Goal: Task Accomplishment & Management: Use online tool/utility

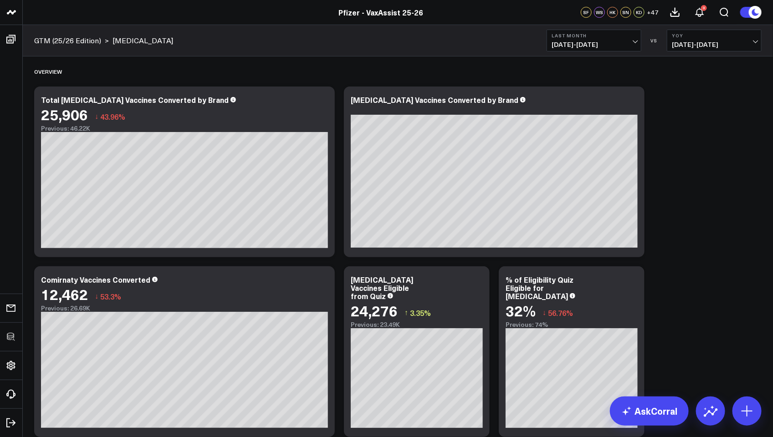
click at [590, 47] on span "[DATE] - [DATE]" at bounding box center [594, 44] width 85 height 7
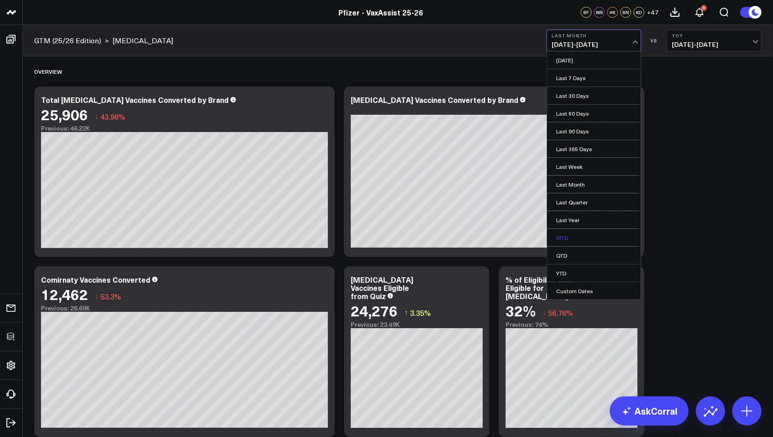
click at [573, 236] on link "MTD" at bounding box center [594, 237] width 94 height 17
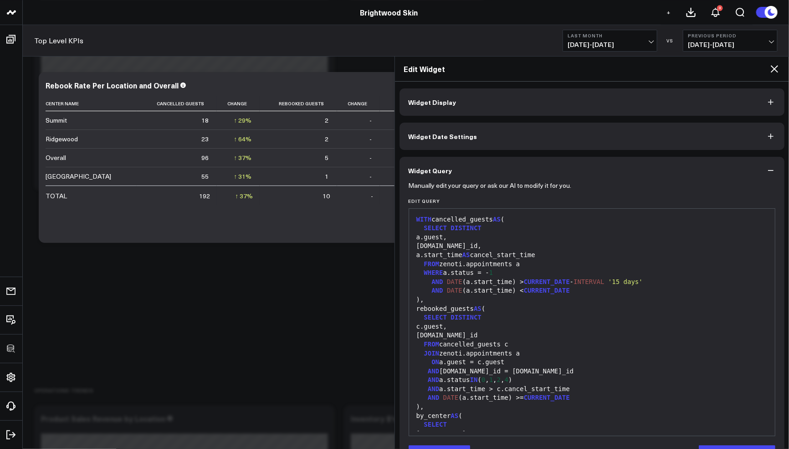
scroll to position [12, 0]
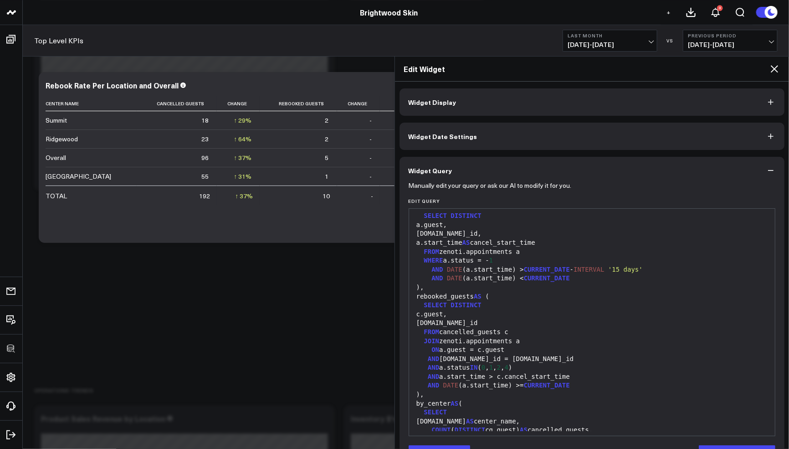
click at [616, 296] on div "rebooked_guests AS (" at bounding box center [592, 296] width 357 height 9
click at [602, 305] on div "SELECT DISTINCT" at bounding box center [592, 305] width 357 height 9
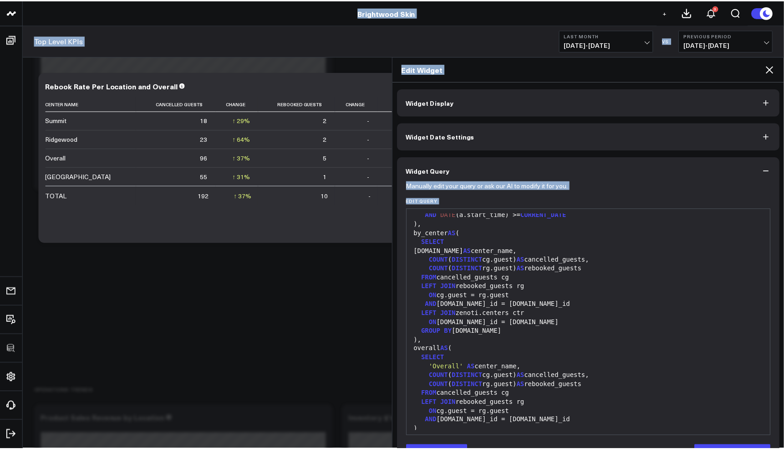
scroll to position [30, 0]
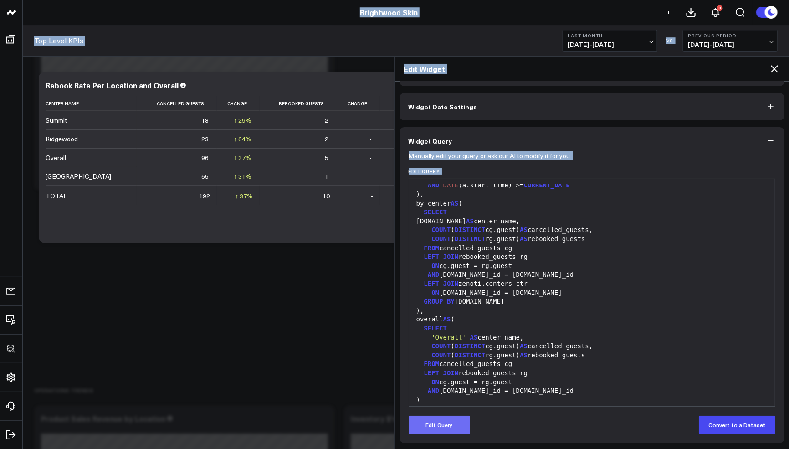
click at [461, 431] on button "Edit Query" at bounding box center [440, 424] width 62 height 18
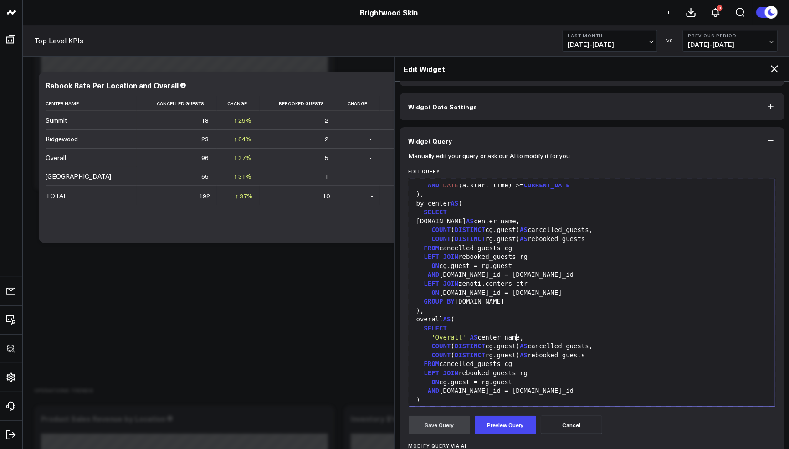
click at [517, 339] on div "'Overall' AS center_name," at bounding box center [592, 337] width 357 height 9
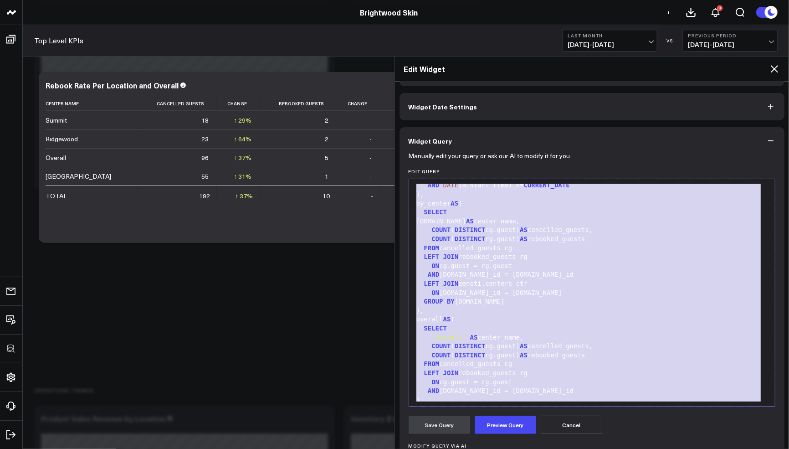
copy div "WITH cancelled_guests AS ( SELECT DISTINCT a.guest, [PERSON_NAME][DOMAIN_NAME]_…"
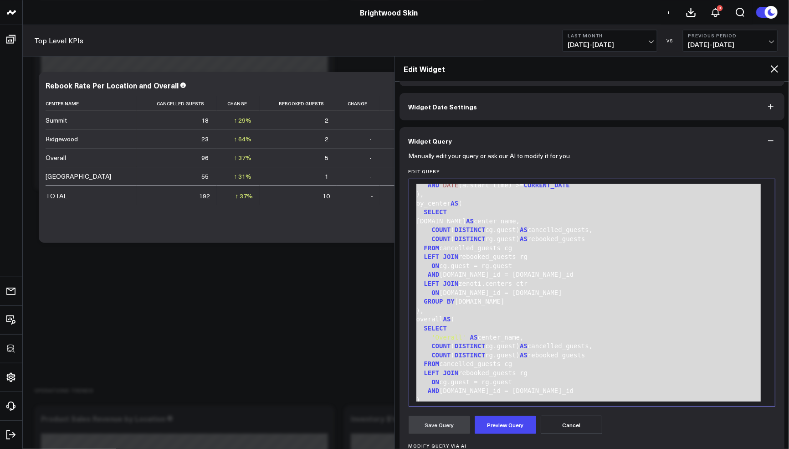
click at [776, 69] on icon at bounding box center [774, 68] width 7 height 7
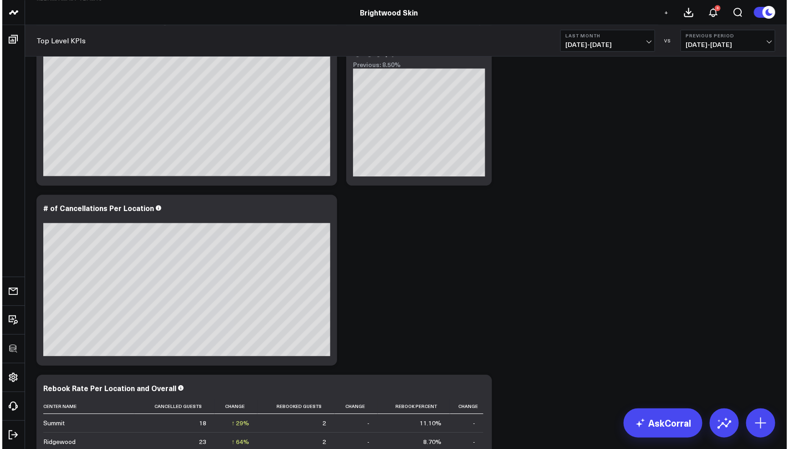
scroll to position [1038, 0]
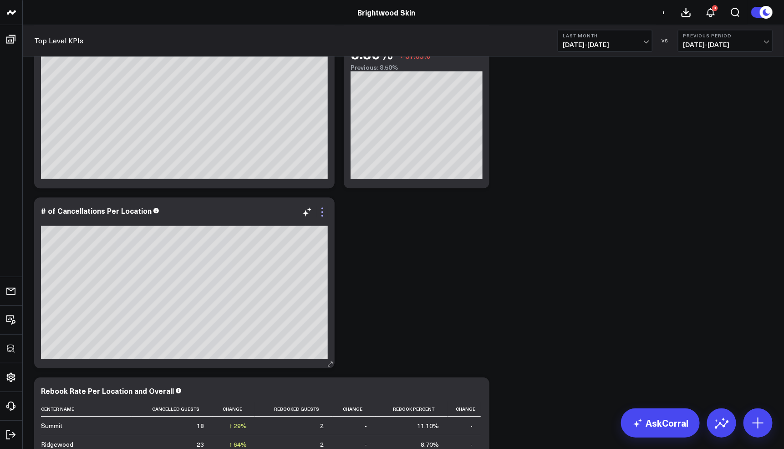
click at [320, 211] on icon at bounding box center [322, 211] width 11 height 11
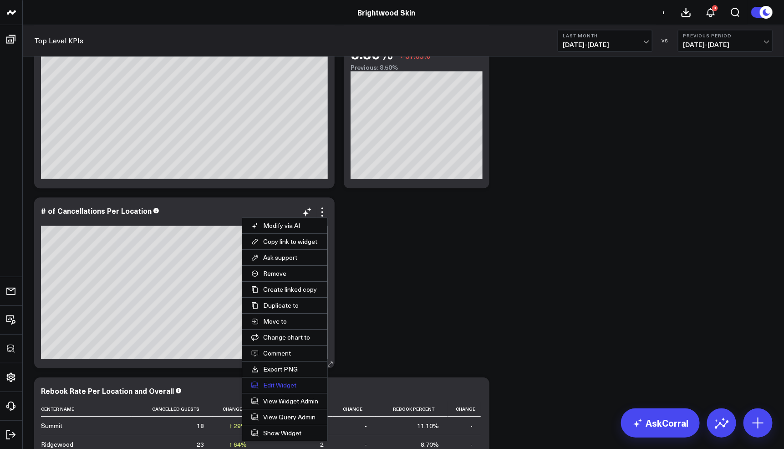
click at [272, 388] on button "Edit Widget" at bounding box center [284, 384] width 85 height 15
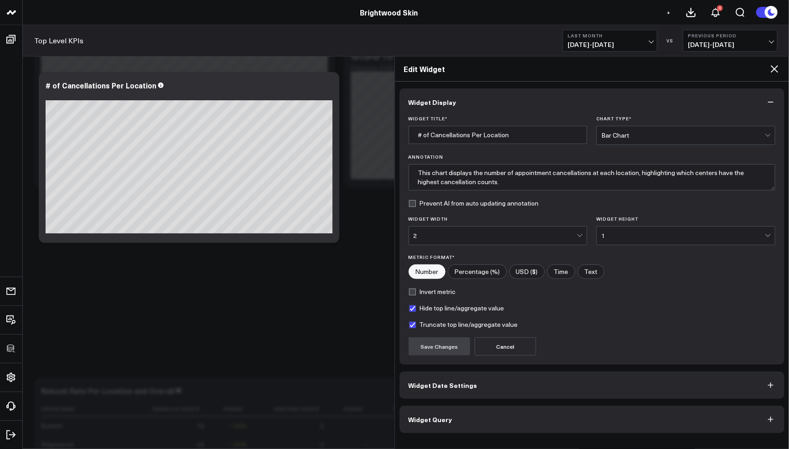
click at [458, 413] on button "Widget Query" at bounding box center [592, 418] width 385 height 27
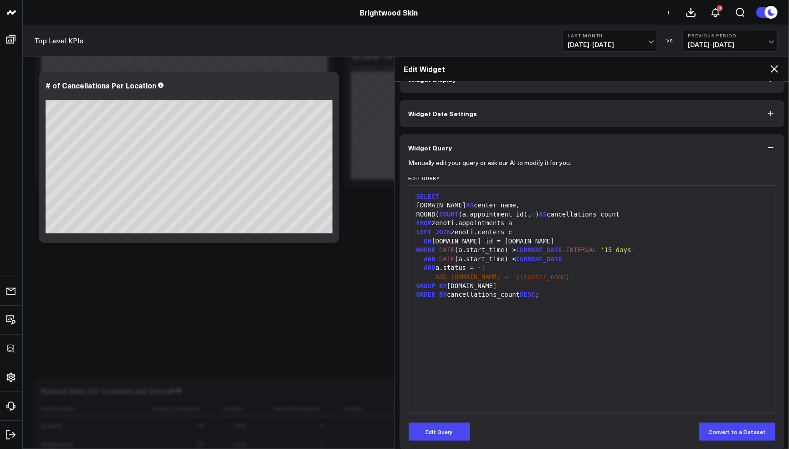
scroll to position [27, 0]
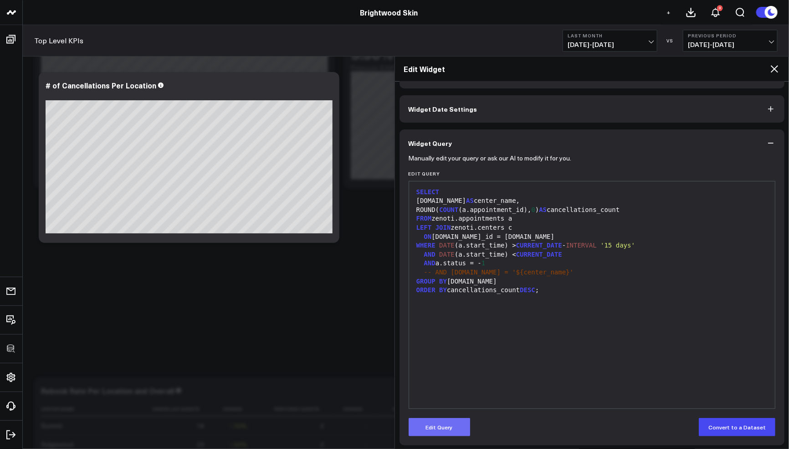
click at [455, 421] on button "Edit Query" at bounding box center [440, 427] width 62 height 18
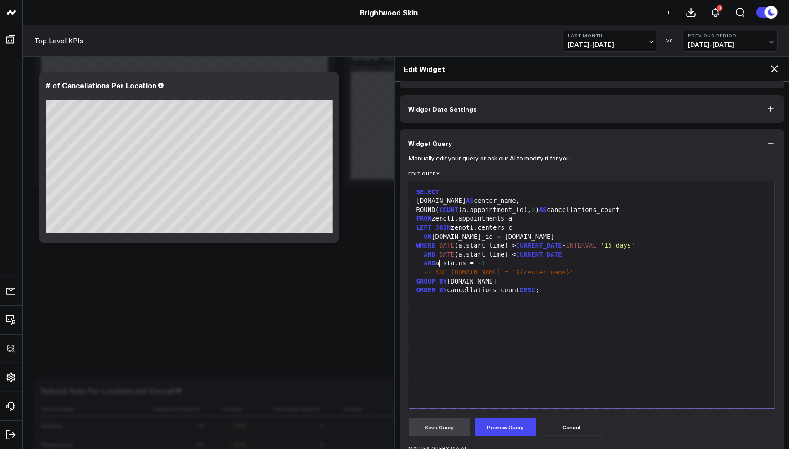
click at [439, 265] on div "AND a.status = - 1" at bounding box center [592, 263] width 357 height 9
click at [482, 263] on div "AND ( a.status = - 1" at bounding box center [592, 263] width 357 height 9
click at [522, 264] on div "AND (a.status IN ( - 1" at bounding box center [592, 263] width 357 height 9
click at [702, 261] on div "AND (a.status IN (- 1 , - 2 ) OR a.cancel_or_no_show_status IN ( - 1 , - 2 )" at bounding box center [592, 263] width 357 height 9
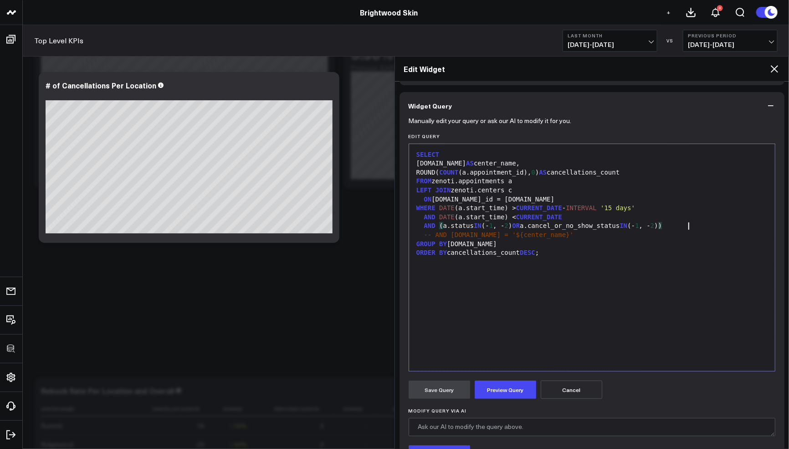
scroll to position [81, 0]
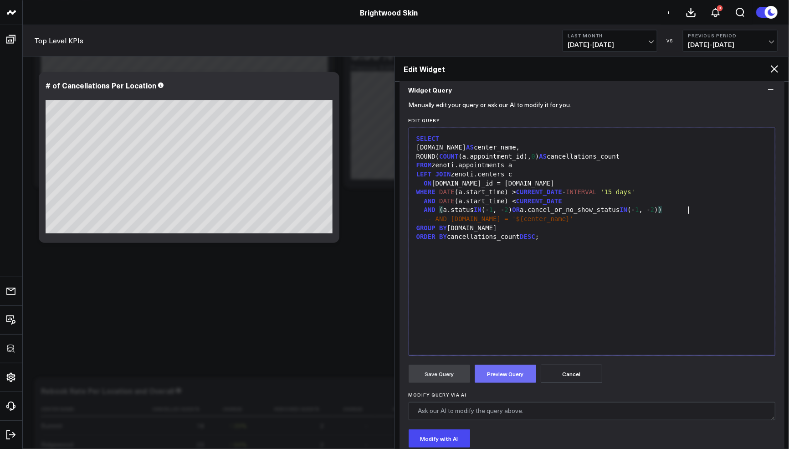
click at [521, 367] on button "Preview Query" at bounding box center [506, 373] width 62 height 18
click at [525, 197] on span "CURRENT_DATE" at bounding box center [539, 200] width 46 height 7
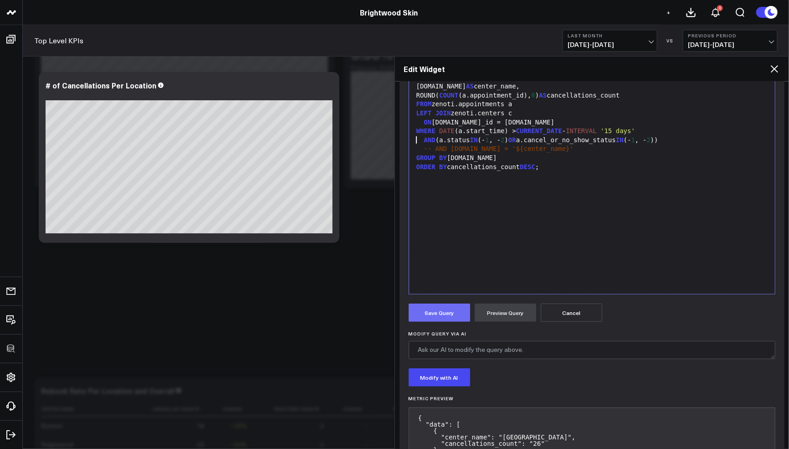
scroll to position [143, 0]
click at [447, 313] on button "Save Query" at bounding box center [440, 311] width 62 height 18
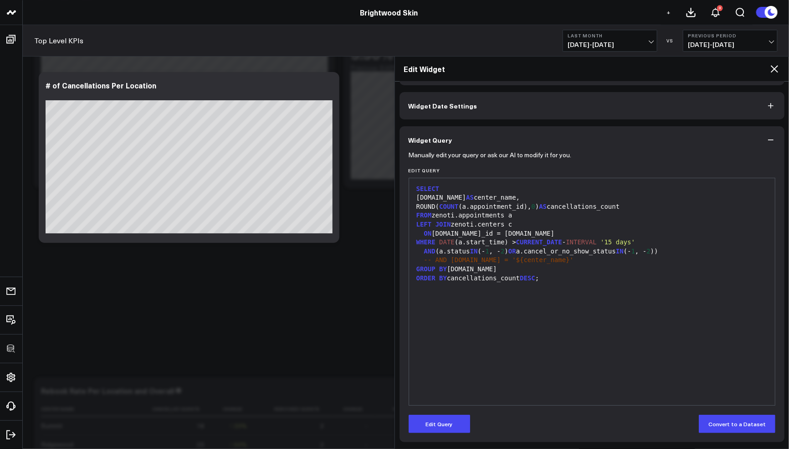
scroll to position [30, 0]
click at [666, 251] on div "AND (a.status IN (- 1 , - 2 ) OR a.cancel_or_no_show_status IN (- 1 , - 2 ))" at bounding box center [592, 252] width 357 height 9
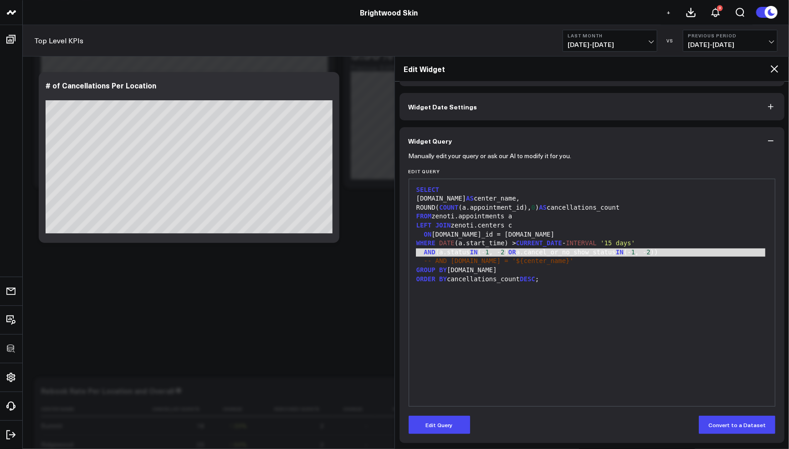
copy div "AND (a.status IN (- 1 , - 2 ) OR a.cancel_or_no_show_status IN (- 1 , - 2 ))"
click at [773, 68] on icon at bounding box center [774, 68] width 11 height 11
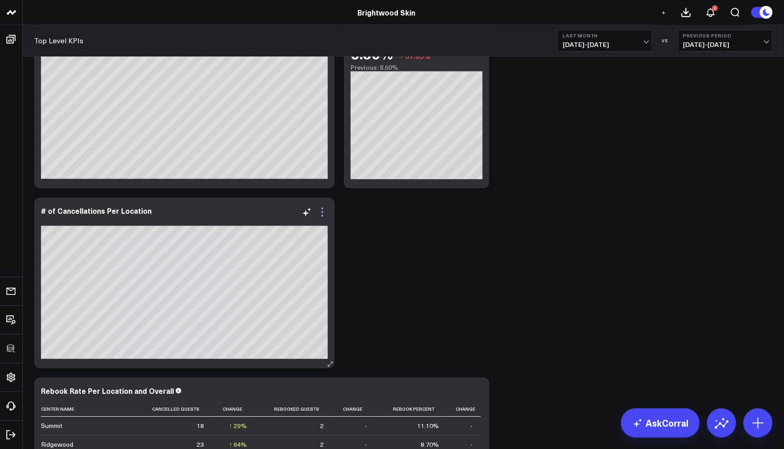
click at [320, 207] on icon at bounding box center [322, 211] width 11 height 11
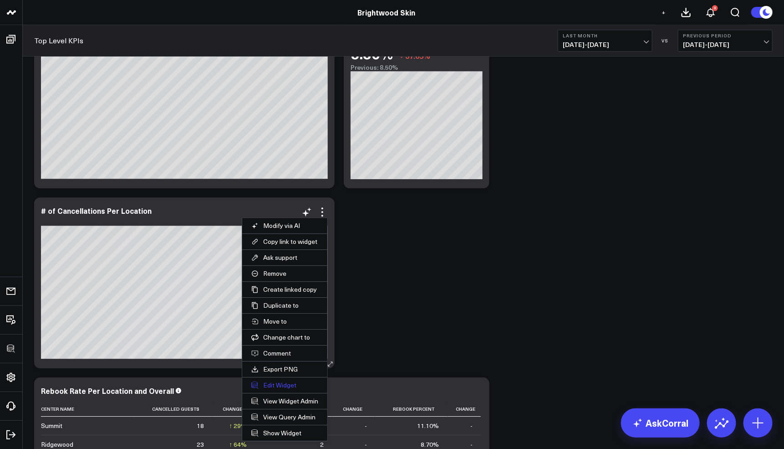
click at [277, 381] on button "Edit Widget" at bounding box center [284, 384] width 85 height 15
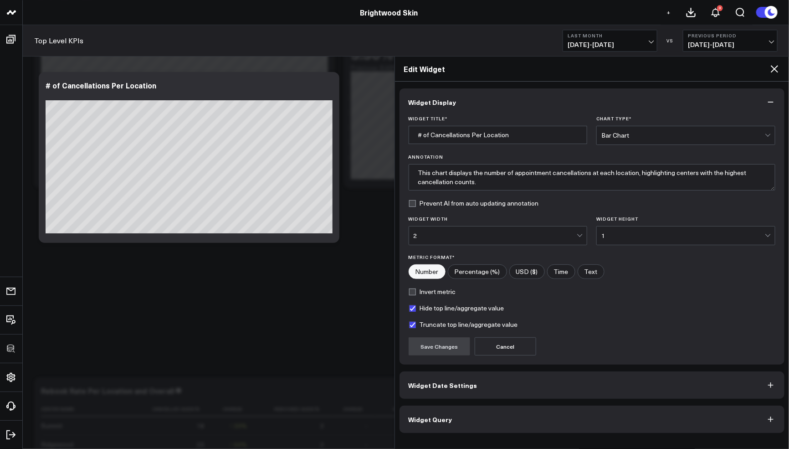
click at [488, 416] on button "Widget Query" at bounding box center [592, 418] width 385 height 27
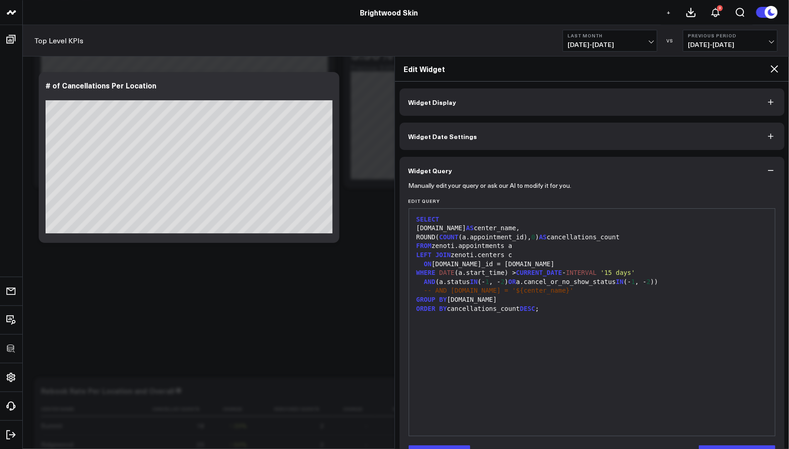
scroll to position [30, 0]
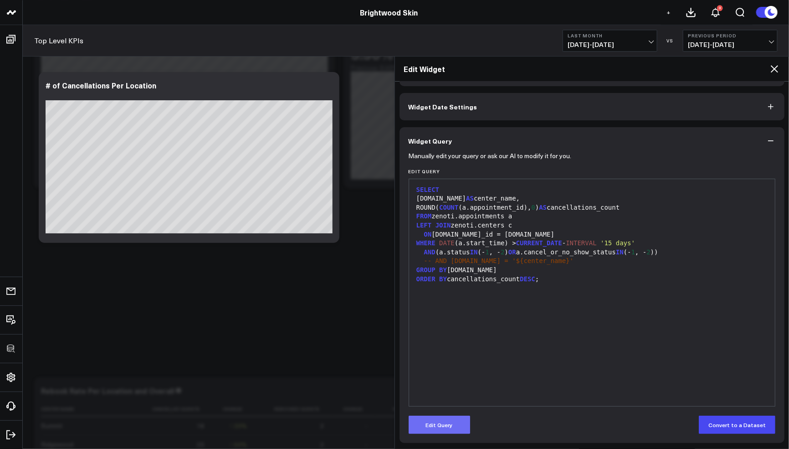
click at [450, 427] on button "Edit Query" at bounding box center [440, 424] width 62 height 18
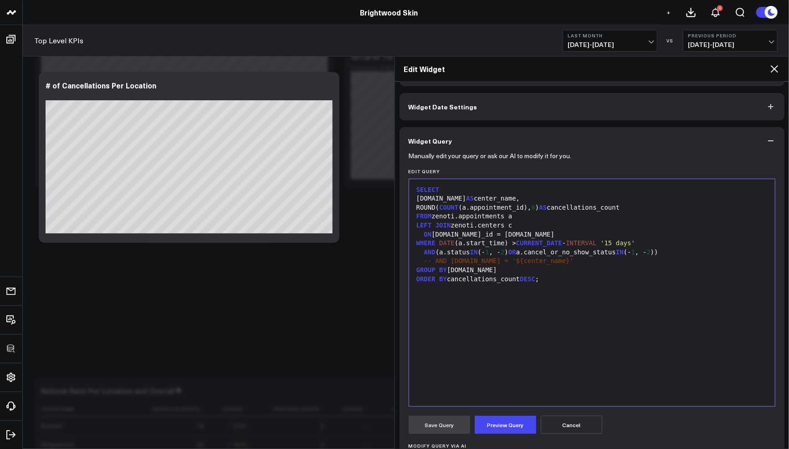
click at [635, 251] on span "1" at bounding box center [633, 251] width 4 height 7
click at [646, 250] on span "2" at bounding box center [645, 251] width 4 height 7
click at [518, 418] on button "Preview Query" at bounding box center [506, 424] width 62 height 18
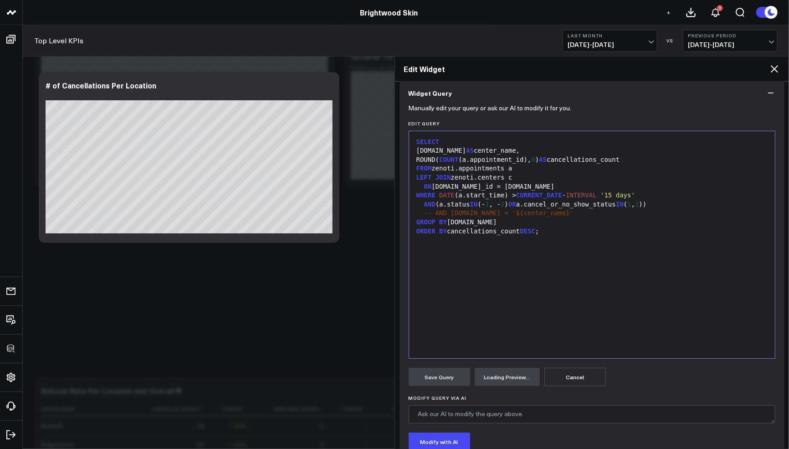
scroll to position [142, 0]
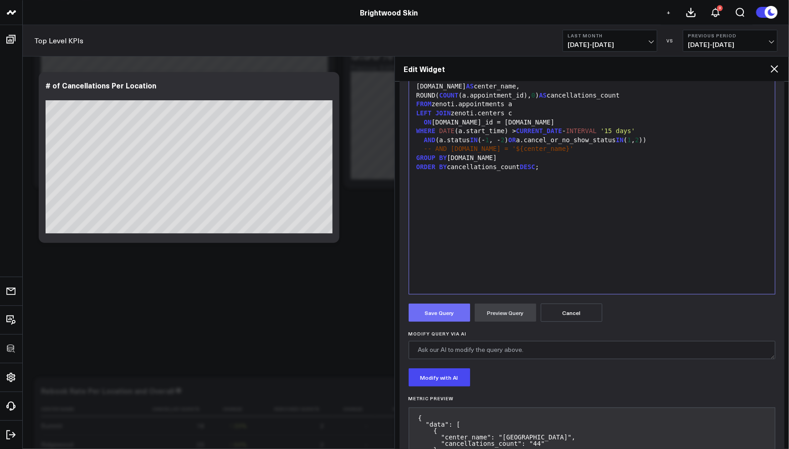
click at [449, 317] on button "Save Query" at bounding box center [440, 312] width 62 height 18
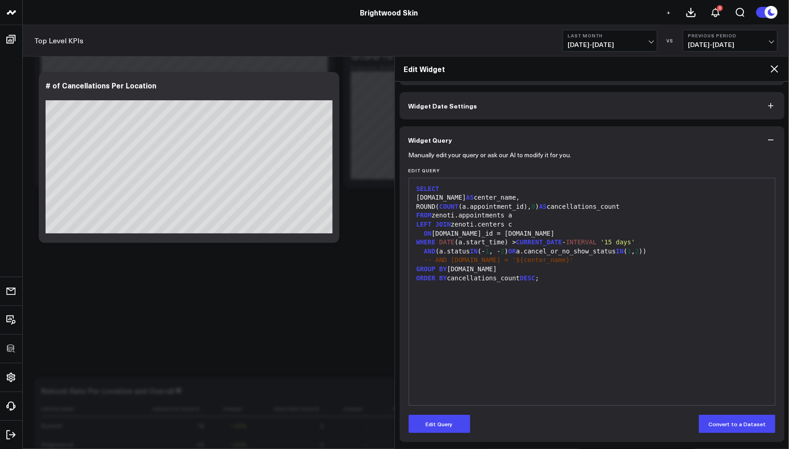
scroll to position [30, 0]
click at [425, 420] on button "Edit Query" at bounding box center [440, 424] width 62 height 18
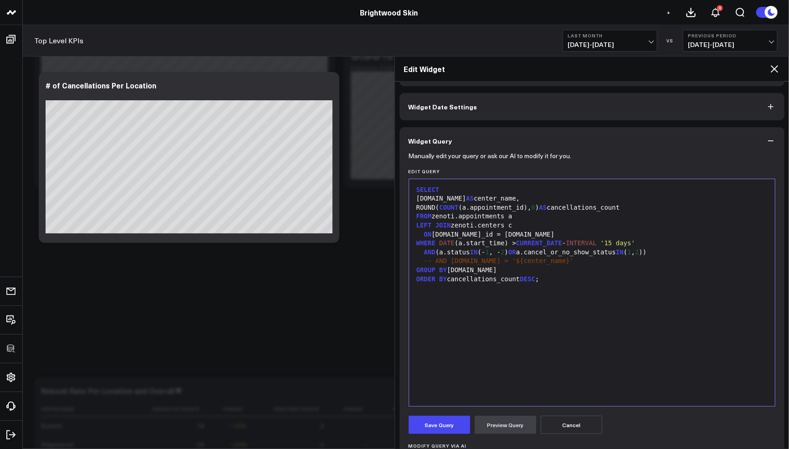
click at [666, 288] on div at bounding box center [592, 287] width 357 height 9
click at [656, 295] on div "SELECT [DOMAIN_NAME] AS center_name, ROUND( COUNT (a.appointment_id), 0 ) AS ca…" at bounding box center [592, 293] width 357 height 218
click at [510, 421] on button "Preview Query" at bounding box center [506, 424] width 62 height 18
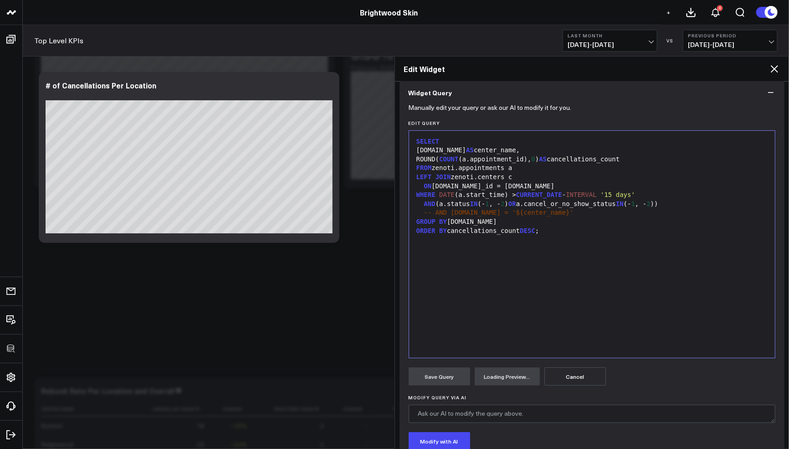
scroll to position [142, 0]
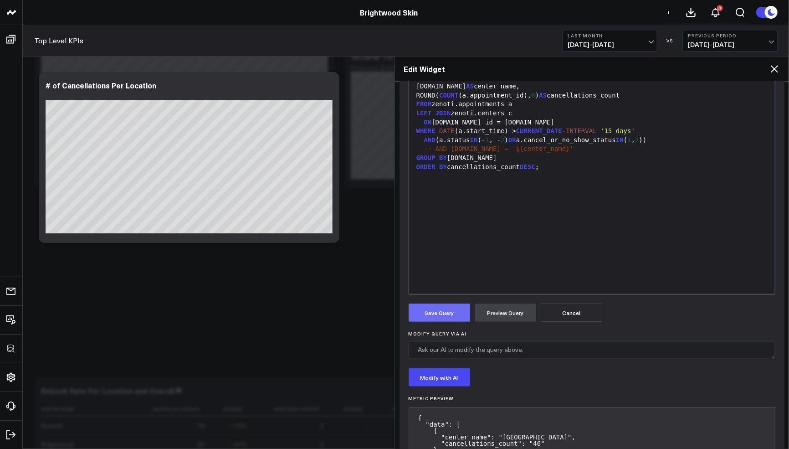
click at [447, 315] on button "Save Query" at bounding box center [440, 312] width 62 height 18
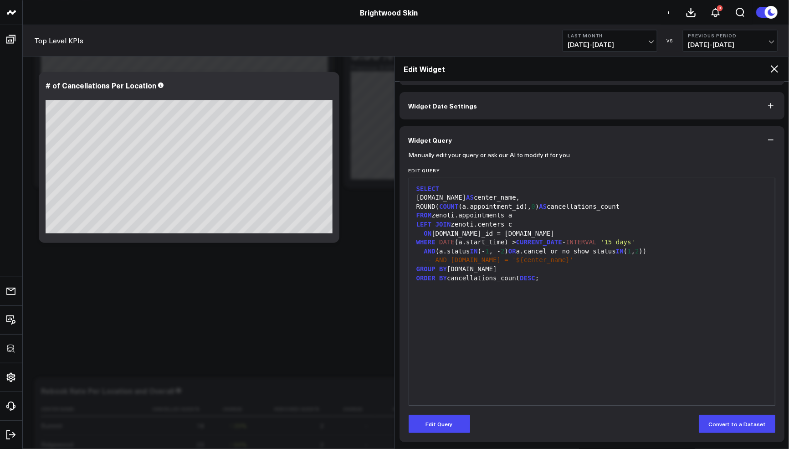
scroll to position [30, 0]
click at [448, 420] on button "Edit Query" at bounding box center [440, 424] width 62 height 18
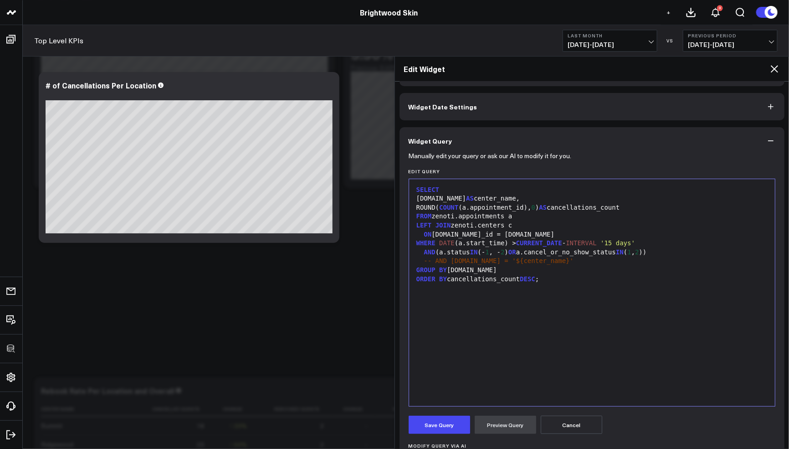
click at [631, 250] on span "1" at bounding box center [629, 251] width 4 height 7
click at [642, 251] on span "2" at bounding box center [641, 251] width 4 height 7
click at [518, 420] on button "Preview Query" at bounding box center [506, 424] width 62 height 18
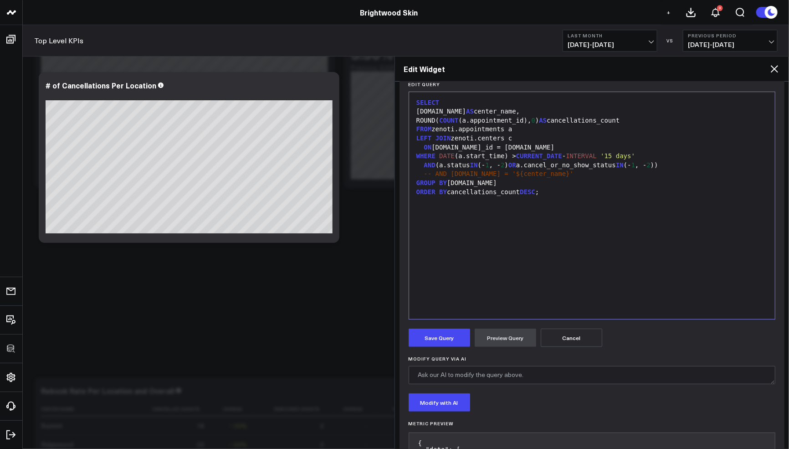
scroll to position [263, 0]
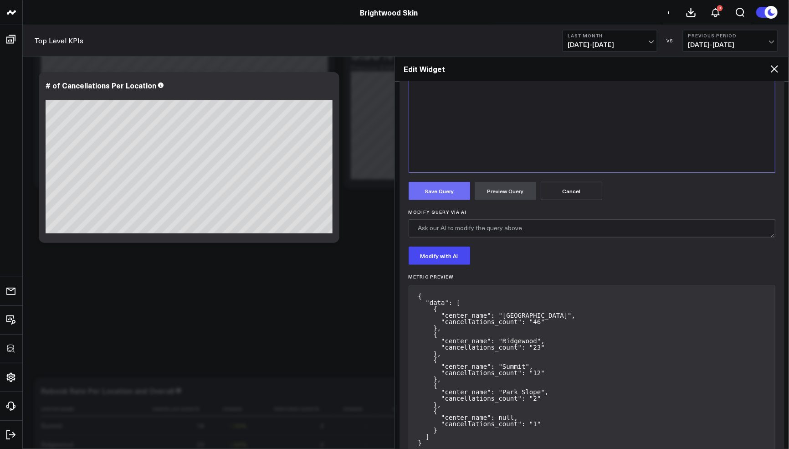
click at [454, 191] on button "Save Query" at bounding box center [440, 191] width 62 height 18
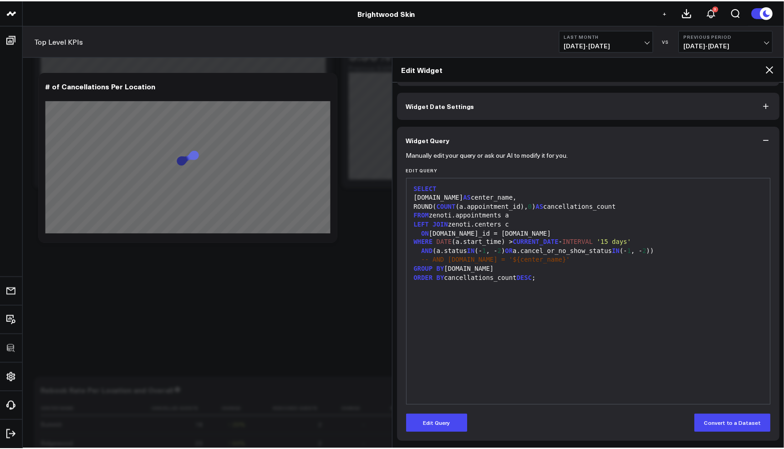
scroll to position [30, 0]
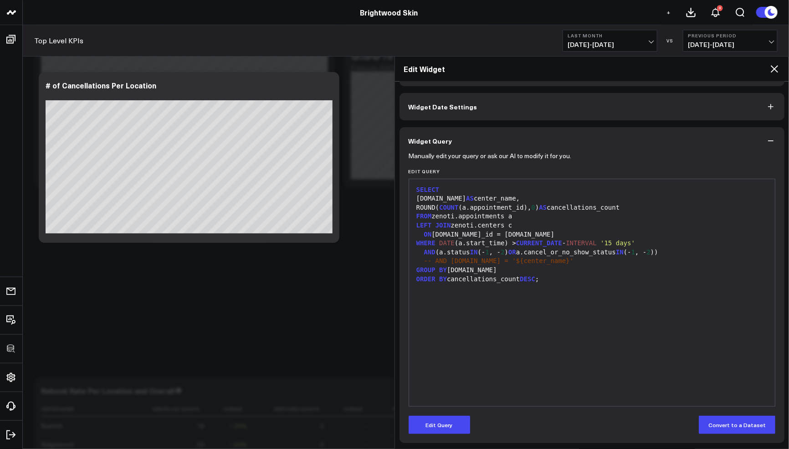
click at [774, 71] on icon at bounding box center [774, 68] width 11 height 11
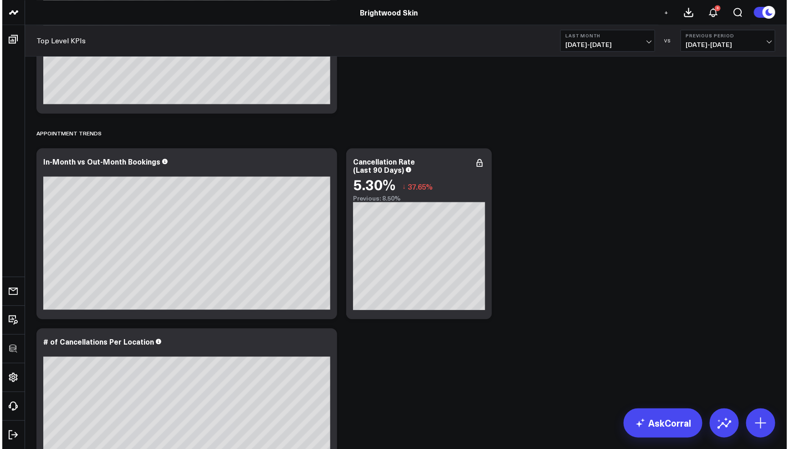
scroll to position [925, 0]
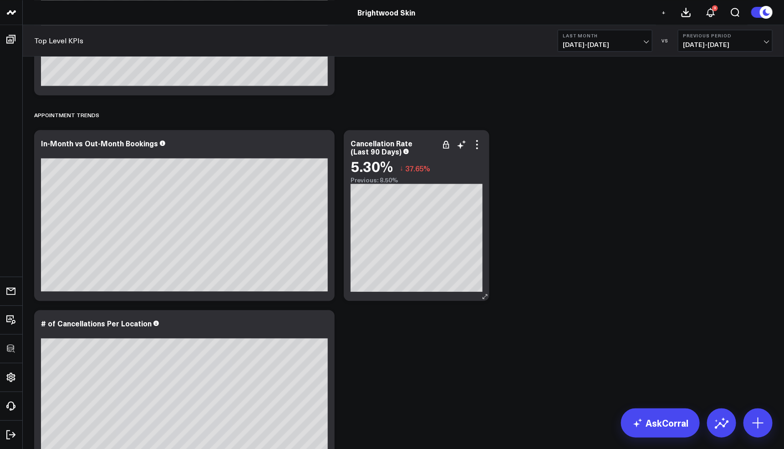
click at [483, 146] on div "Cancellation Rate (Last 90 Days) 5.30% ↓ 37.65% Previous: 8.50%" at bounding box center [417, 215] width 146 height 171
click at [481, 146] on icon at bounding box center [477, 144] width 11 height 11
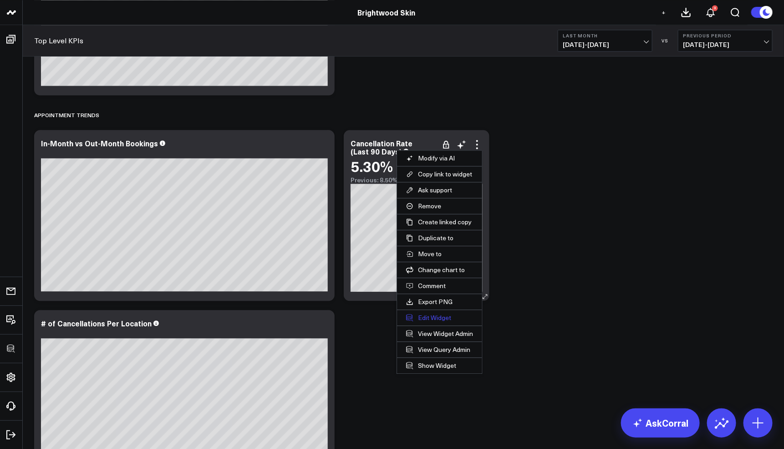
click at [431, 314] on button "Edit Widget" at bounding box center [439, 317] width 85 height 15
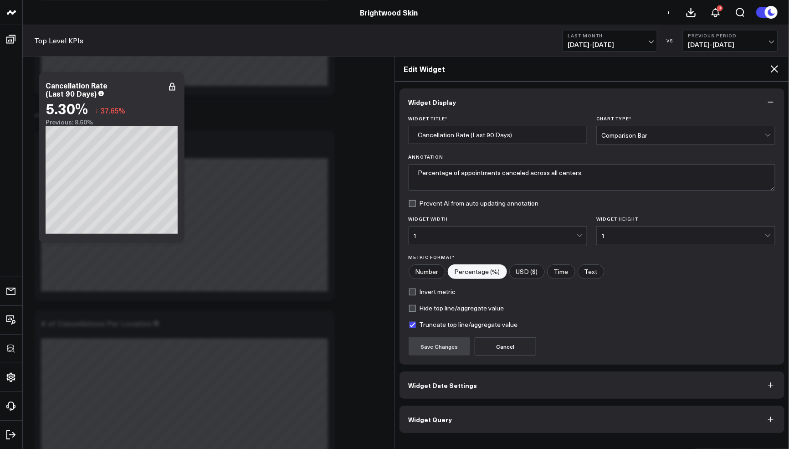
click at [478, 411] on button "Widget Query" at bounding box center [592, 418] width 385 height 27
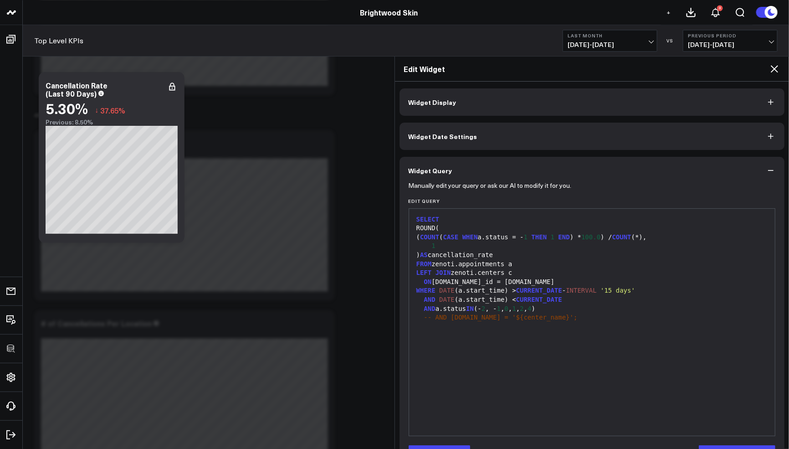
scroll to position [30, 0]
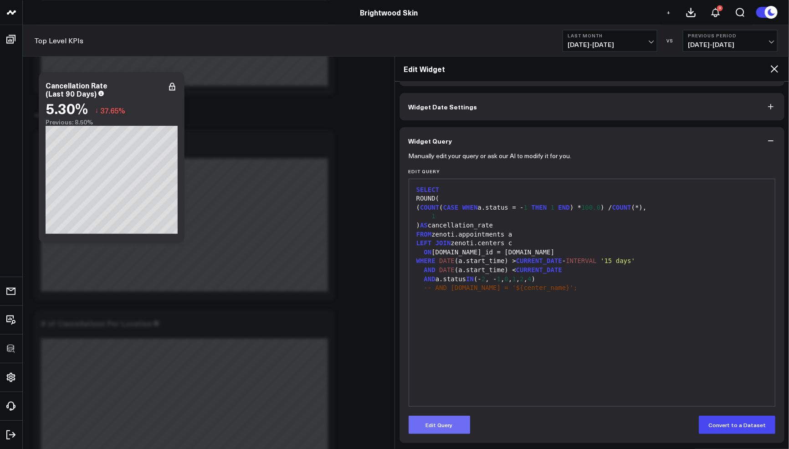
click at [446, 420] on button "Edit Query" at bounding box center [440, 424] width 62 height 18
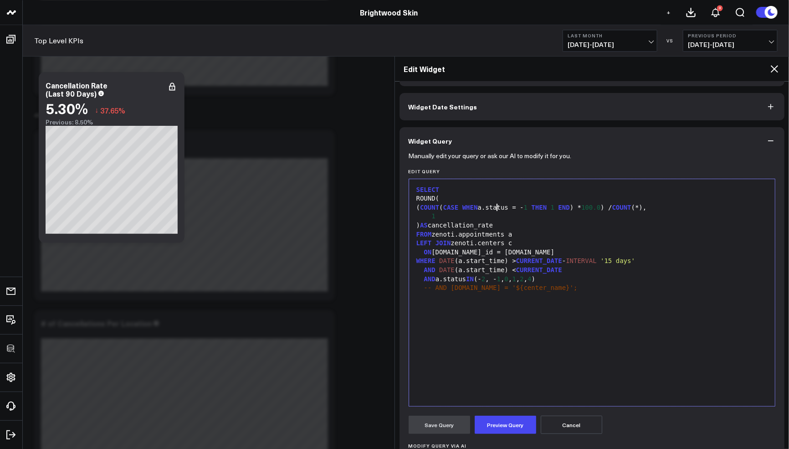
click at [497, 208] on div "( COUNT ( CASE WHEN a.status = - 1 THEN 1 END ) * 100.0 ) / COUNT (*)," at bounding box center [592, 207] width 357 height 9
click at [538, 207] on div "( COUNT ( CASE WHEN ( a.status = - 1 THEN 1 END ) * 100.0 ) / COUNT (*)," at bounding box center [592, 207] width 357 height 9
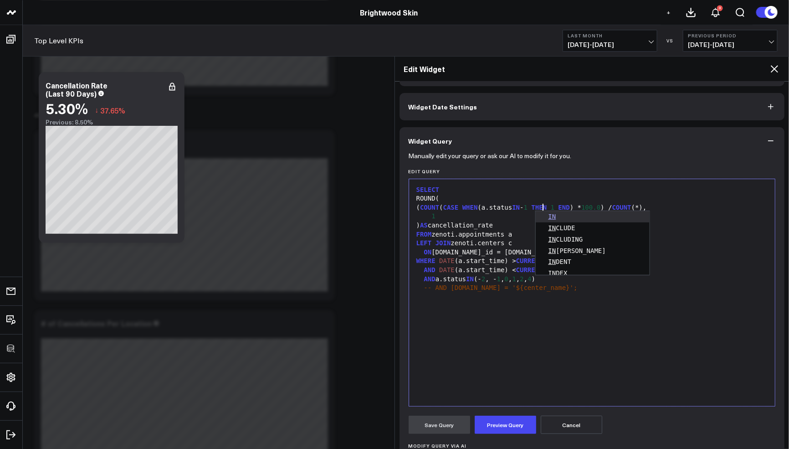
click at [547, 206] on div "( COUNT ( CASE WHEN (a.status IN - 1 THEN 1 END ) * 100.0 ) / COUNT (*)," at bounding box center [592, 207] width 357 height 9
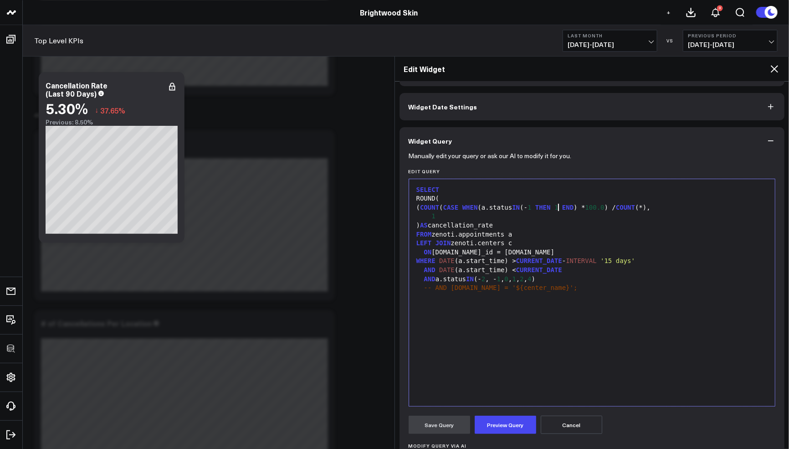
click at [559, 205] on div "( COUNT ( CASE WHEN (a.status IN (- 1 THEN 1 END ) * 100.0 ) / COUNT (*)," at bounding box center [592, 207] width 357 height 9
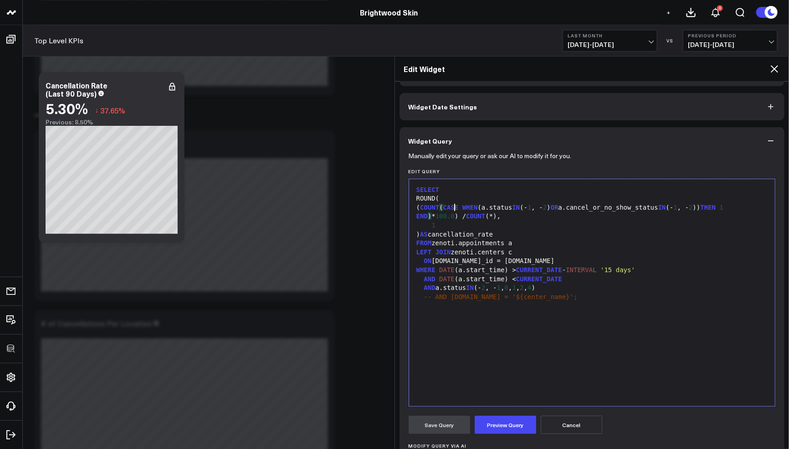
click at [456, 206] on div "( COUNT ( CASE WHEN (a.status IN (- 1 , - 2 ) OR a.cancel_or_no_show_status IN …" at bounding box center [592, 212] width 357 height 18
click at [429, 219] on div "( COUNT ( DISTINCT ( CASE WHEN (a.status IN (- 1 , - 2 ) OR a.cancel_or_no_show…" at bounding box center [592, 212] width 357 height 18
click at [459, 218] on div "( COUNT ( DISTINCT ( CASE WHEN (a.status IN (- 1 , - 2 ) OR a.cancel_or_no_show…" at bounding box center [592, 212] width 357 height 18
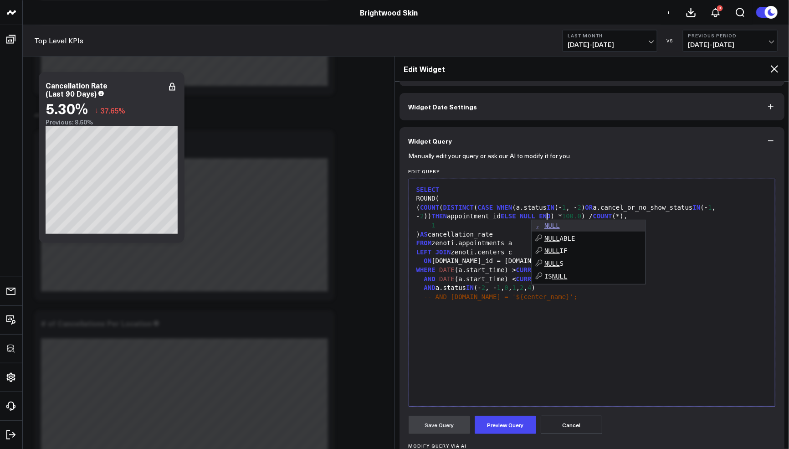
click at [600, 210] on div "( COUNT ( DISTINCT ( CASE WHEN (a.status IN (- 1 , - 2 ) OR a.cancel_or_no_show…" at bounding box center [592, 212] width 357 height 18
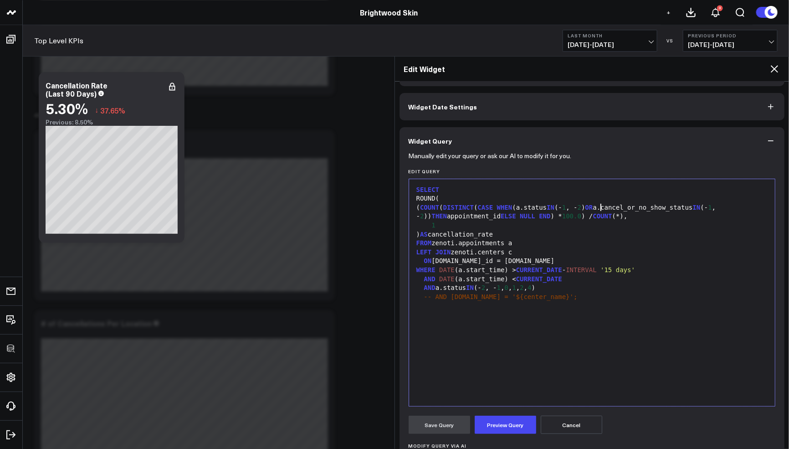
click at [640, 218] on div "( COUNT ( DISTINCT ( CASE WHEN (a.status IN (- 1 , - 2 ) OR a.cancel_or_no_show…" at bounding box center [592, 212] width 357 height 18
click at [611, 215] on div "( COUNT ( DISTINCT ( CASE WHEN (a.status IN (- 1 , - 2 ) OR a.cancel_or_no_show…" at bounding box center [592, 212] width 357 height 18
click at [759, 215] on div "( COUNT ( DISTINCT ( CASE WHEN (a.status IN (- 1 , - 2 ) OR a.cancel_or_no_show…" at bounding box center [592, 212] width 357 height 18
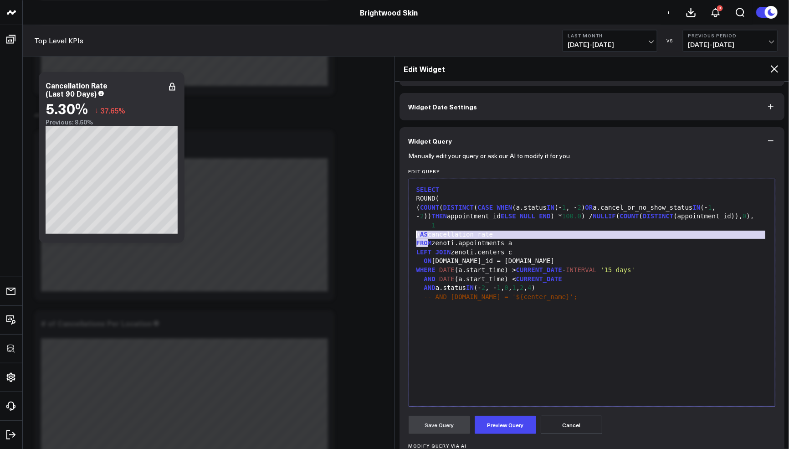
drag, startPoint x: 429, startPoint y: 243, endPoint x: 410, endPoint y: 233, distance: 22.0
click at [409, 234] on div "99 1 2 3 4 5 6 7 8 9 10 11 12 13 › ⌄ SELECT ROUND( ( COUNT ( DISTINCT ( CASE WH…" at bounding box center [592, 293] width 367 height 228
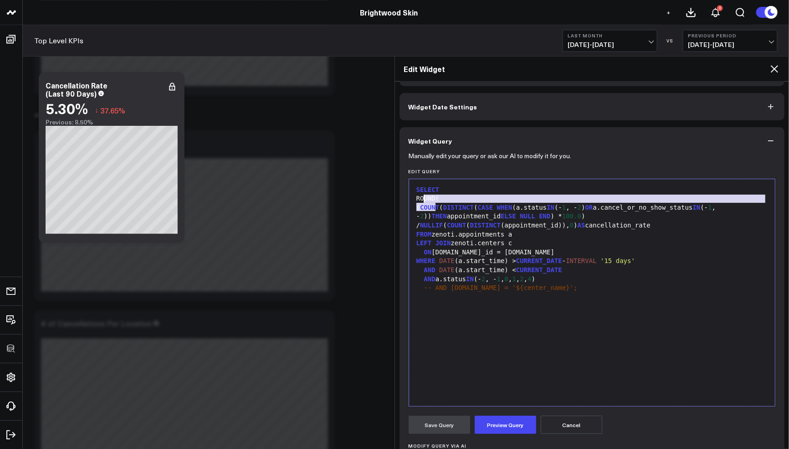
drag, startPoint x: 435, startPoint y: 206, endPoint x: 422, endPoint y: 198, distance: 15.4
click at [422, 198] on div "SELECT ROUND( ( COUNT ( DISTINCT ( CASE WHEN (a.status IN (- 1 , - 2 ) OR a.can…" at bounding box center [592, 293] width 357 height 218
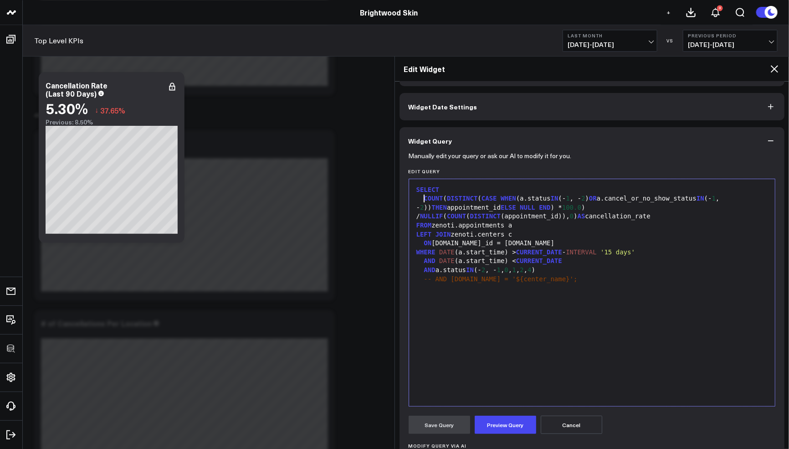
click at [600, 207] on div "COUNT ( DISTINCT ( CASE WHEN (a.status IN (- 1 , - 2 ) OR a.cancel_or_no_show_s…" at bounding box center [592, 207] width 357 height 27
click at [565, 209] on div "COUNT ( DISTINCT ( CASE WHEN (a.status IN (- 1 , - 2 ) OR a.cancel_or_no_show_s…" at bounding box center [592, 207] width 357 height 27
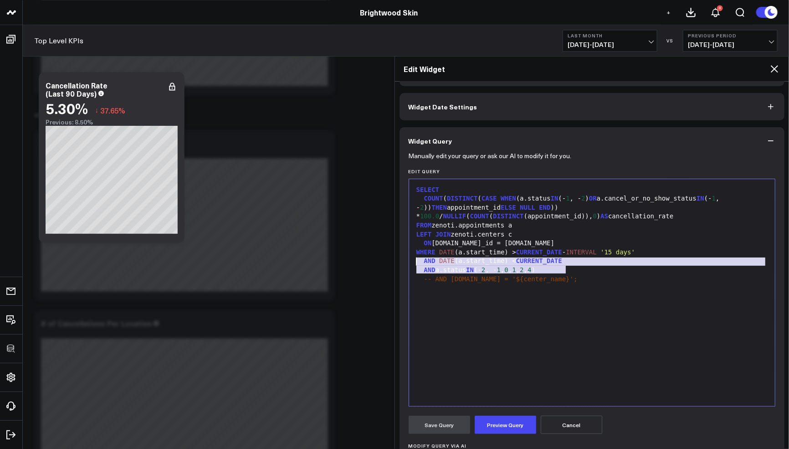
drag, startPoint x: 573, startPoint y: 271, endPoint x: 410, endPoint y: 263, distance: 163.3
click at [410, 263] on div "Selection deleted 99 1 2 3 4 5 6 7 8 9 10 › ⌄ SELECT COUNT ( DISTINCT ( CASE WH…" at bounding box center [592, 293] width 367 height 228
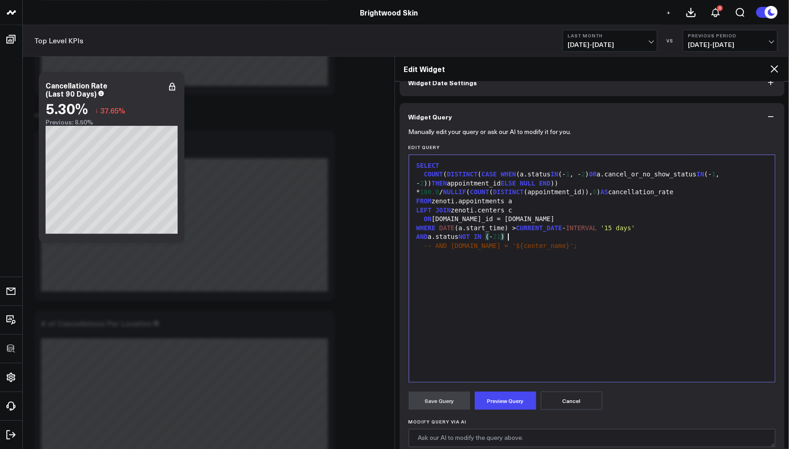
scroll to position [57, 0]
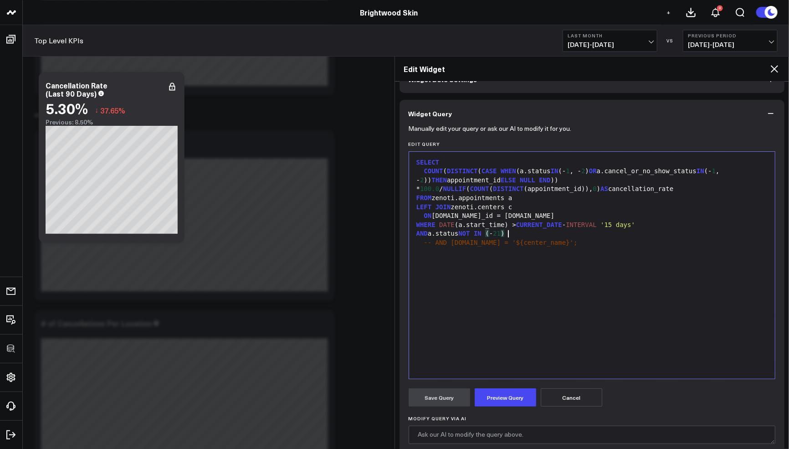
click at [497, 408] on form "Manually edit your query or ask our AI to modify it for you. Edit Query Selecti…" at bounding box center [592, 323] width 367 height 392
click at [498, 404] on button "Preview Query" at bounding box center [506, 397] width 62 height 18
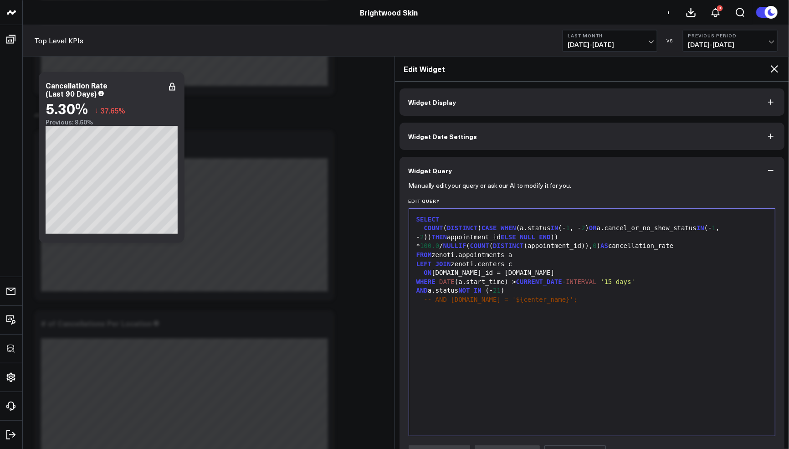
scroll to position [142, 0]
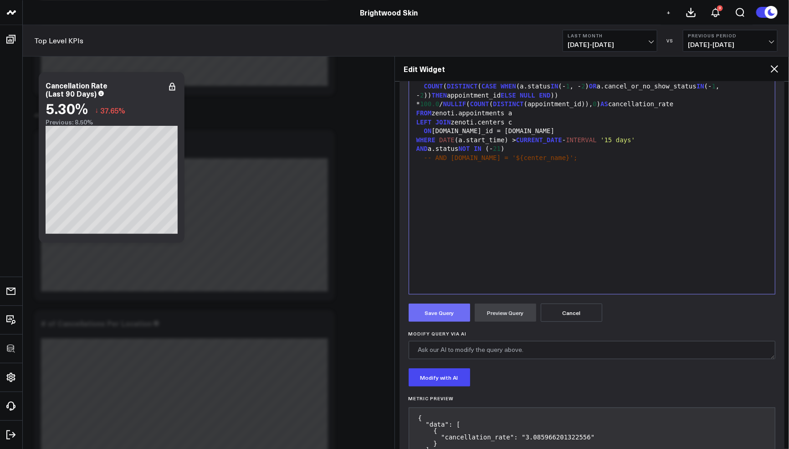
click at [450, 308] on button "Save Query" at bounding box center [440, 312] width 62 height 18
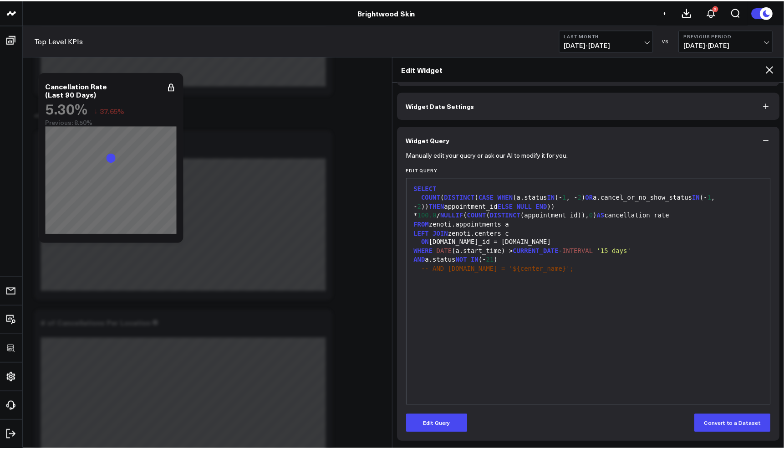
scroll to position [30, 0]
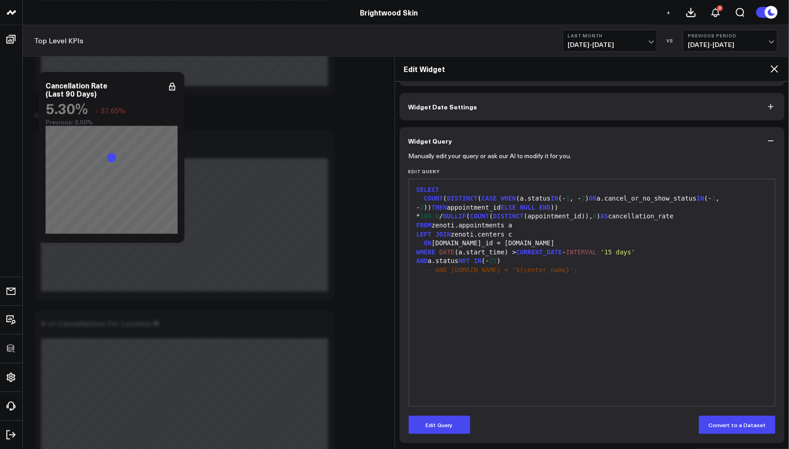
click at [777, 67] on icon at bounding box center [774, 68] width 11 height 11
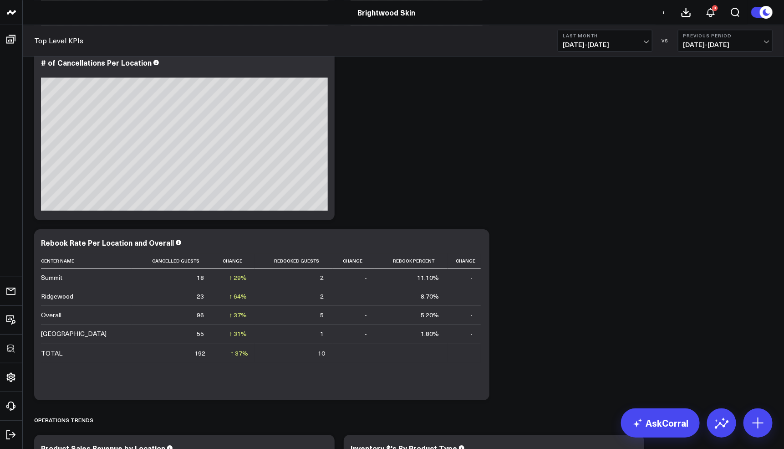
scroll to position [1225, 0]
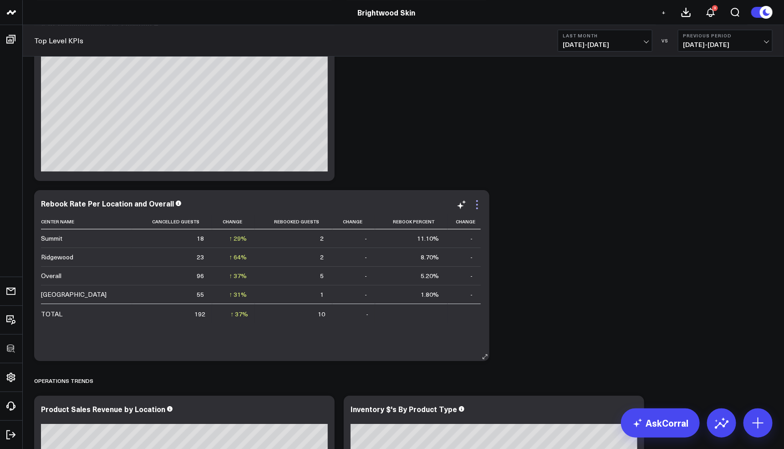
click at [479, 203] on icon at bounding box center [477, 204] width 11 height 11
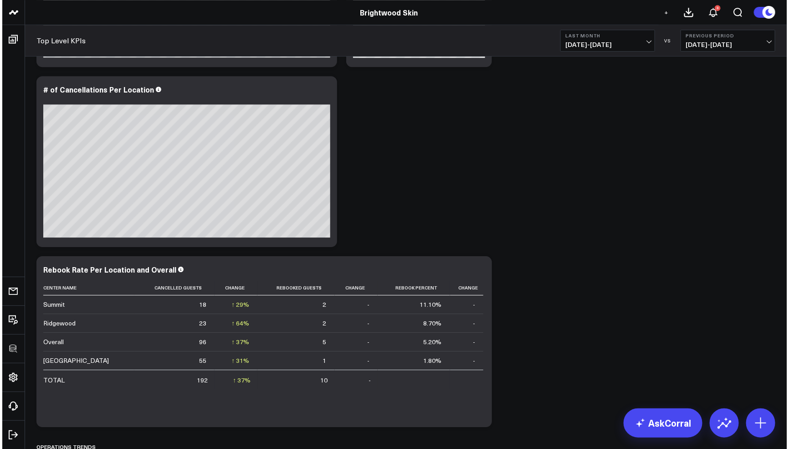
scroll to position [1098, 0]
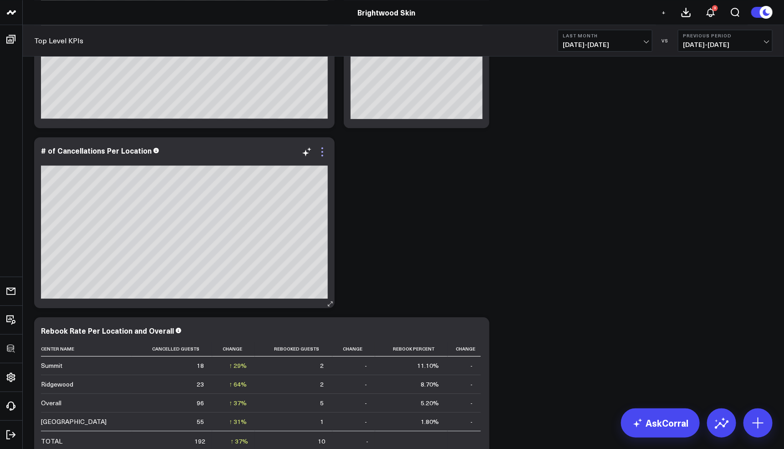
click at [322, 148] on icon at bounding box center [323, 148] width 2 height 2
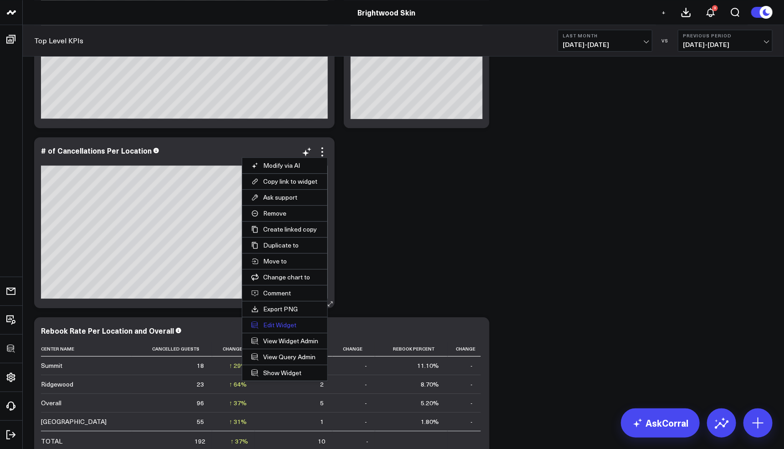
click at [278, 323] on button "Edit Widget" at bounding box center [284, 324] width 85 height 15
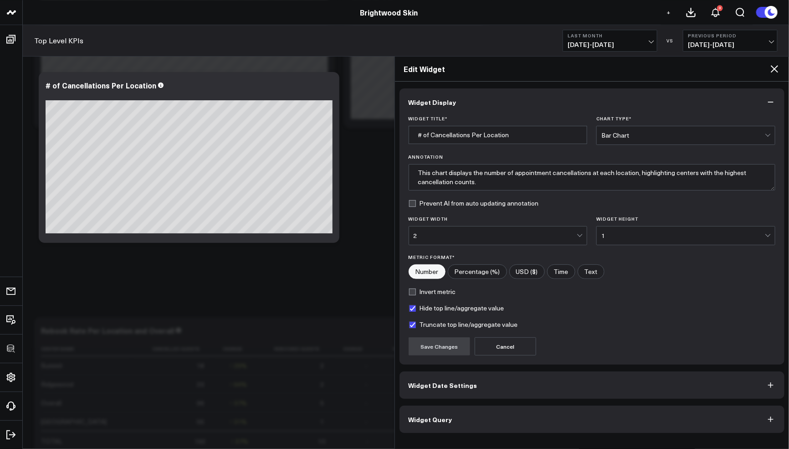
click at [472, 407] on button "Widget Query" at bounding box center [592, 418] width 385 height 27
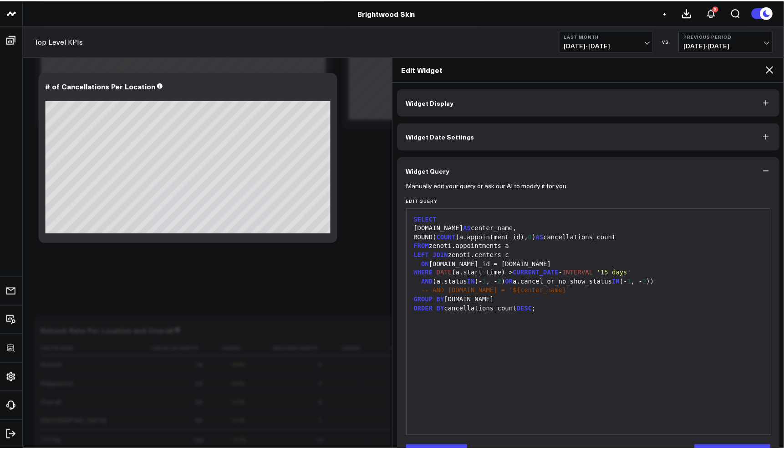
scroll to position [30, 0]
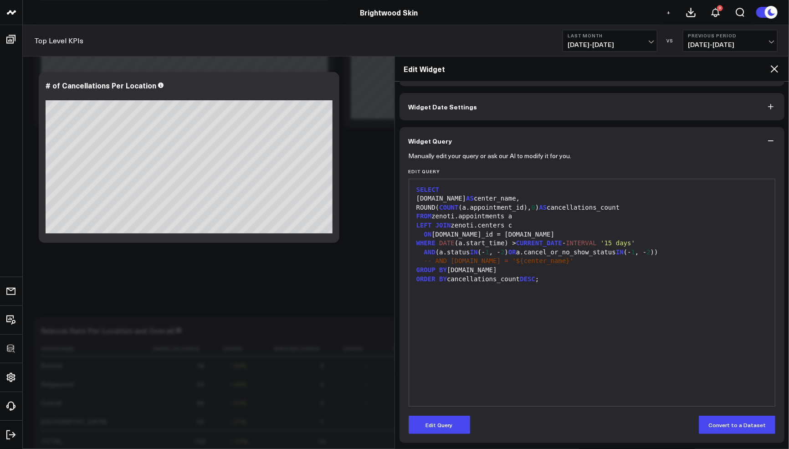
click at [451, 414] on form "Manually edit your query or ask our AI to modify it for you. Edit Query 99 1 2 …" at bounding box center [592, 293] width 367 height 279
click at [450, 419] on button "Edit Query" at bounding box center [440, 424] width 62 height 18
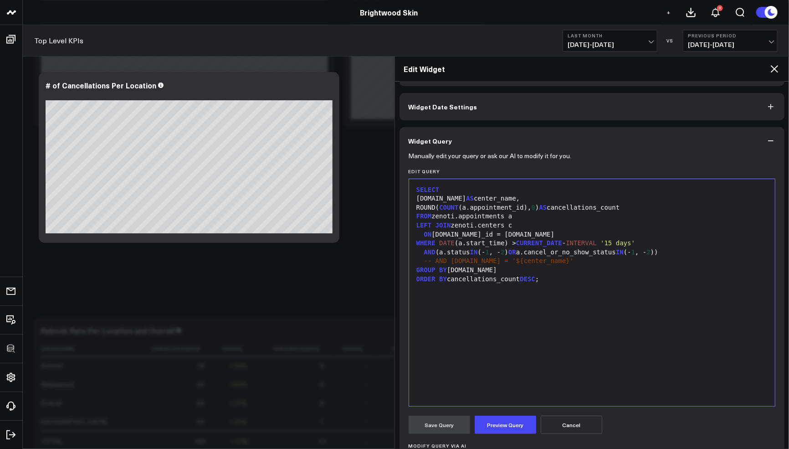
click at [523, 353] on div "SELECT [DOMAIN_NAME] AS center_name, ROUND( COUNT (a.appointment_id), 0 ) AS ca…" at bounding box center [592, 293] width 357 height 218
copy div "SELECT [DOMAIN_NAME] AS center_name, ROUND( COUNT (a.appointment_id), 0 ) AS ca…"
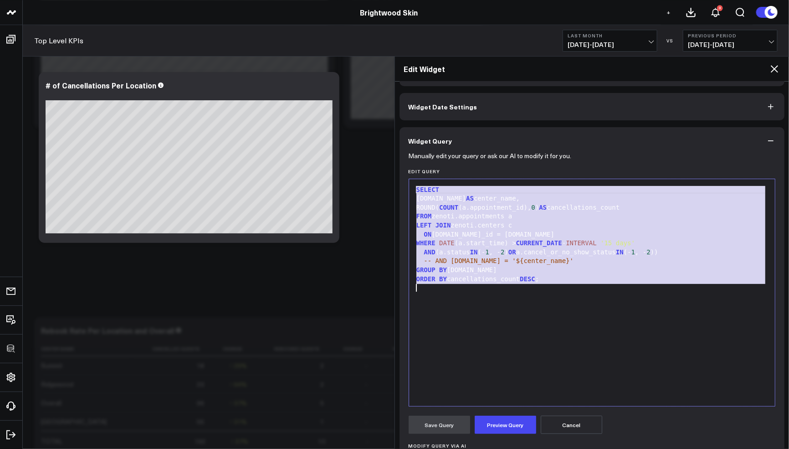
click at [560, 321] on div "SELECT [DOMAIN_NAME] AS center_name, ROUND( COUNT (a.appointment_id), 0 ) AS ca…" at bounding box center [592, 293] width 357 height 218
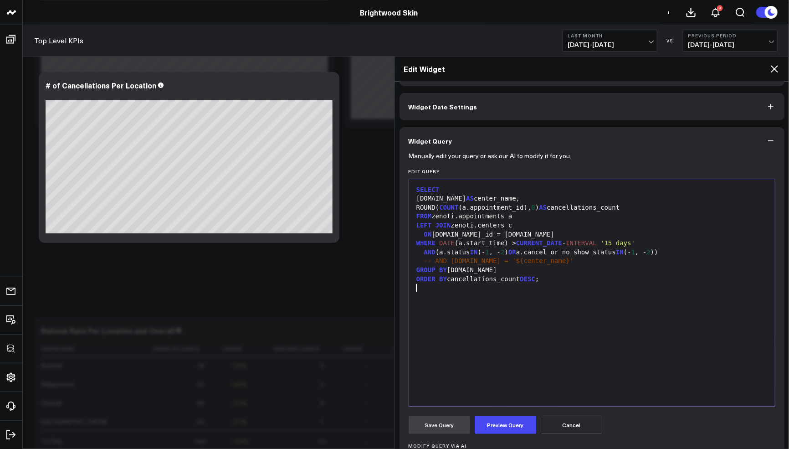
click at [777, 66] on icon at bounding box center [774, 68] width 11 height 11
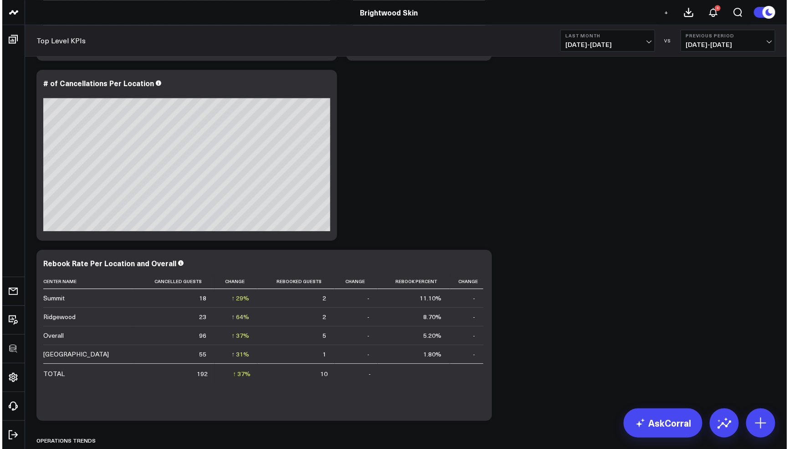
scroll to position [1212, 0]
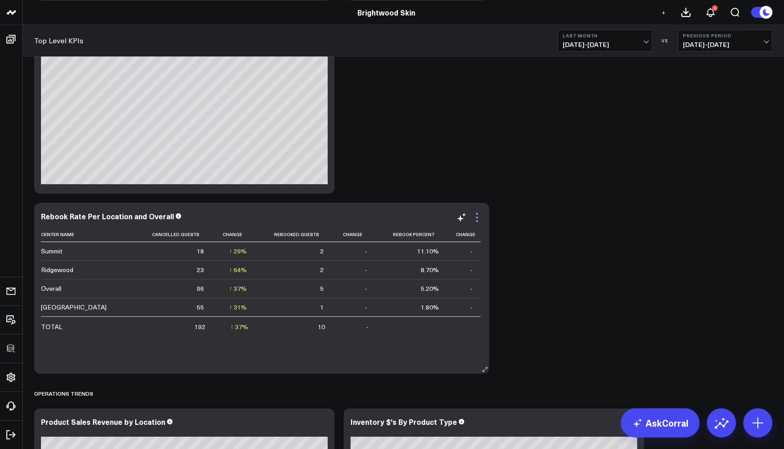
click at [479, 220] on icon at bounding box center [477, 217] width 11 height 11
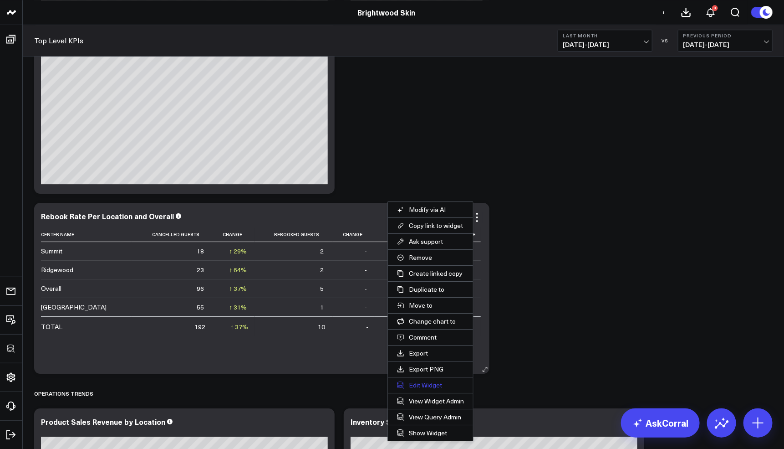
click at [419, 384] on button "Edit Widget" at bounding box center [430, 384] width 85 height 15
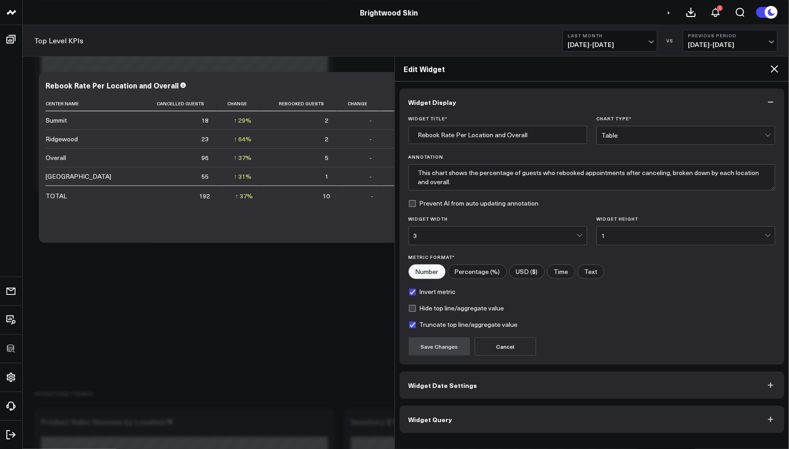
click at [464, 416] on button "Widget Query" at bounding box center [592, 418] width 385 height 27
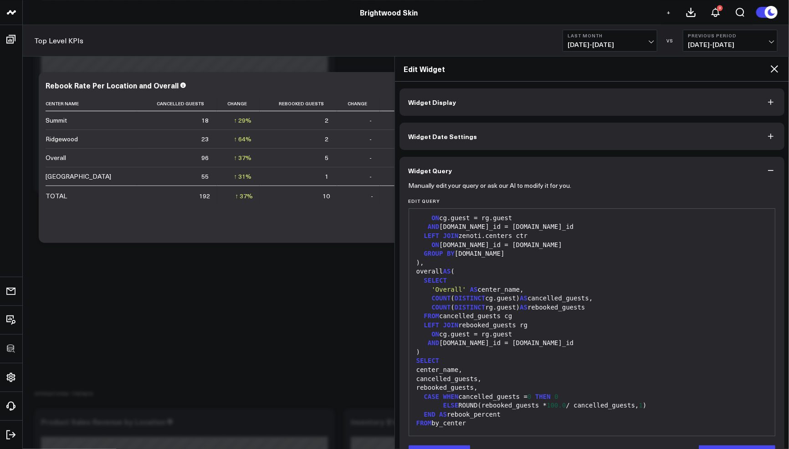
scroll to position [358, 0]
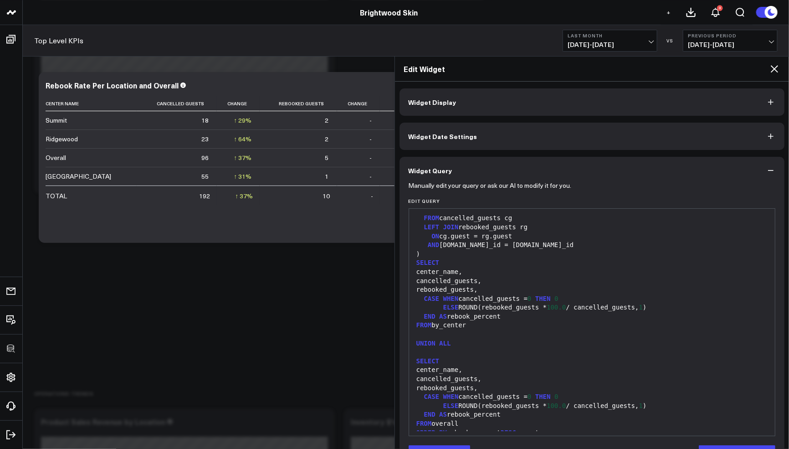
click at [450, 443] on form "Manually edit your query or ask our AI to modify it for you. Edit Query 99 1 2 …" at bounding box center [592, 323] width 367 height 279
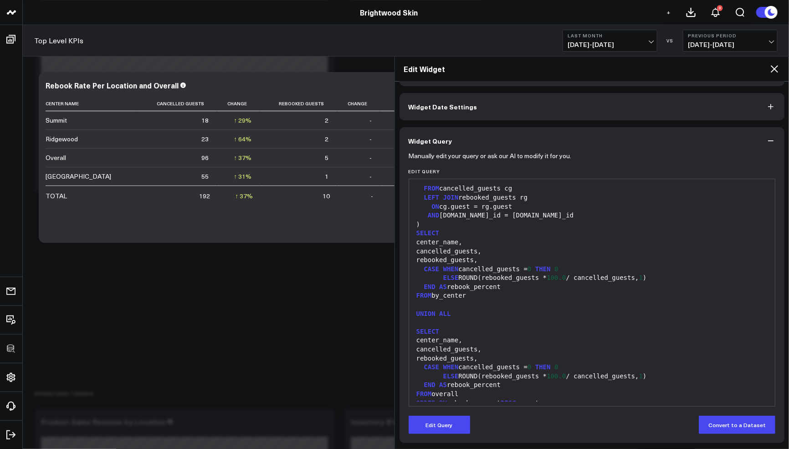
click at [450, 436] on div "Manually edit your query or ask our AI to modify it for you. Edit Query 99 1 2 …" at bounding box center [592, 298] width 385 height 288
click at [449, 423] on button "Edit Query" at bounding box center [440, 424] width 62 height 18
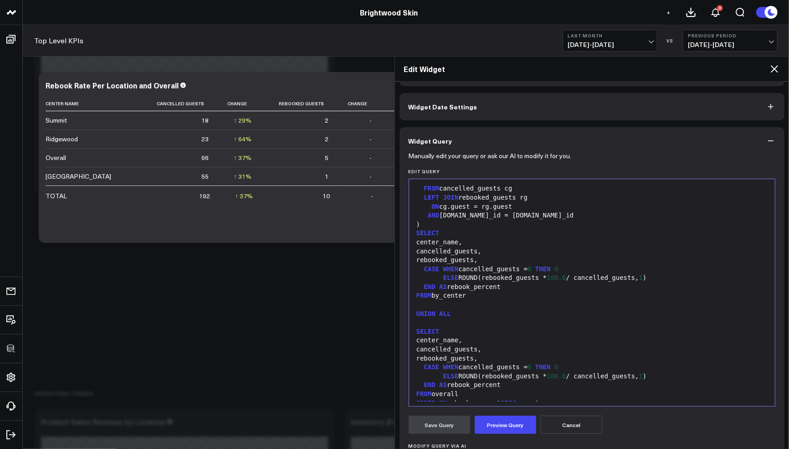
click at [505, 333] on div "SELECT" at bounding box center [592, 331] width 357 height 9
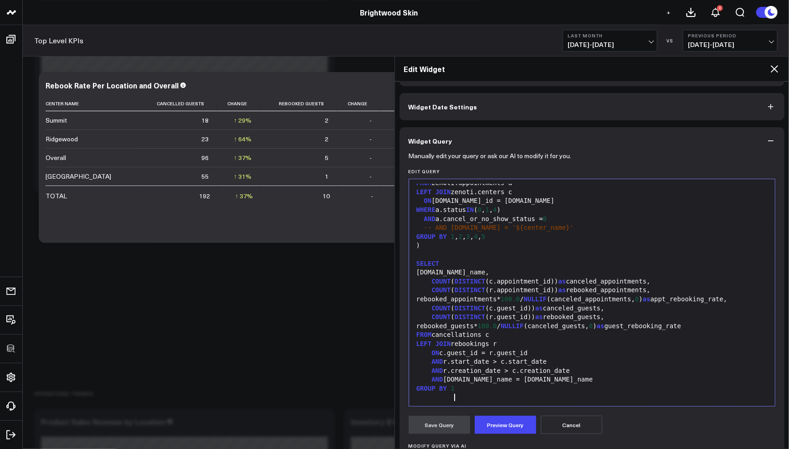
scroll to position [214, 0]
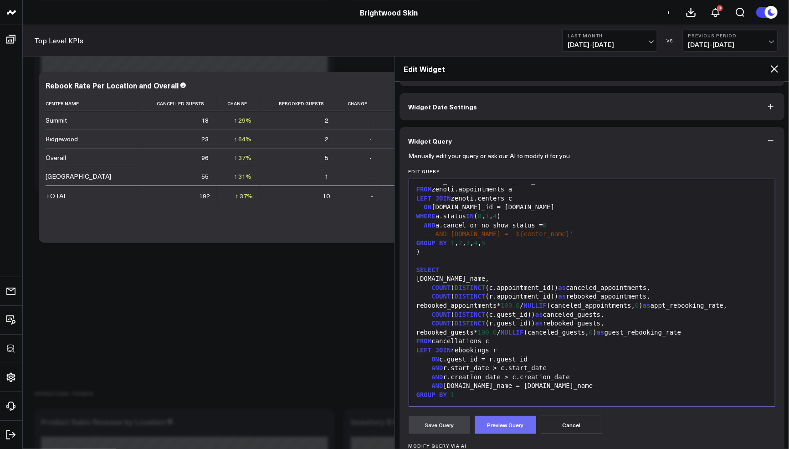
click at [498, 422] on button "Preview Query" at bounding box center [506, 424] width 62 height 18
click at [475, 399] on div "WITH cancellations AS ( SELECT [DOMAIN_NAME] as center_name, a.appointment_id, …" at bounding box center [592, 189] width 357 height 423
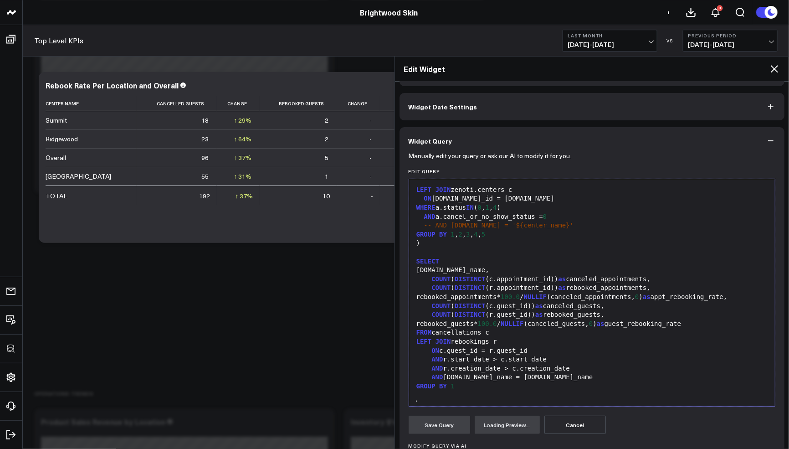
scroll to position [222, 0]
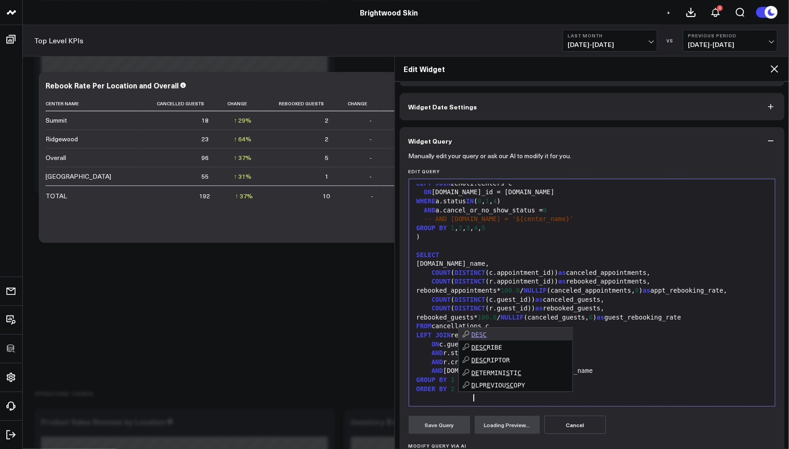
click at [640, 375] on div "AND [DOMAIN_NAME]_name = [DOMAIN_NAME]_name" at bounding box center [592, 370] width 357 height 9
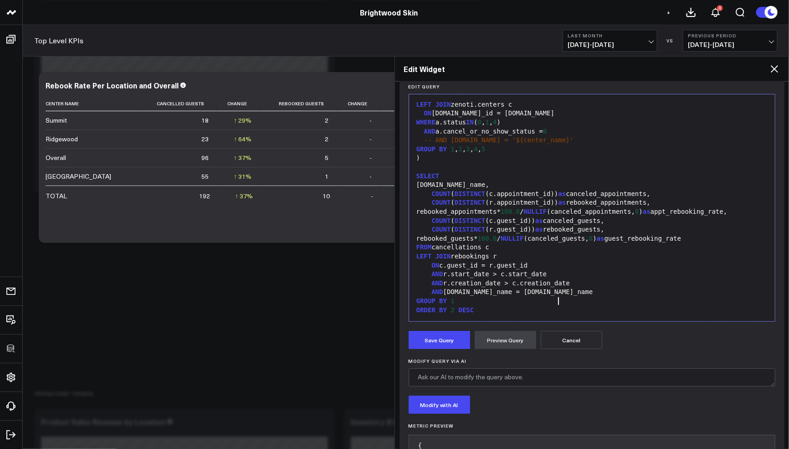
scroll to position [234, 0]
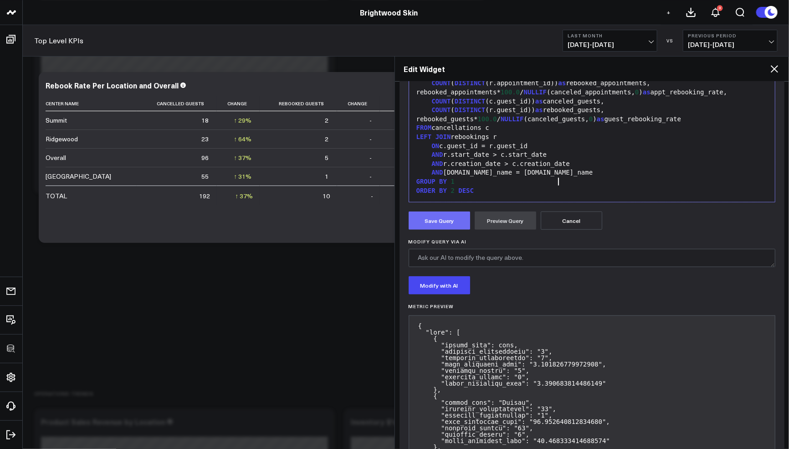
click at [430, 220] on button "Save Query" at bounding box center [440, 220] width 62 height 18
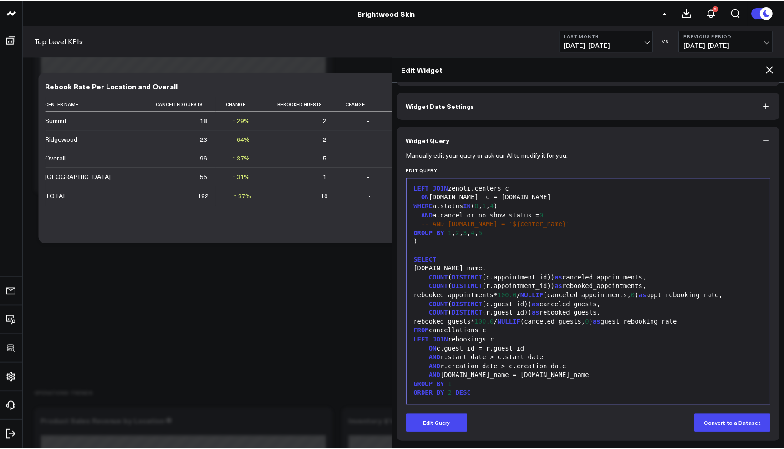
scroll to position [30, 0]
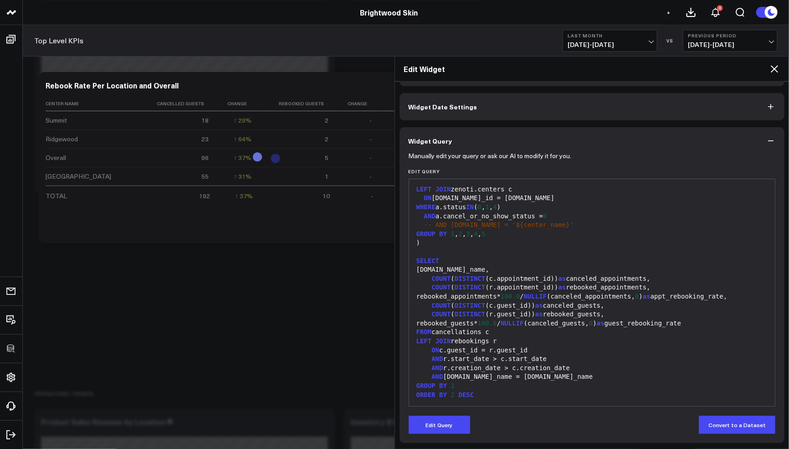
click at [772, 64] on icon at bounding box center [774, 68] width 11 height 11
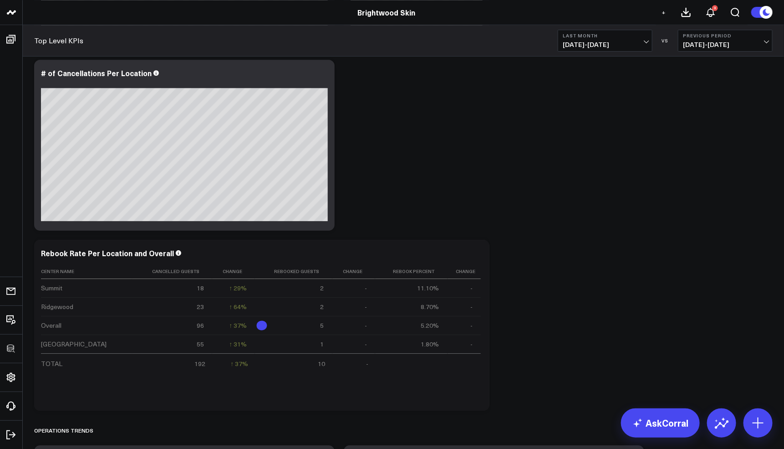
scroll to position [1163, 0]
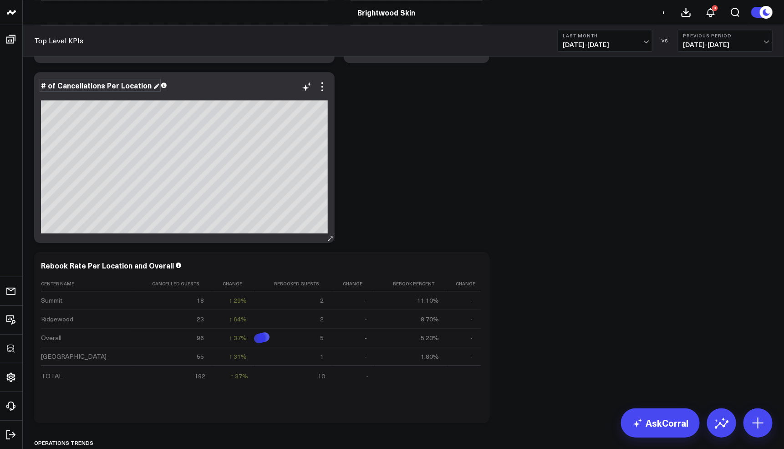
click at [102, 87] on div "# of Cancellations Per Location" at bounding box center [100, 85] width 118 height 10
drag, startPoint x: 102, startPoint y: 87, endPoint x: 82, endPoint y: 87, distance: 19.6
click at [82, 87] on div "# of Cancellations Per Location" at bounding box center [97, 85] width 113 height 10
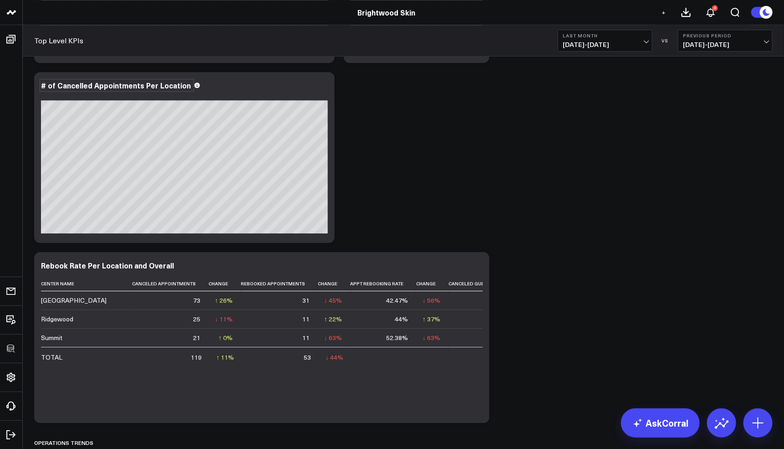
click at [427, 192] on div "Modify via AI Copy link to widget Ask support Remove Create linked copy Executi…" at bounding box center [404, 55] width 748 height 2236
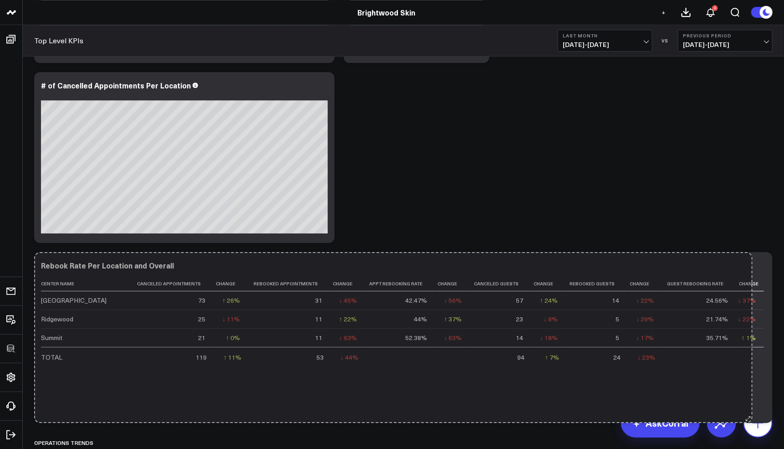
drag, startPoint x: 487, startPoint y: 418, endPoint x: 750, endPoint y: 415, distance: 262.4
click at [750, 415] on div "Rebook Rate Per Location and Overall Center Name Canceled Appointments Change R…" at bounding box center [403, 337] width 739 height 171
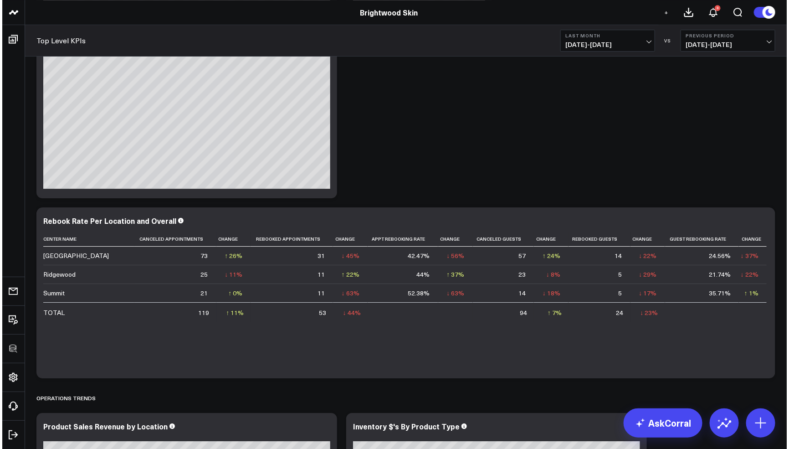
scroll to position [1221, 0]
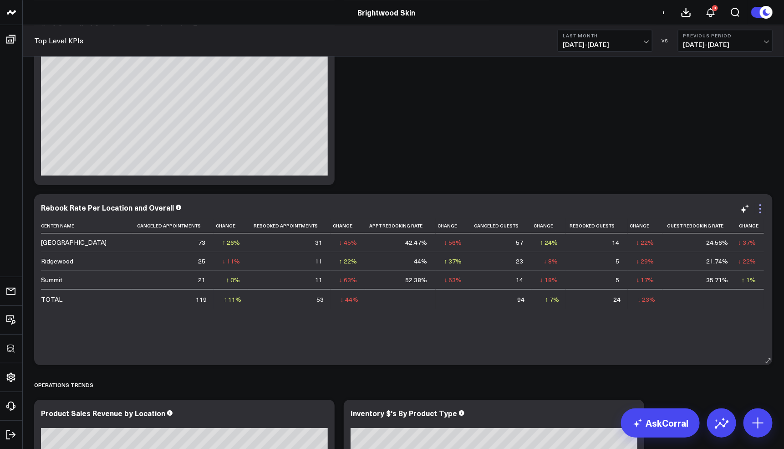
click at [763, 205] on icon at bounding box center [760, 208] width 11 height 11
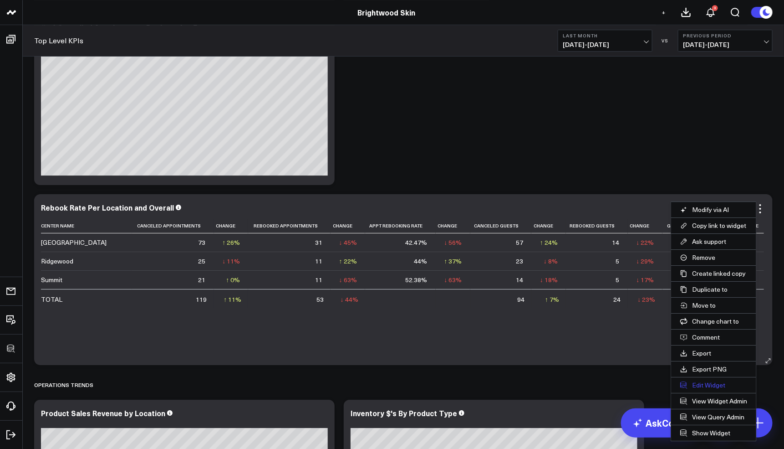
click at [694, 383] on button "Edit Widget" at bounding box center [714, 384] width 85 height 15
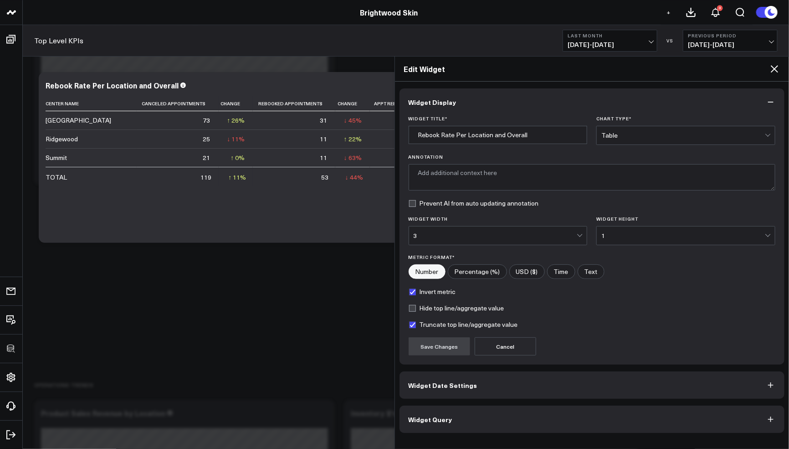
type textarea "This chart shows the rebooking rates for appointments and guests at each locati…"
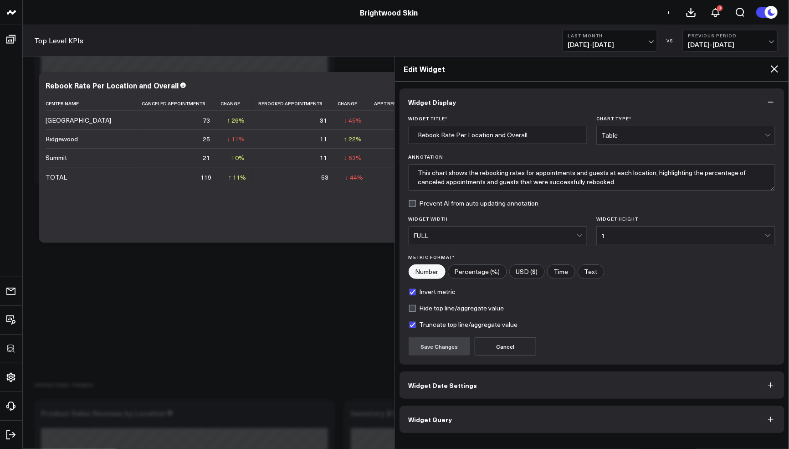
click at [477, 411] on button "Widget Query" at bounding box center [592, 418] width 385 height 27
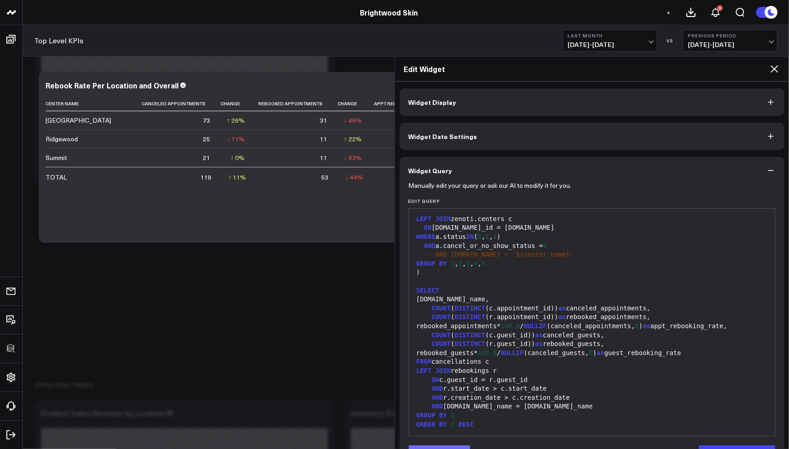
scroll to position [30, 0]
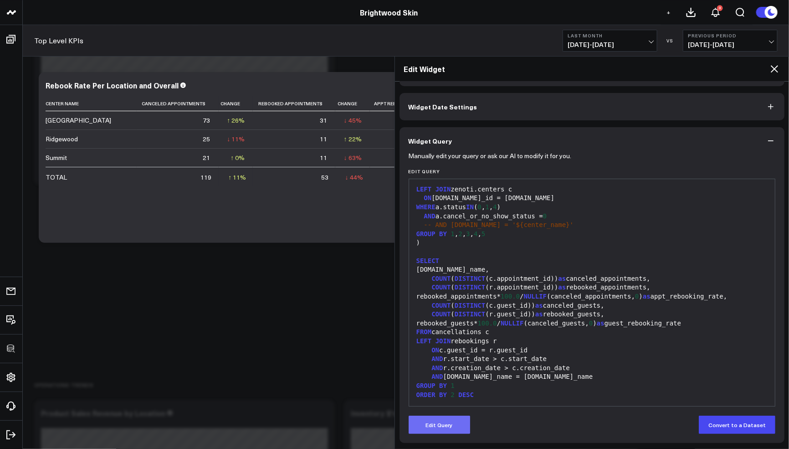
click at [451, 428] on button "Edit Query" at bounding box center [440, 424] width 62 height 18
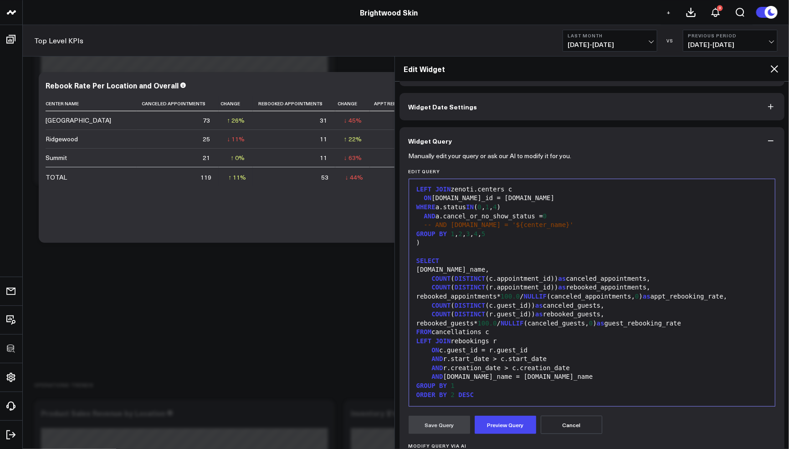
click at [490, 283] on div "COUNT ( DISTINCT (r.appointment_id)) as rebooked_appointments," at bounding box center [592, 287] width 357 height 9
click at [588, 283] on div "COUNT ( DISTINCT ( CASE WHEN r.appointment_id)) as rebooked_appointments," at bounding box center [592, 287] width 357 height 9
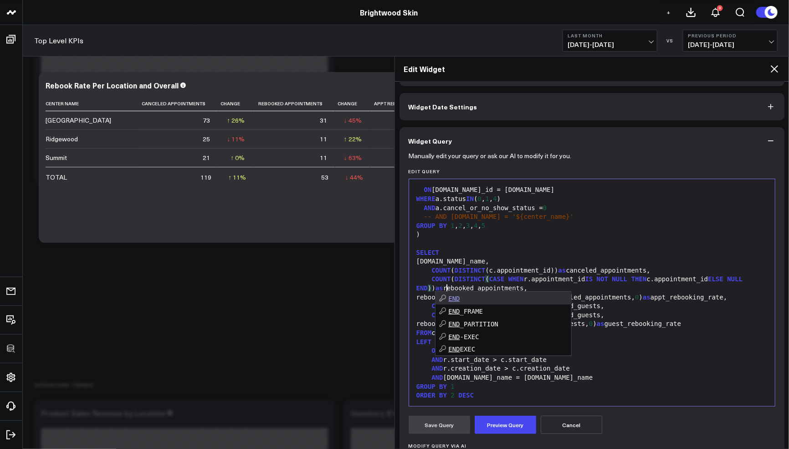
click at [601, 267] on div "COUNT ( DISTINCT (c.appointment_id)) as canceled_appointments," at bounding box center [592, 270] width 357 height 9
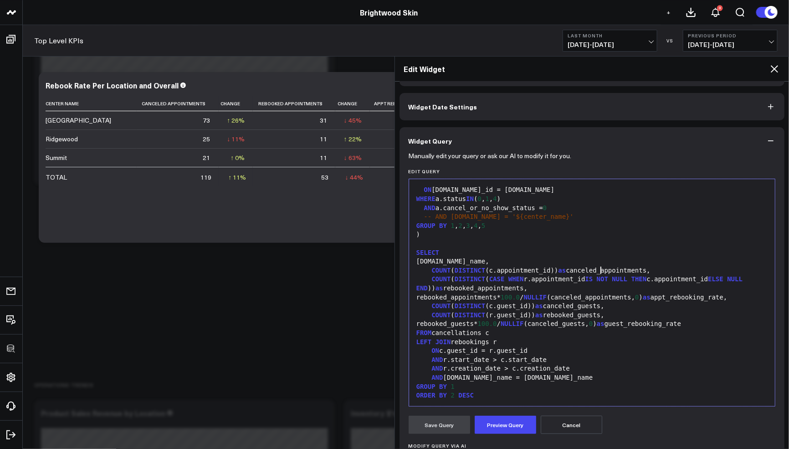
click at [488, 311] on div "COUNT ( DISTINCT (c.guest_id)) as canceled_guests," at bounding box center [592, 306] width 357 height 9
click at [490, 320] on div "COUNT ( DISTINCT (r.guest_id)) as rebooked_guests," at bounding box center [592, 315] width 357 height 9
click at [697, 320] on div "COUNT ( DISTINCT ( CASE WHEN r.appointment_id IS NOT NULL THEN r.guest_id)) as …" at bounding box center [592, 315] width 357 height 9
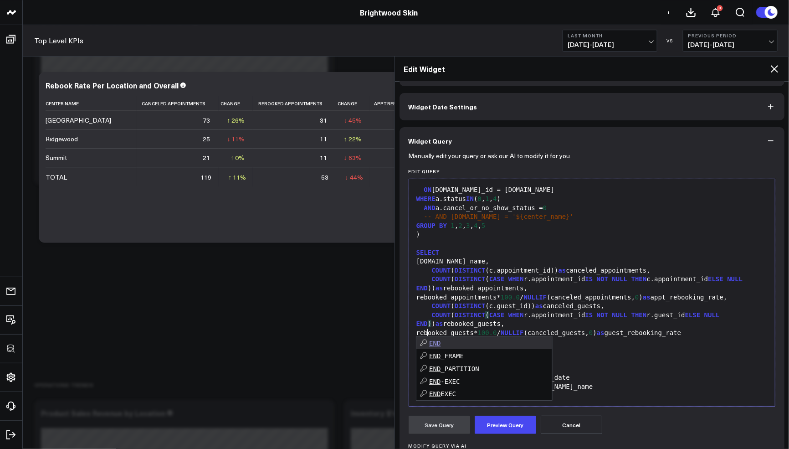
click at [664, 311] on div "COUNT ( DISTINCT (c.guest_id)) as canceled_guests," at bounding box center [592, 306] width 357 height 9
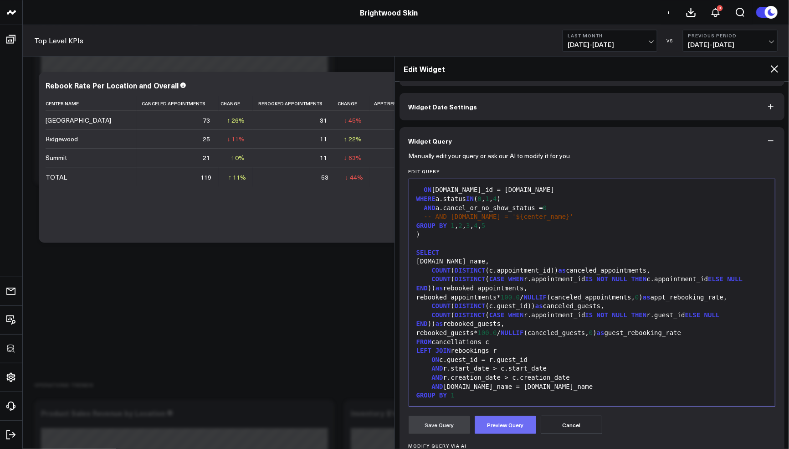
click at [518, 424] on button "Preview Query" at bounding box center [506, 424] width 62 height 18
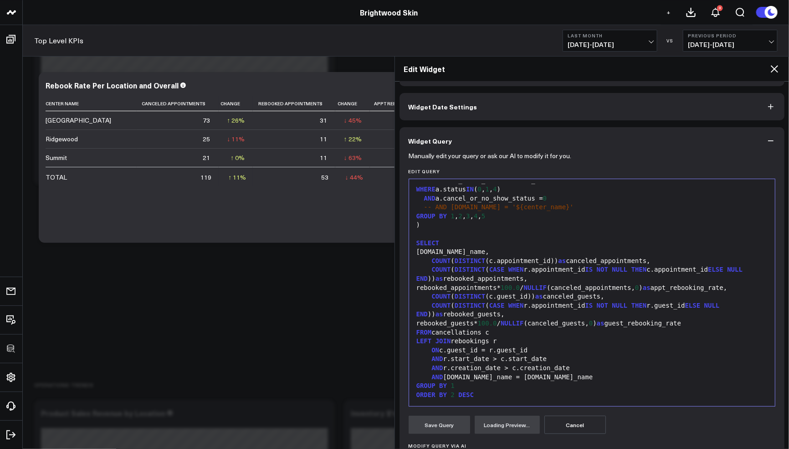
scroll to position [142, 0]
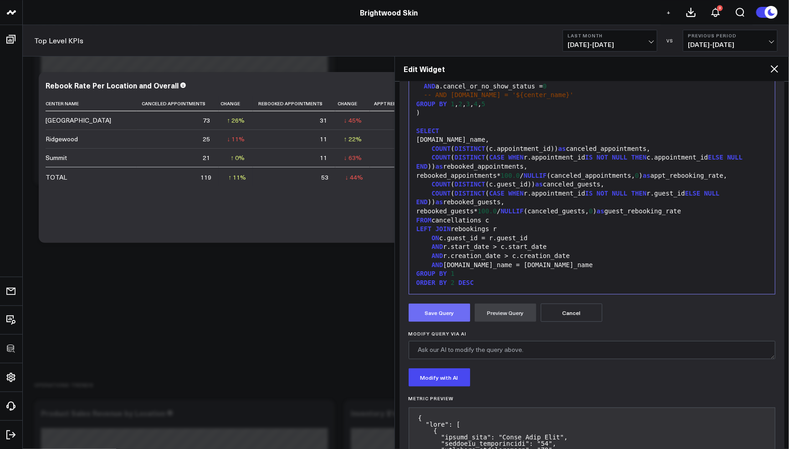
click at [437, 309] on button "Save Query" at bounding box center [440, 312] width 62 height 18
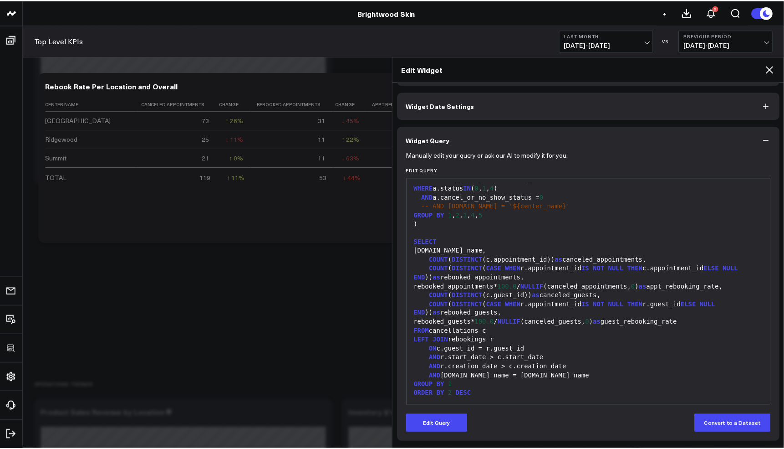
scroll to position [30, 0]
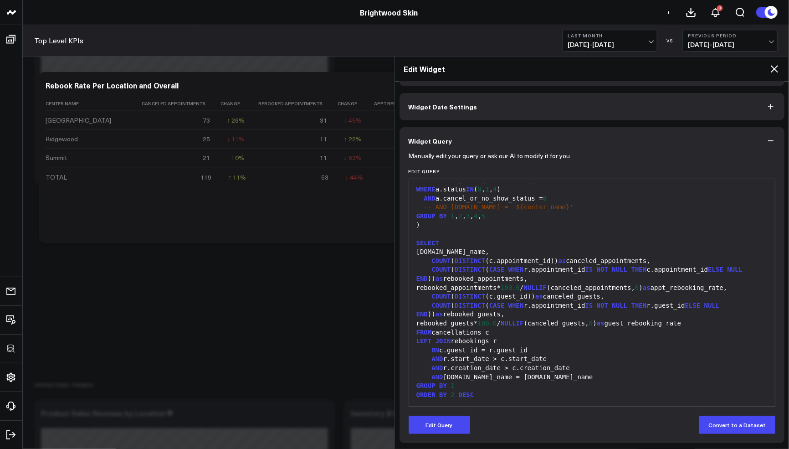
click at [774, 69] on icon at bounding box center [774, 68] width 7 height 7
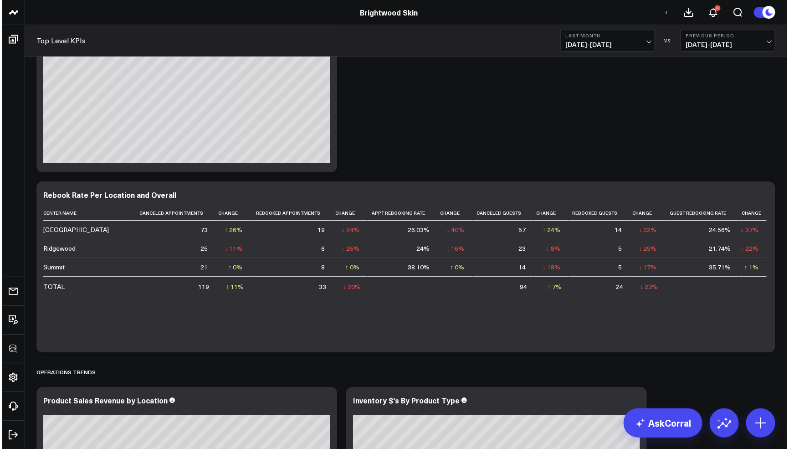
scroll to position [1233, 0]
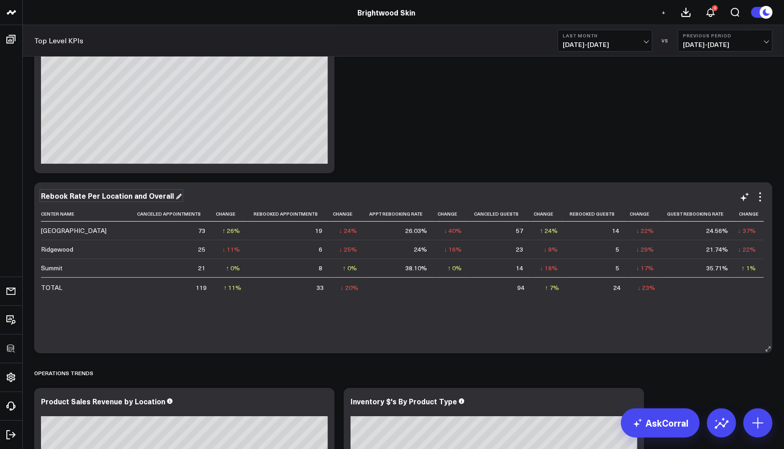
click at [138, 197] on div "Rebook Rate Per Location and Overall" at bounding box center [111, 195] width 141 height 10
drag, startPoint x: 129, startPoint y: 196, endPoint x: 175, endPoint y: 196, distance: 46.0
click at [175, 196] on div "Rebook Rate Per Location and Overall" at bounding box center [403, 195] width 725 height 8
click at [764, 197] on icon at bounding box center [760, 196] width 11 height 11
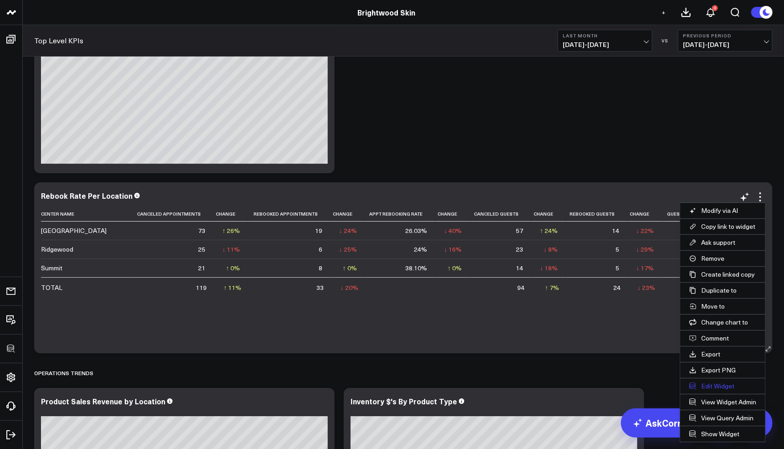
click at [707, 382] on button "Edit Widget" at bounding box center [723, 385] width 85 height 15
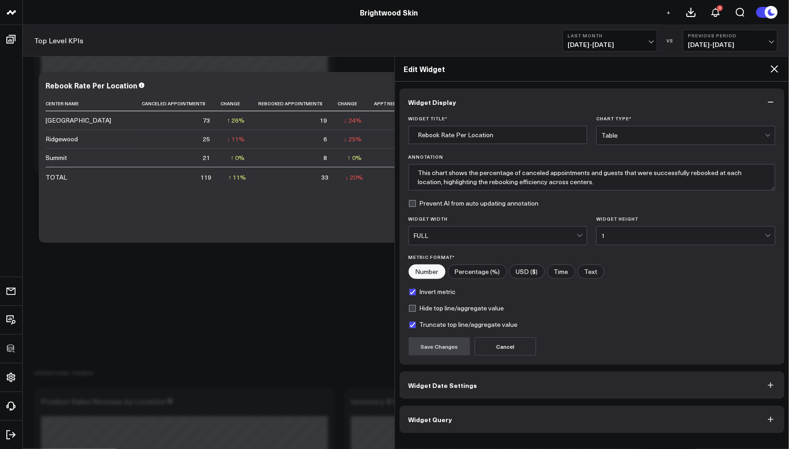
click at [586, 418] on button "Widget Query" at bounding box center [592, 418] width 385 height 27
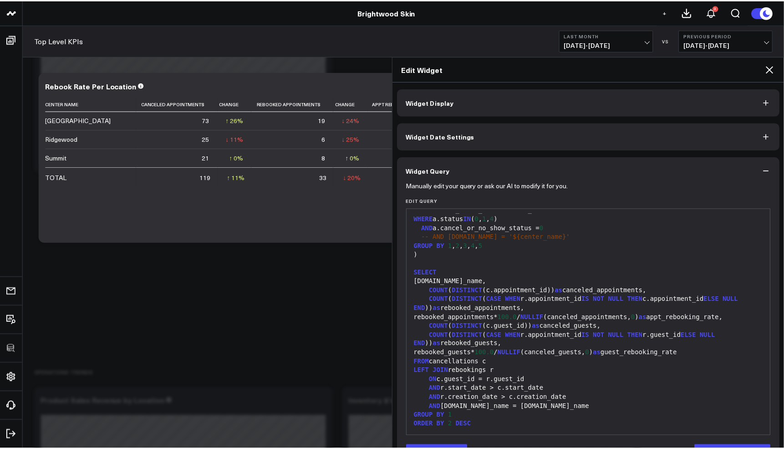
scroll to position [30, 0]
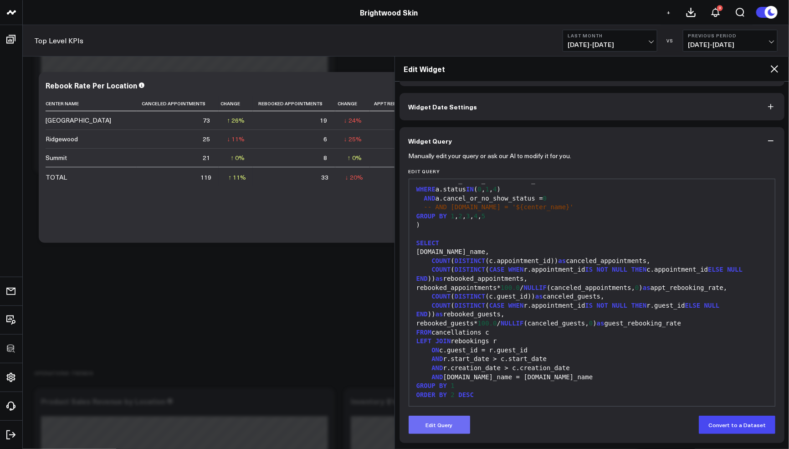
click at [447, 425] on button "Edit Query" at bounding box center [440, 424] width 62 height 18
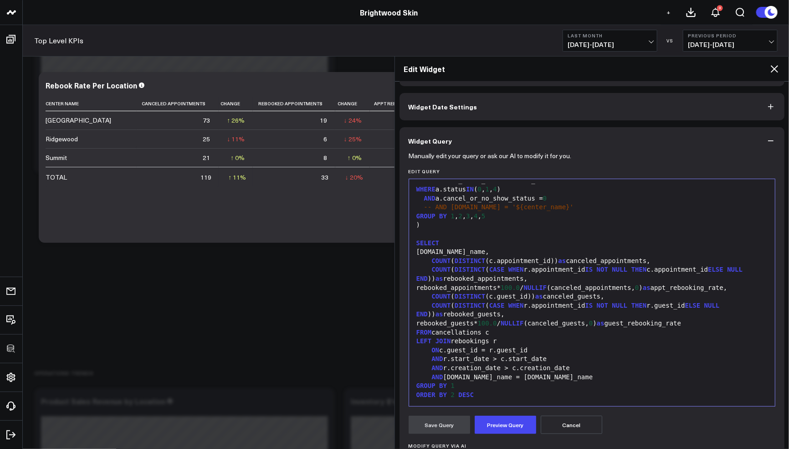
click at [500, 374] on div "AND [DOMAIN_NAME]_name = [DOMAIN_NAME]_name" at bounding box center [592, 377] width 357 height 9
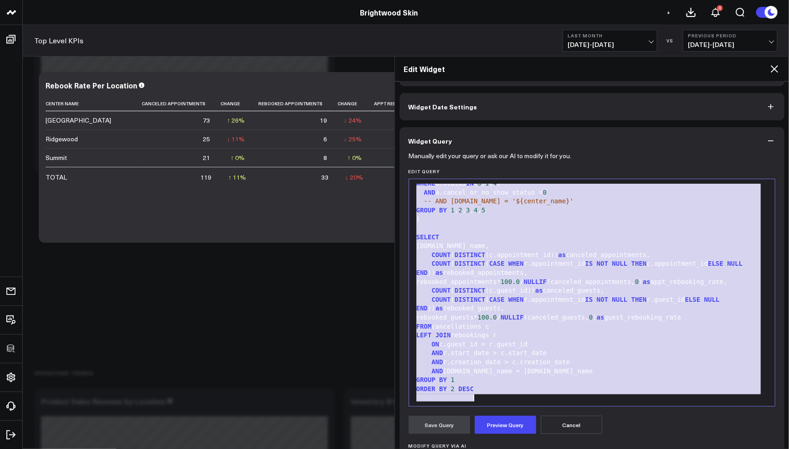
copy div "WITH cancellations AS ( SELECT [DOMAIN_NAME] as center_name, a.appointment_id, …"
click at [776, 64] on icon at bounding box center [774, 68] width 11 height 11
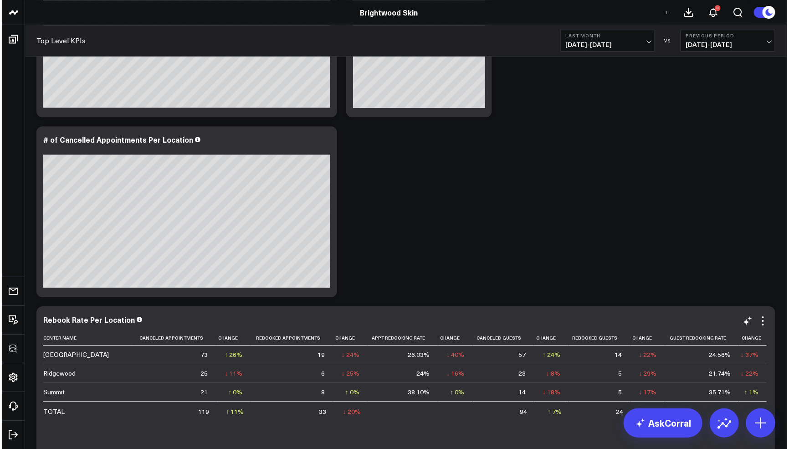
scroll to position [968, 0]
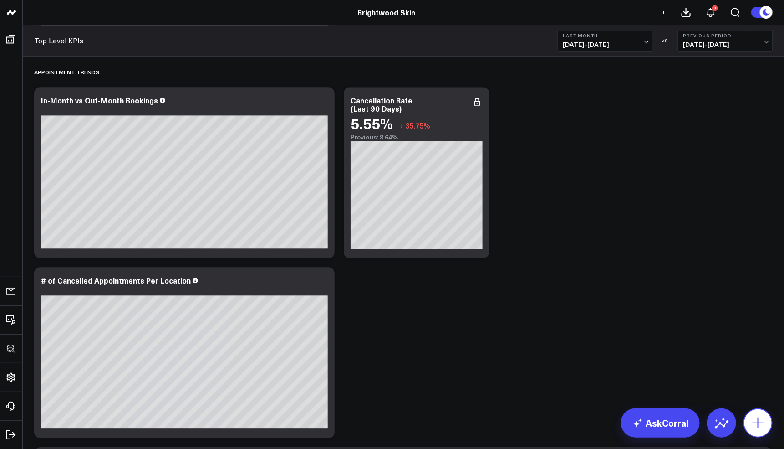
click at [760, 411] on button at bounding box center [758, 422] width 29 height 29
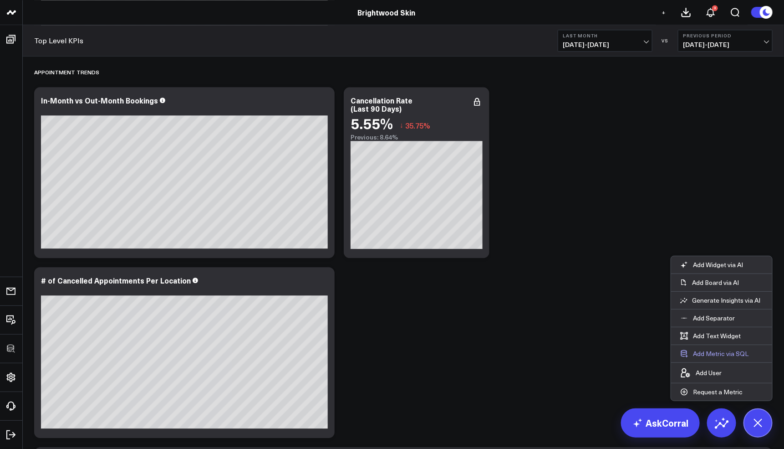
click at [709, 355] on button "Add Metric via SQL" at bounding box center [715, 353] width 87 height 17
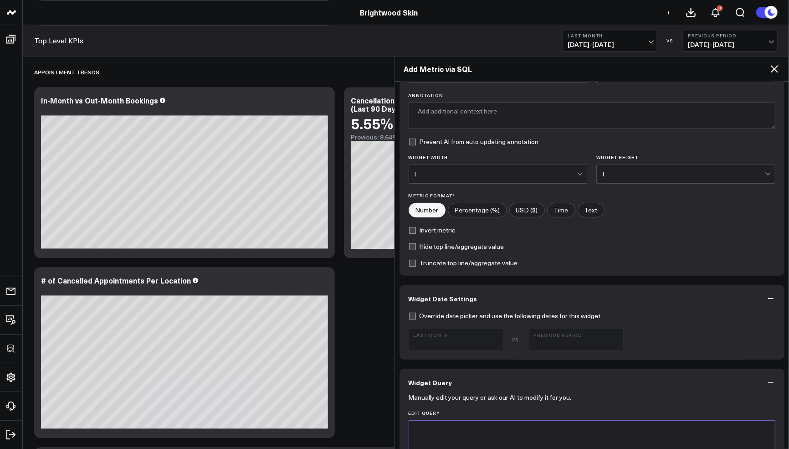
scroll to position [154, 0]
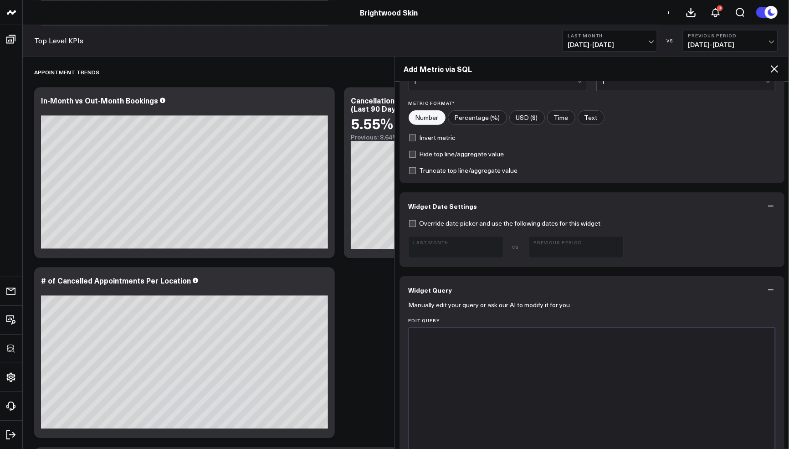
click at [536, 344] on div at bounding box center [592, 442] width 357 height 218
click at [772, 62] on div "Add Metric via SQL" at bounding box center [592, 68] width 395 height 25
click at [772, 68] on icon at bounding box center [774, 68] width 11 height 11
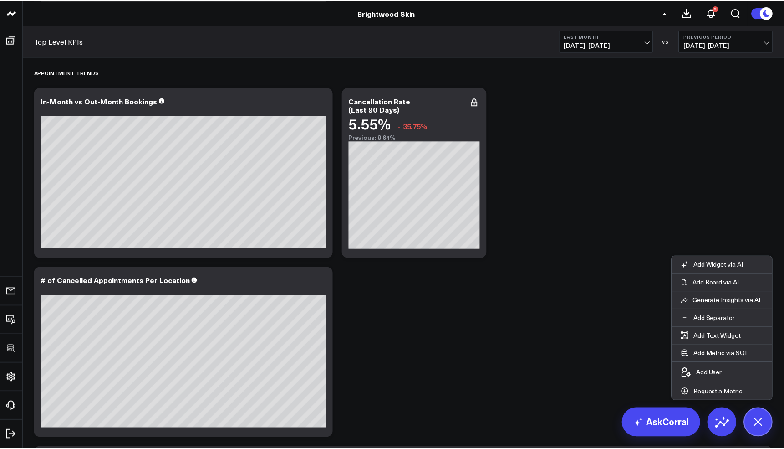
scroll to position [1285, 0]
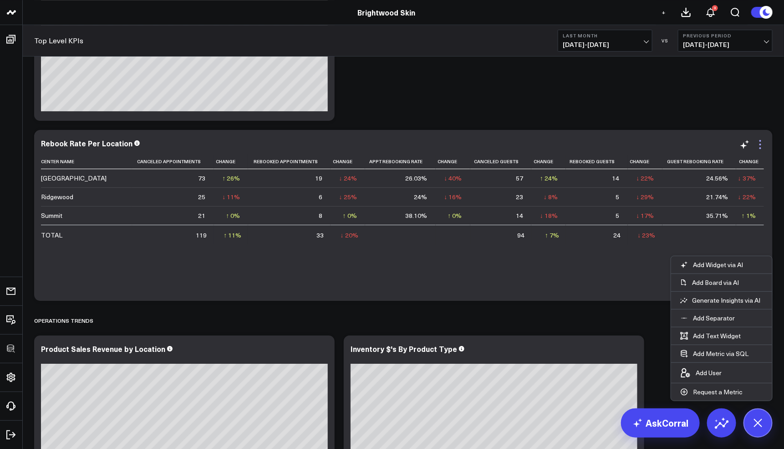
click at [766, 148] on icon at bounding box center [760, 144] width 11 height 11
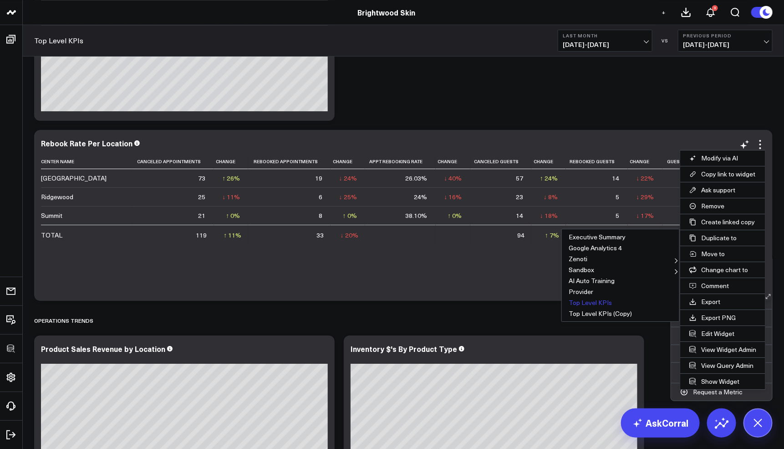
click at [594, 302] on button "Top Level KPIs" at bounding box center [621, 302] width 118 height 11
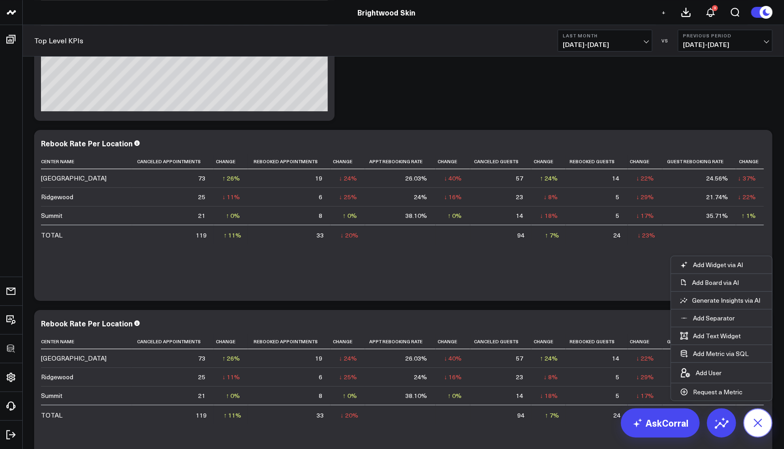
click at [759, 423] on icon at bounding box center [758, 422] width 15 height 15
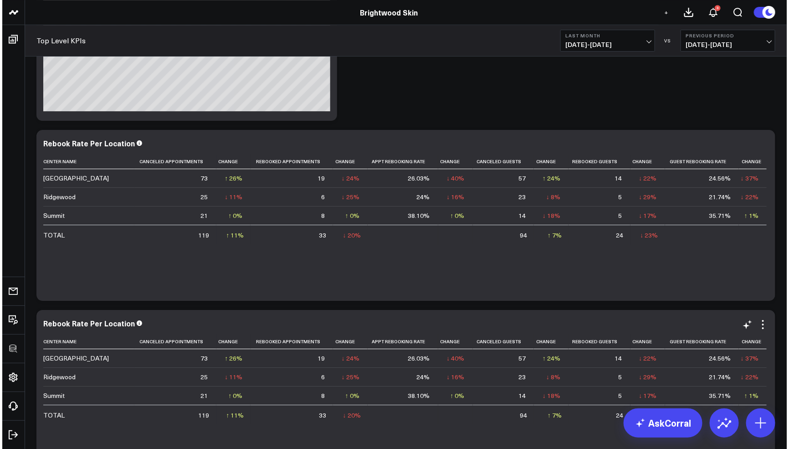
scroll to position [1368, 0]
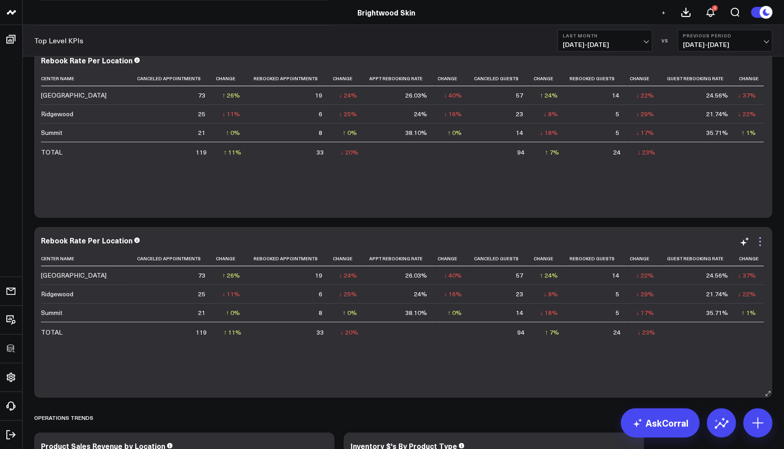
click at [762, 243] on icon at bounding box center [760, 241] width 11 height 11
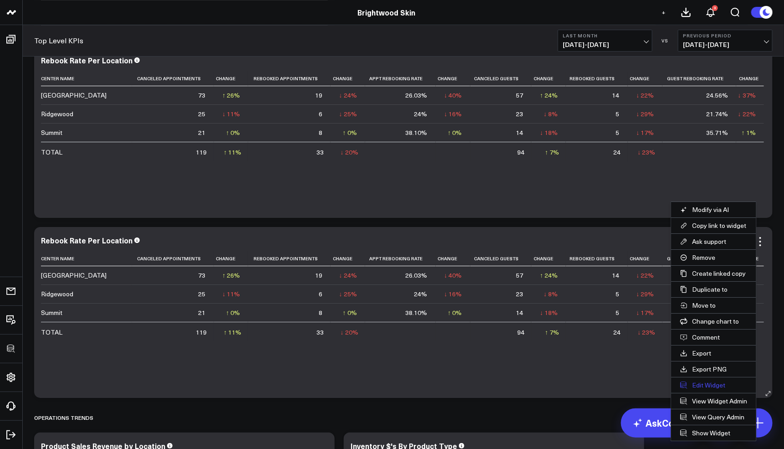
click at [707, 381] on button "Edit Widget" at bounding box center [714, 384] width 85 height 15
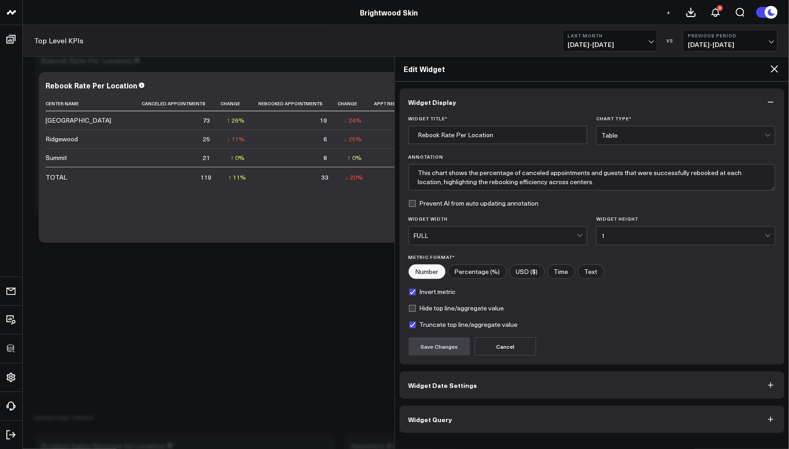
click at [499, 418] on button "Widget Query" at bounding box center [592, 418] width 385 height 27
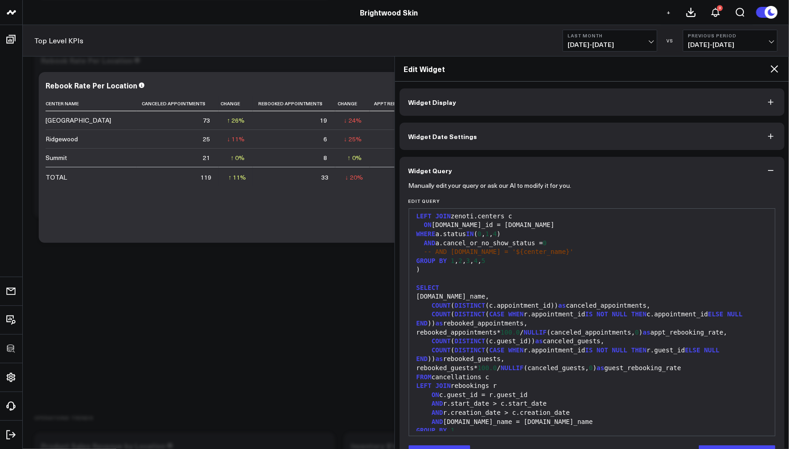
scroll to position [241, 0]
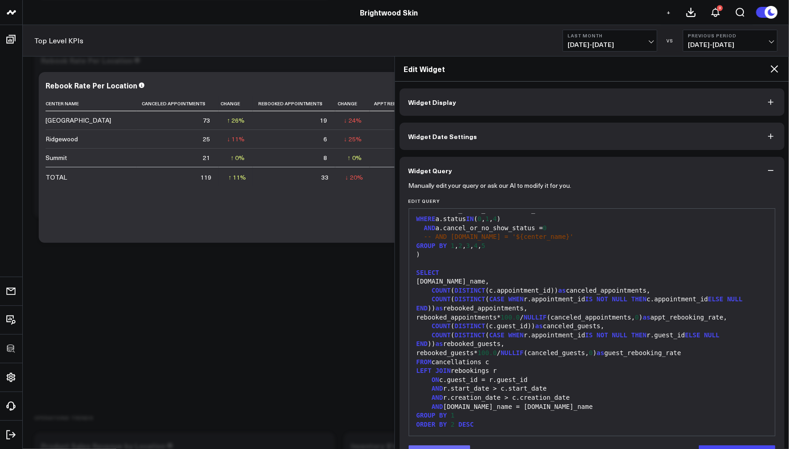
click at [453, 445] on button "Edit Query" at bounding box center [440, 454] width 62 height 18
click at [501, 358] on div "FROM cancellations c" at bounding box center [592, 362] width 357 height 9
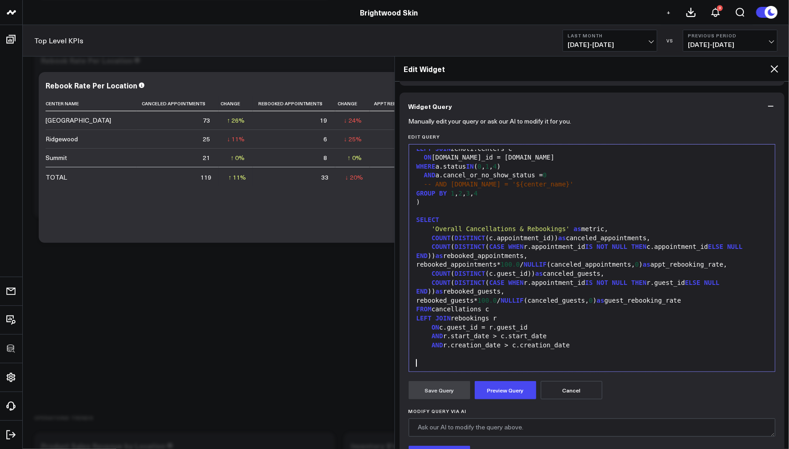
scroll to position [142, 0]
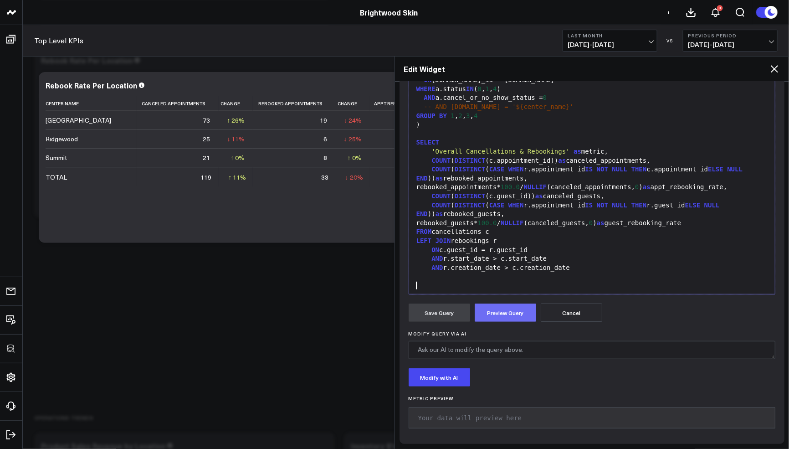
click at [513, 307] on button "Preview Query" at bounding box center [506, 312] width 62 height 18
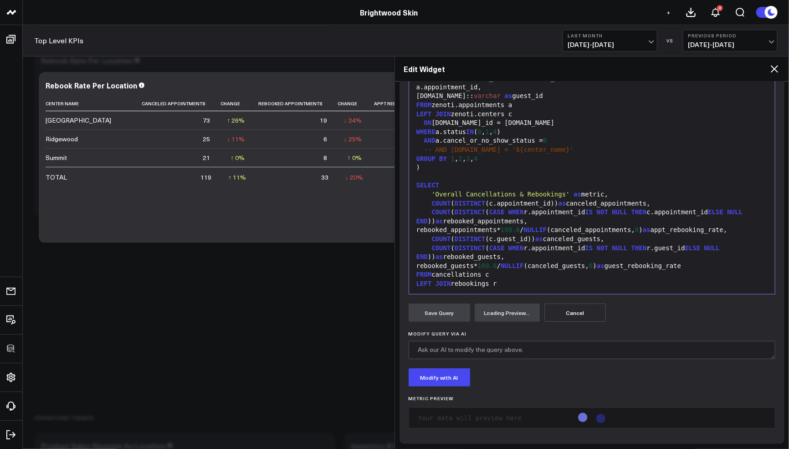
scroll to position [159, 0]
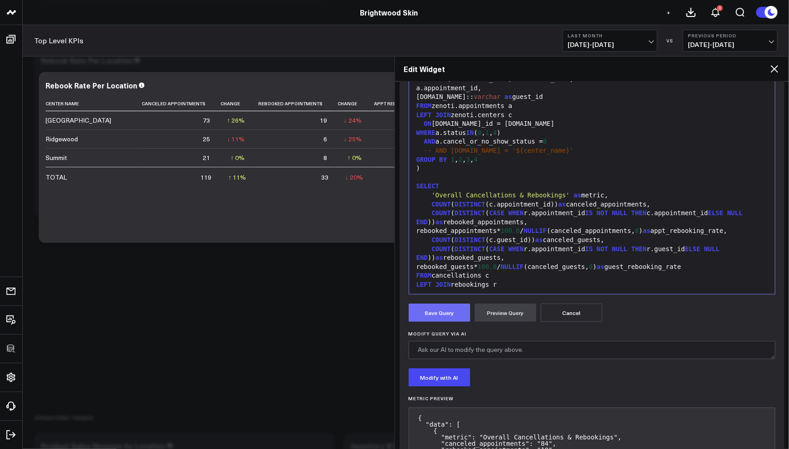
click at [441, 308] on button "Save Query" at bounding box center [440, 312] width 62 height 18
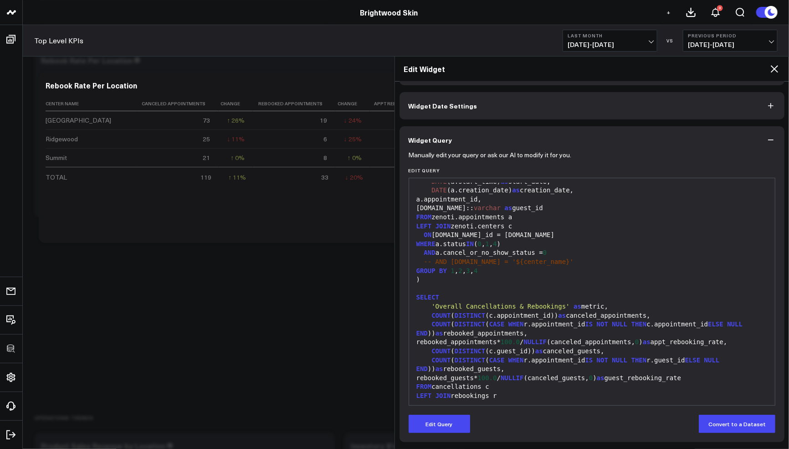
scroll to position [30, 0]
click at [777, 70] on icon at bounding box center [774, 68] width 11 height 11
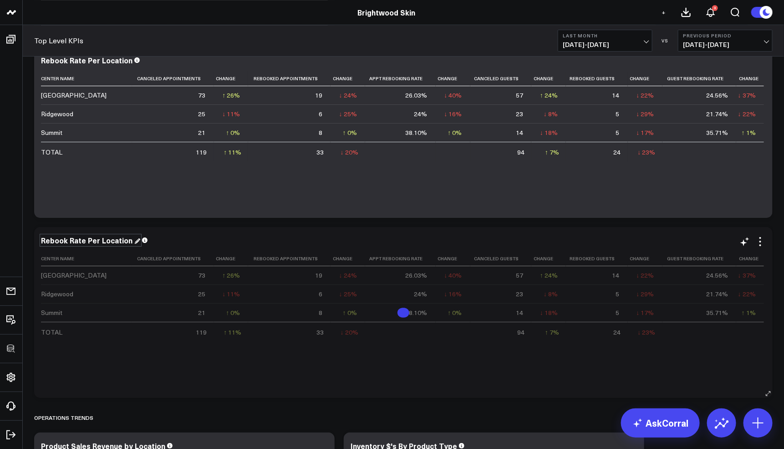
click at [74, 238] on div "Rebook Rate Per Location" at bounding box center [90, 240] width 99 height 10
click at [74, 238] on div "Rebook Rate Per Location" at bounding box center [87, 240] width 93 height 10
click at [44, 59] on div "Rebook Rate Per Location" at bounding box center [90, 60] width 99 height 10
click at [41, 60] on div "Rebook Rate Per Location" at bounding box center [87, 60] width 93 height 10
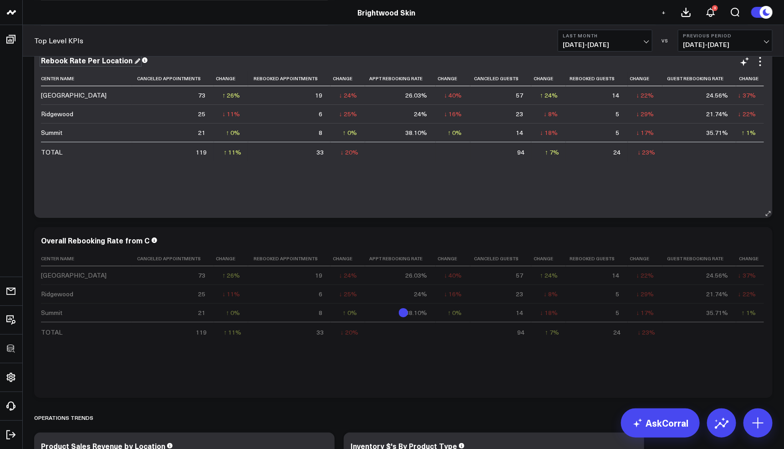
click at [44, 62] on div "Rebook Rate Per Location" at bounding box center [90, 60] width 99 height 10
click at [44, 61] on div "Rebook Rate Per Location" at bounding box center [87, 60] width 93 height 10
click at [113, 62] on div "Cancellation Rebook Rate Per Location" at bounding box center [110, 60] width 139 height 10
click at [109, 61] on div "Cancellation Rebooking Rate Per Location" at bounding box center [115, 60] width 149 height 10
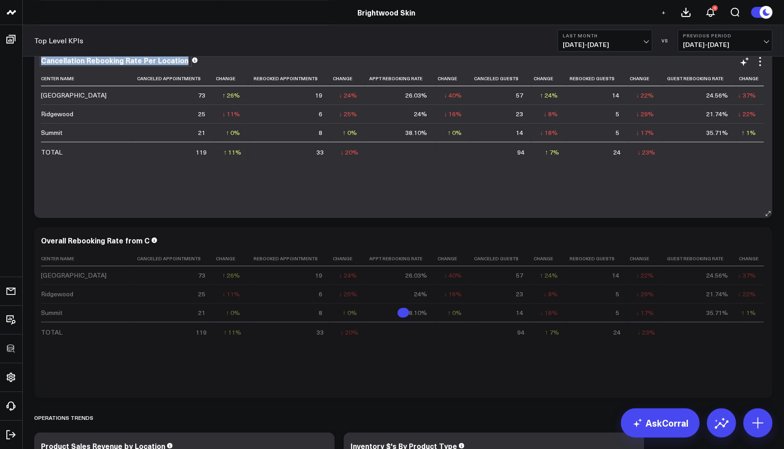
click at [109, 61] on div "Cancellation Rebooking Rate Per Location" at bounding box center [115, 60] width 149 height 10
copy div "Cancellation Rebooking Rate Per Location"
click at [95, 241] on div "Overall Rebooking Rate from C" at bounding box center [99, 240] width 117 height 10
click at [95, 241] on div "Overall Rebooking Rate from C" at bounding box center [96, 240] width 111 height 10
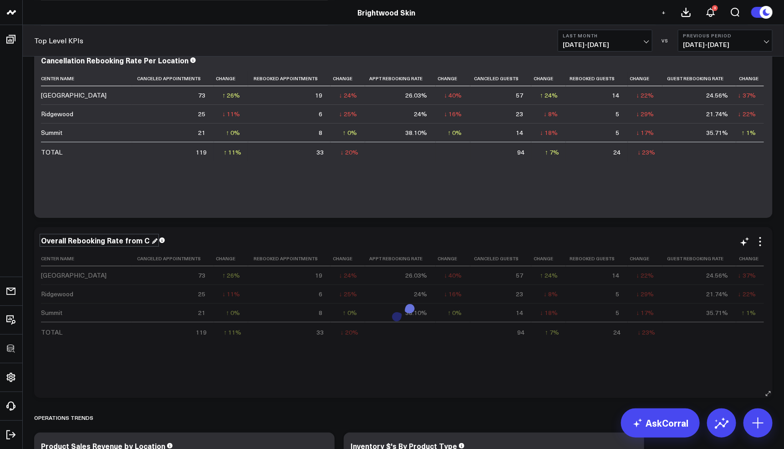
click at [103, 240] on div "Overall Rebooking Rate from C" at bounding box center [99, 240] width 117 height 10
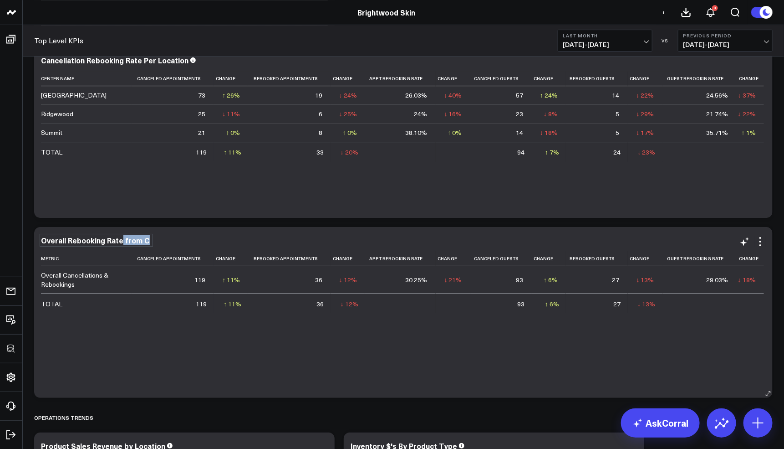
drag, startPoint x: 120, startPoint y: 240, endPoint x: 158, endPoint y: 241, distance: 37.8
click at [157, 241] on div "Overall Rebooking Rate from C" at bounding box center [403, 240] width 725 height 8
click at [68, 242] on div "Overall Rebooking Rate" at bounding box center [83, 240] width 84 height 10
click at [763, 243] on icon at bounding box center [760, 241] width 11 height 11
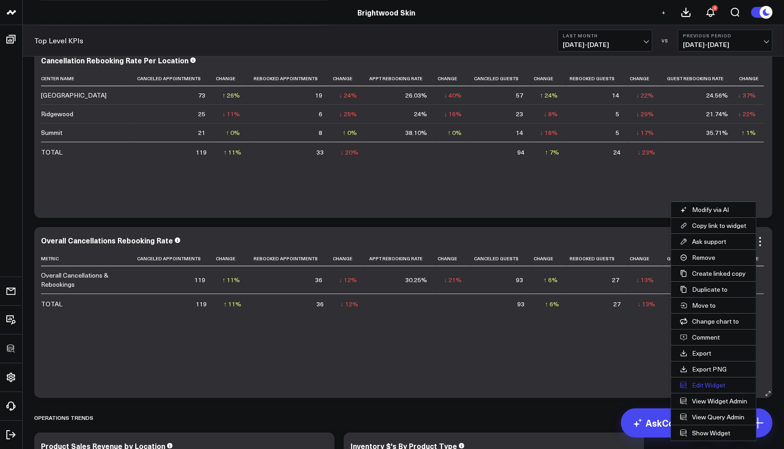
click at [702, 384] on button "Edit Widget" at bounding box center [714, 384] width 85 height 15
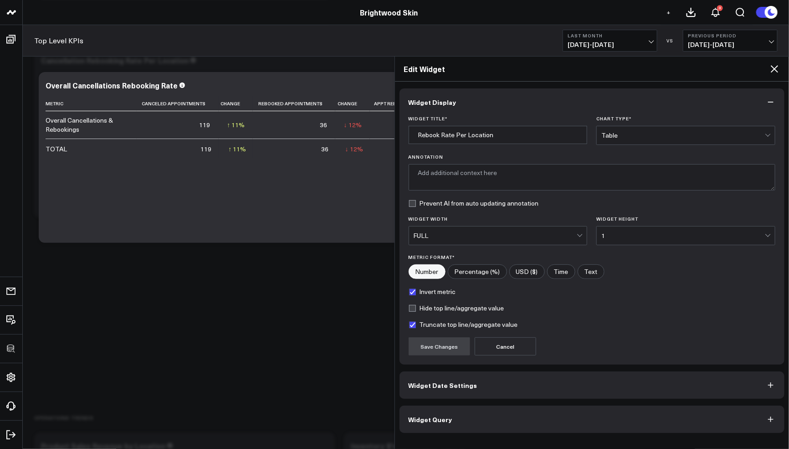
type input "Overall Cancellations Rebooking Rate"
type textarea "This chart shows the percentage of canceled appointments and guests who success…"
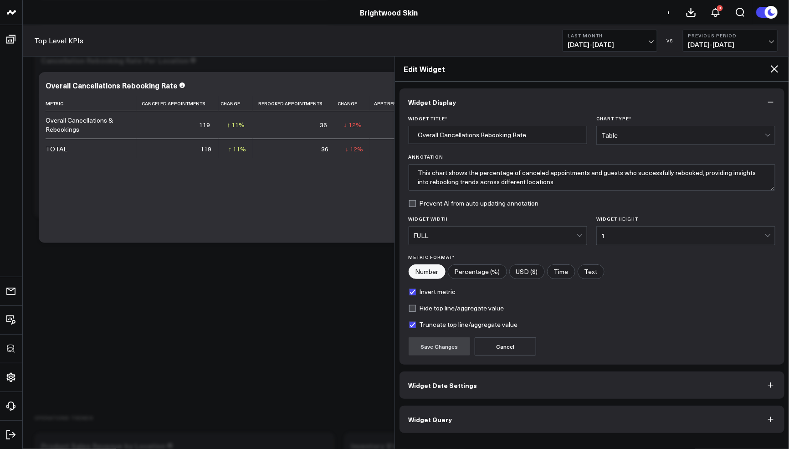
click at [469, 409] on button "Widget Query" at bounding box center [592, 418] width 385 height 27
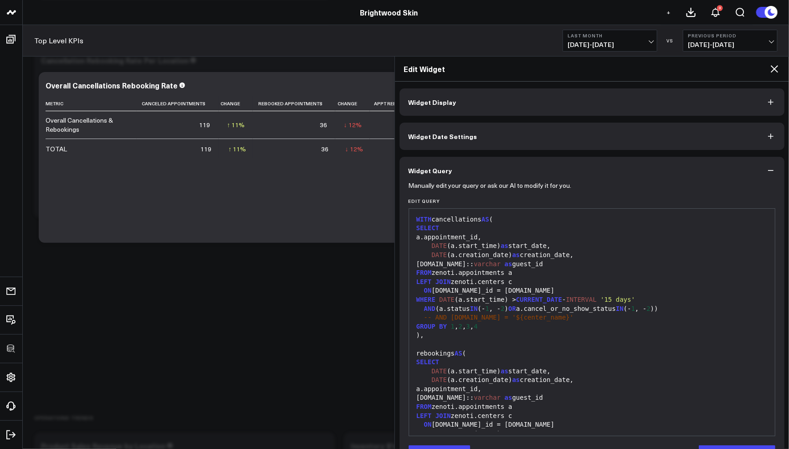
scroll to position [205, 0]
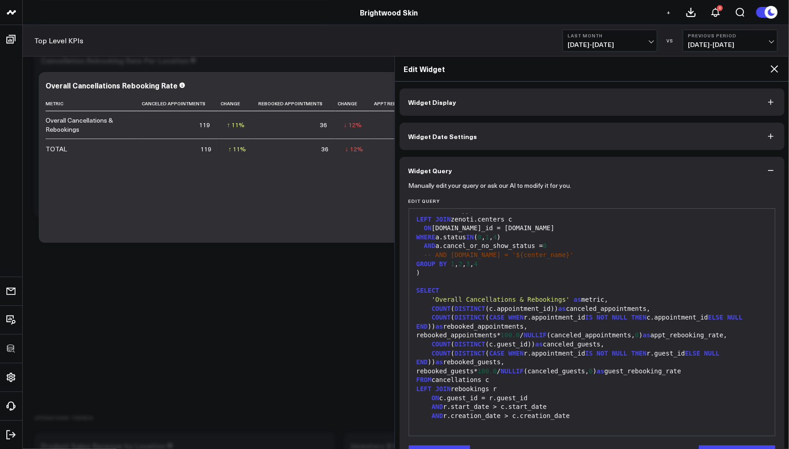
click at [450, 444] on form "Manually edit your query or ask our AI to modify it for you. Edit Query 99 1 2 …" at bounding box center [592, 323] width 367 height 279
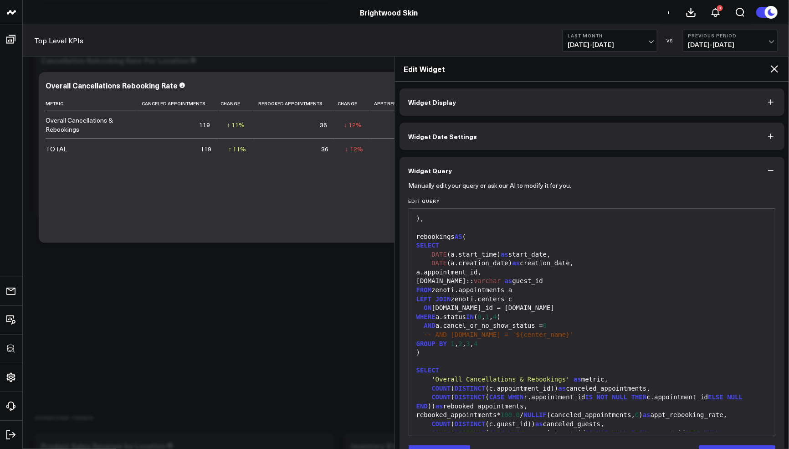
scroll to position [0, 0]
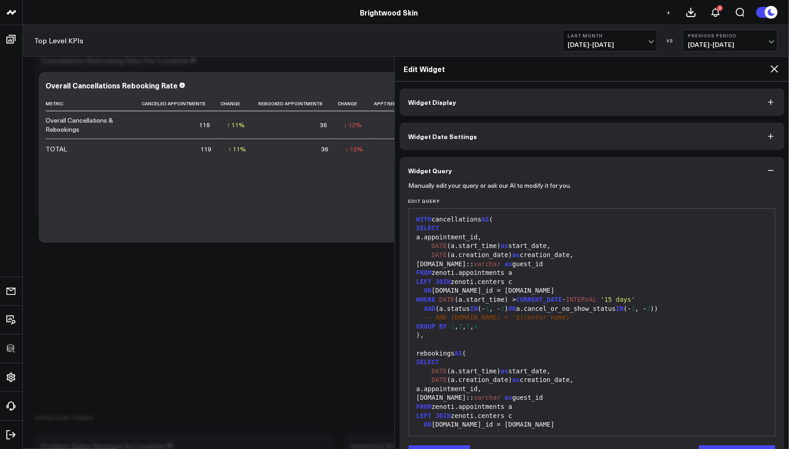
click at [475, 225] on div "SELECT" at bounding box center [592, 228] width 357 height 9
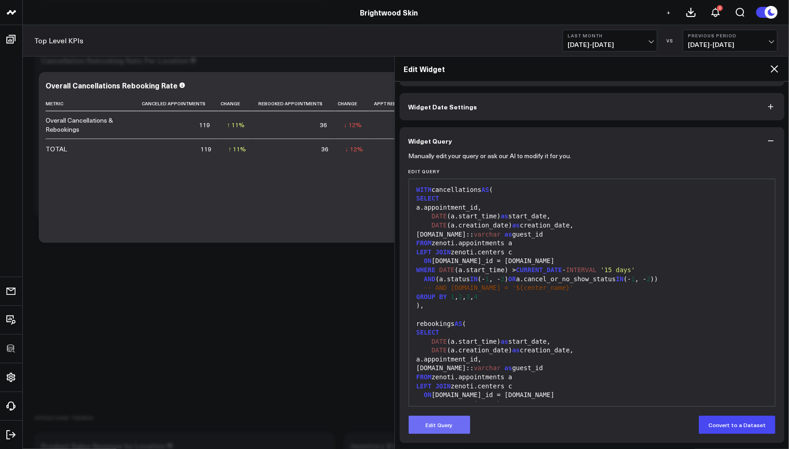
click at [457, 426] on button "Edit Query" at bounding box center [440, 424] width 62 height 18
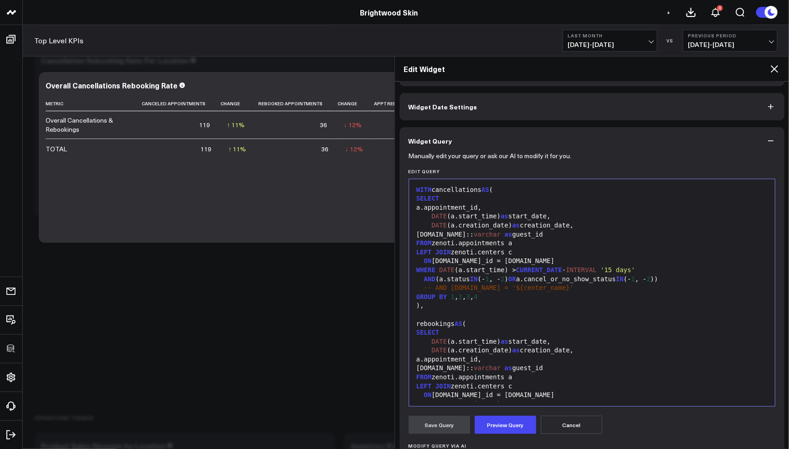
click at [455, 199] on div "SELECT" at bounding box center [592, 198] width 357 height 9
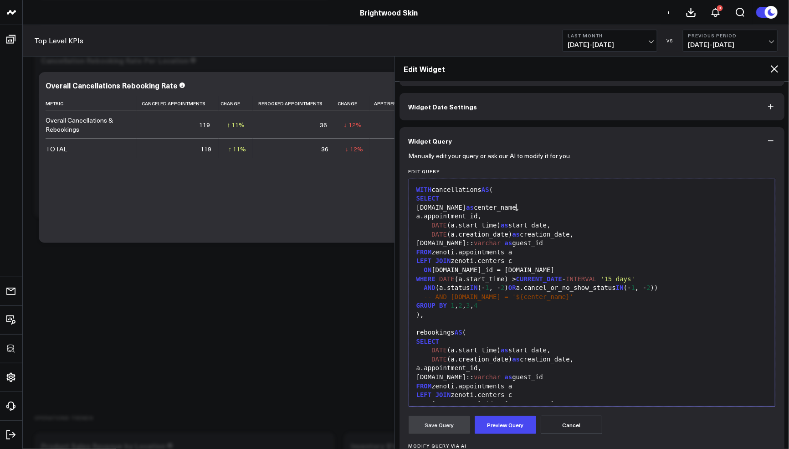
click at [511, 307] on div "GROUP BY 1 , 2 , 3 , 4" at bounding box center [592, 305] width 357 height 9
click at [478, 343] on div "SELECT" at bounding box center [592, 341] width 357 height 9
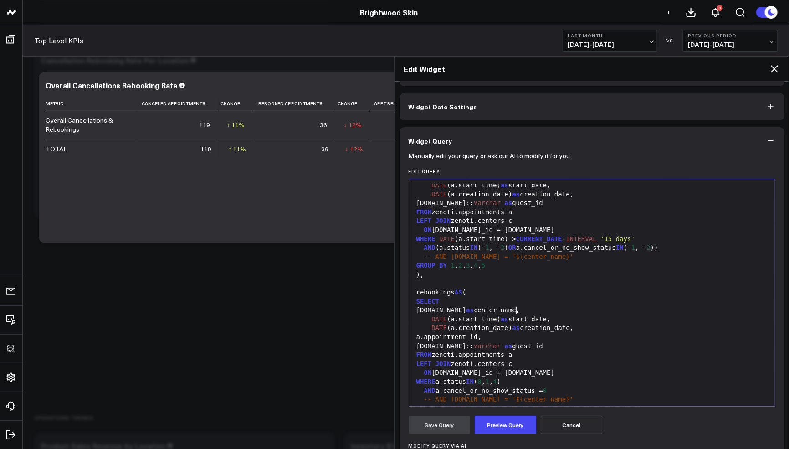
scroll to position [59, 0]
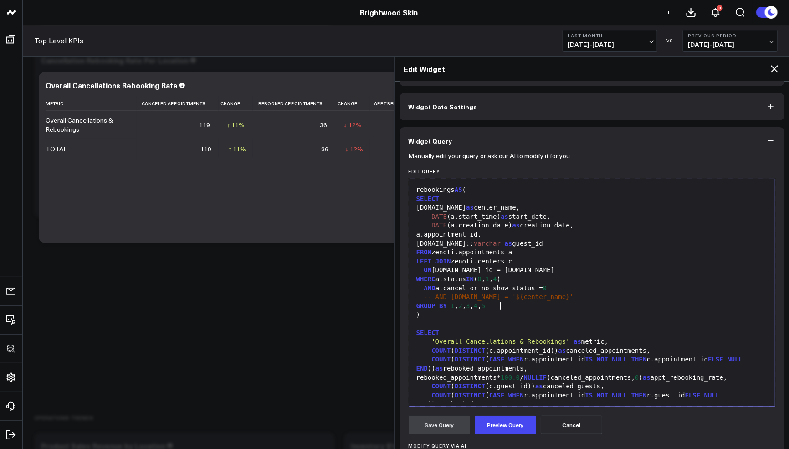
scroll to position [223, 0]
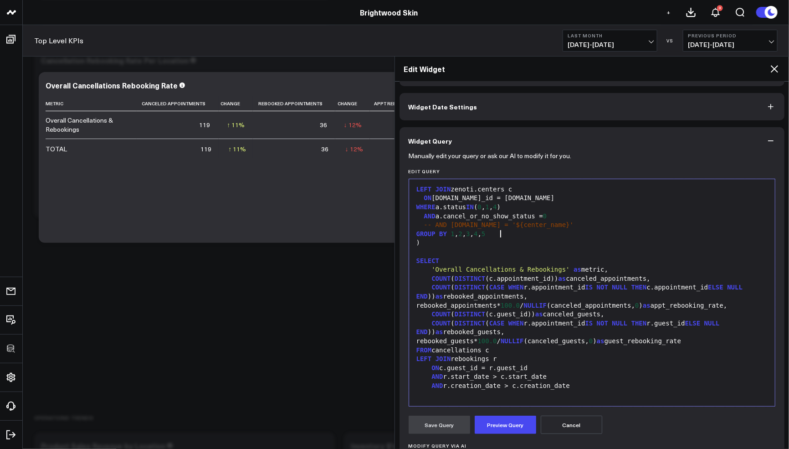
click at [605, 388] on div "AND r.creation_date > c.creation_date" at bounding box center [592, 385] width 357 height 9
click at [599, 398] on div at bounding box center [592, 394] width 357 height 9
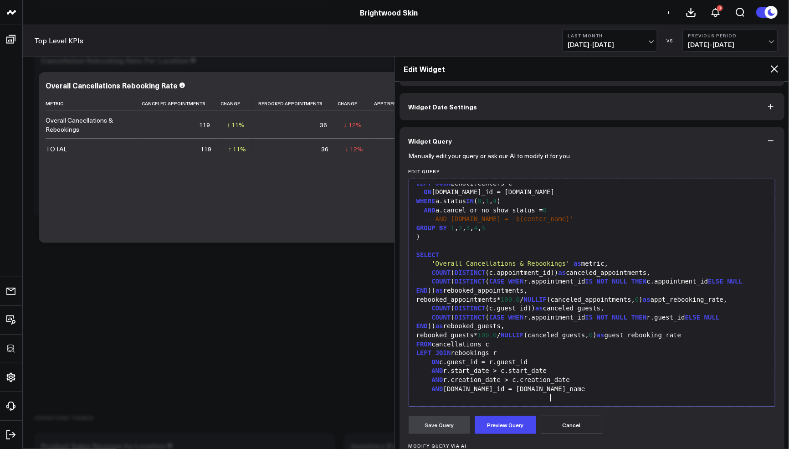
click at [487, 393] on div "AND c.center_id = r.center_name" at bounding box center [592, 388] width 357 height 9
click at [492, 417] on button "Preview Query" at bounding box center [506, 424] width 62 height 18
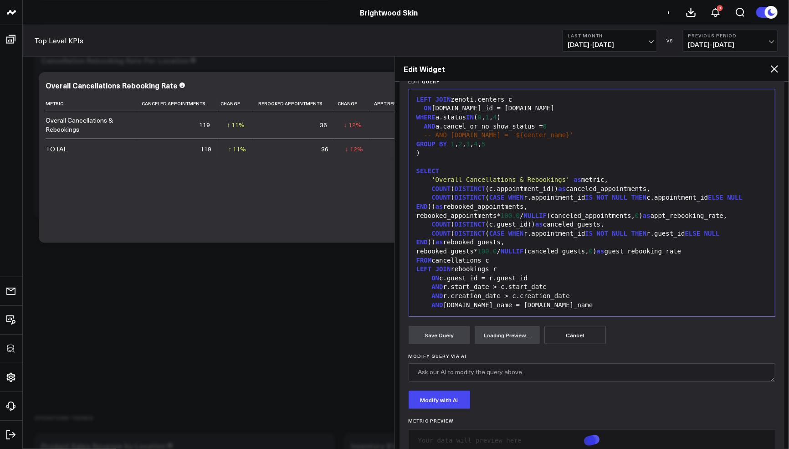
scroll to position [142, 0]
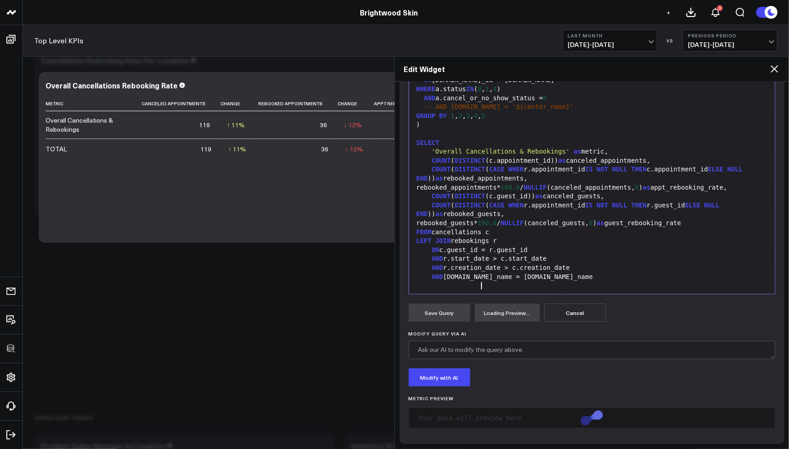
click at [483, 282] on div "AND c.center_name = r.center_name" at bounding box center [592, 276] width 357 height 9
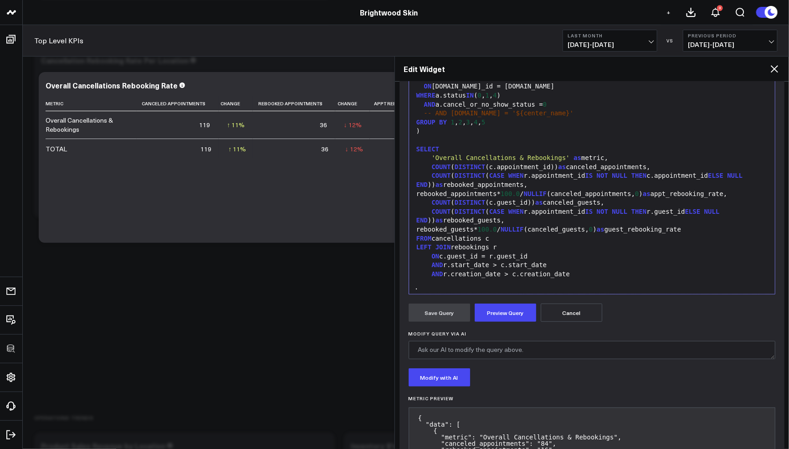
scroll to position [222, 0]
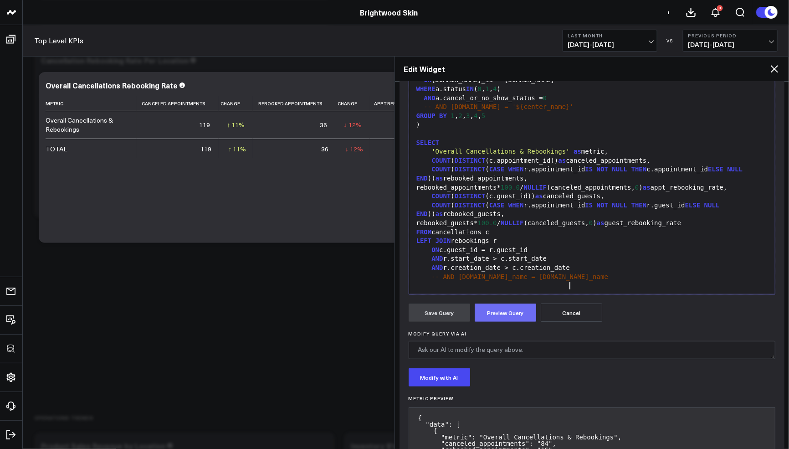
click at [516, 312] on button "Preview Query" at bounding box center [506, 312] width 62 height 18
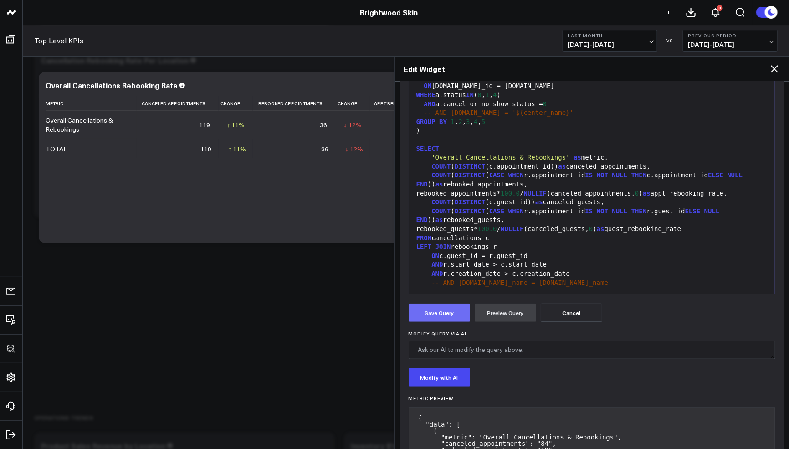
click at [439, 315] on button "Save Query" at bounding box center [440, 312] width 62 height 18
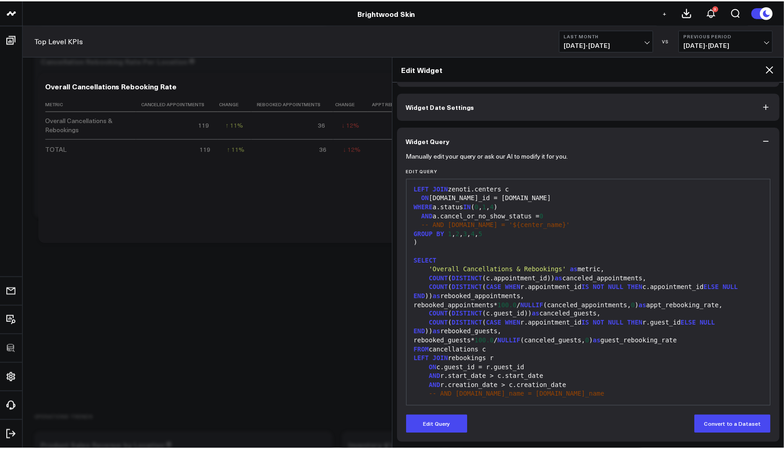
scroll to position [223, 0]
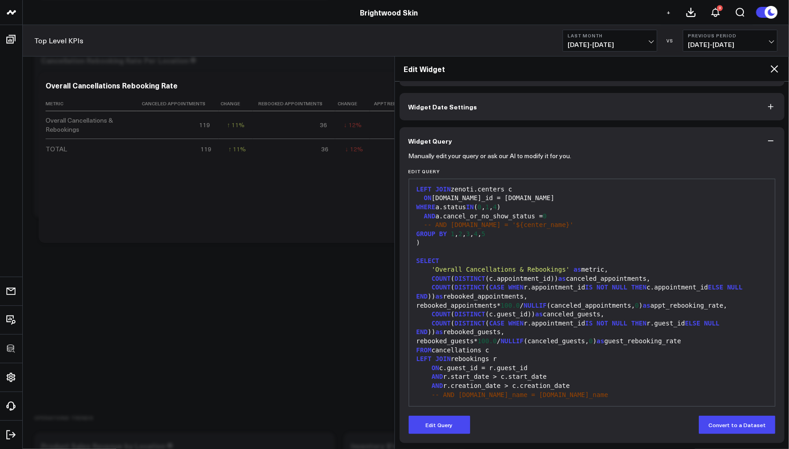
click at [774, 70] on icon at bounding box center [774, 68] width 11 height 11
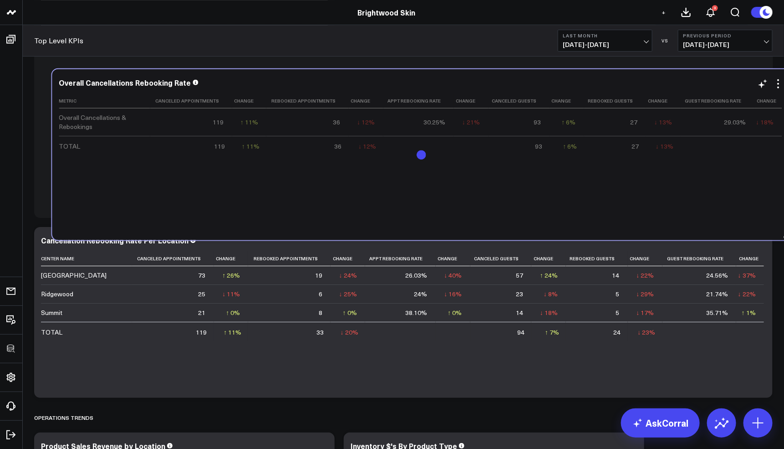
drag, startPoint x: 462, startPoint y: 317, endPoint x: 480, endPoint y: 160, distance: 157.7
click at [480, 160] on div "Metric Canceled Appointments Change Rebooked Appointments Change Appt Rebooking…" at bounding box center [421, 162] width 725 height 138
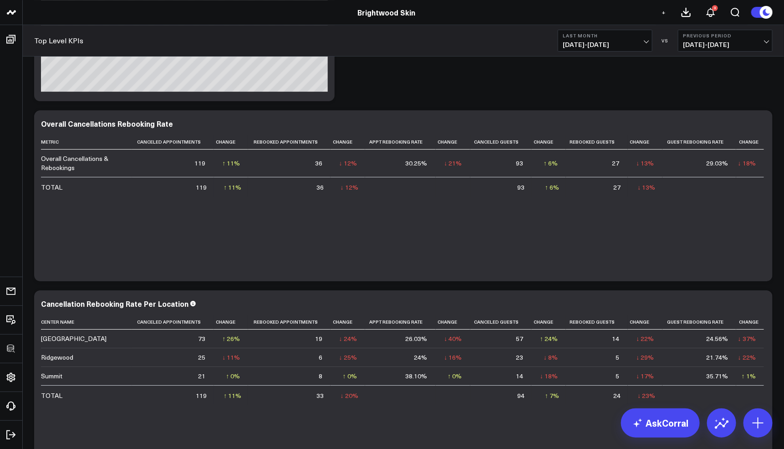
scroll to position [1294, 0]
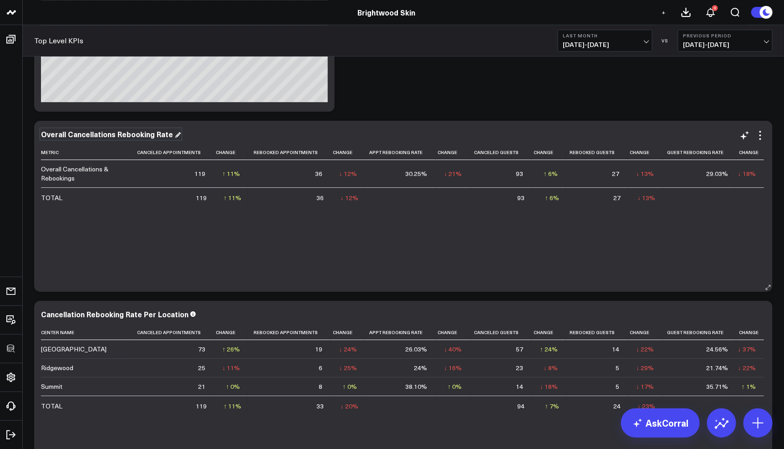
click at [156, 136] on div "Overall Cancellations Rebooking Rate" at bounding box center [111, 134] width 140 height 10
drag, startPoint x: 282, startPoint y: 136, endPoint x: 263, endPoint y: 135, distance: 19.2
click at [263, 136] on div "Overall Cancellations Rebooking Rate (Rebooking Can Be at Any Center)" at bounding box center [169, 134] width 256 height 10
click at [405, 103] on div "Modify via AI Copy link to widget Ask support Remove Create linked copy Executi…" at bounding box center [404, 14] width 748 height 2416
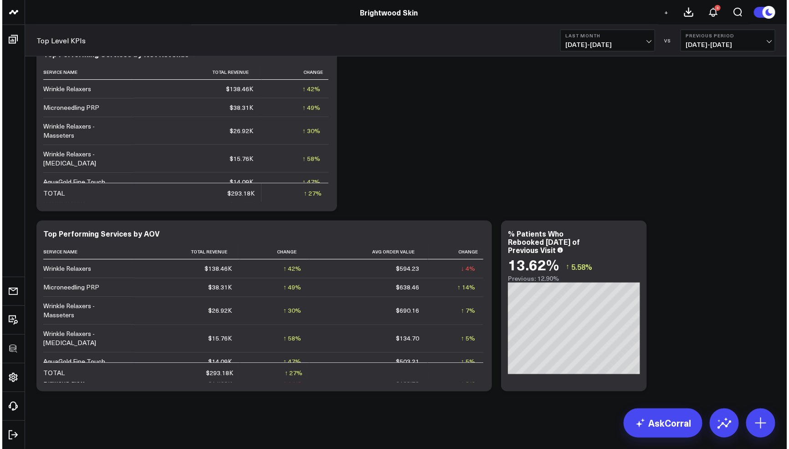
scroll to position [2112, 0]
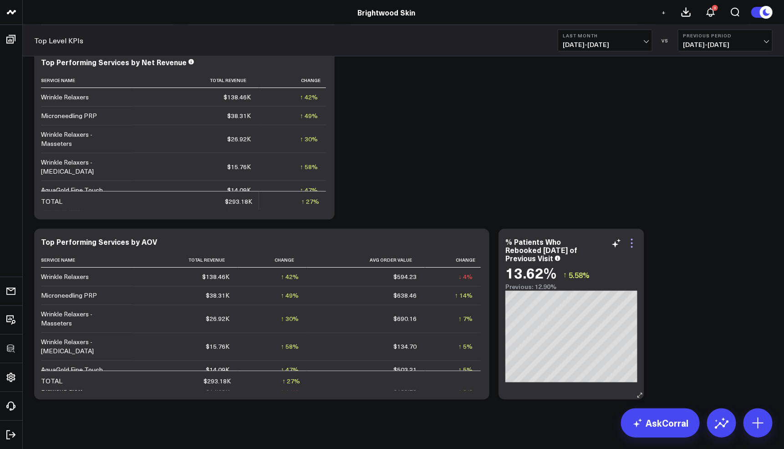
click at [636, 243] on icon at bounding box center [632, 243] width 11 height 11
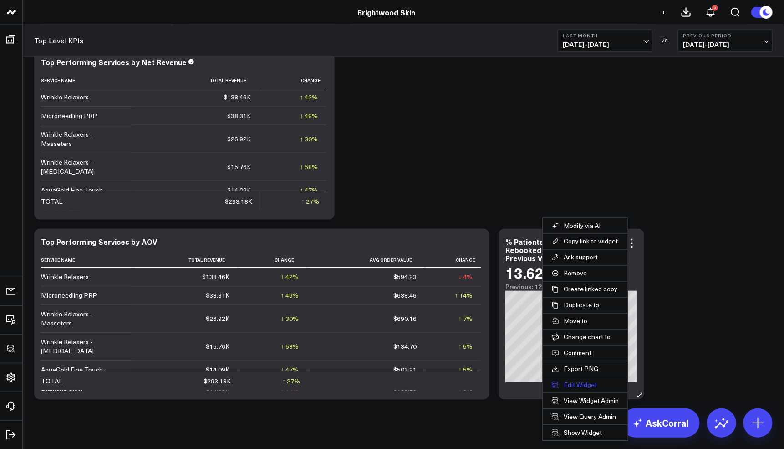
click at [568, 380] on button "Edit Widget" at bounding box center [585, 384] width 85 height 15
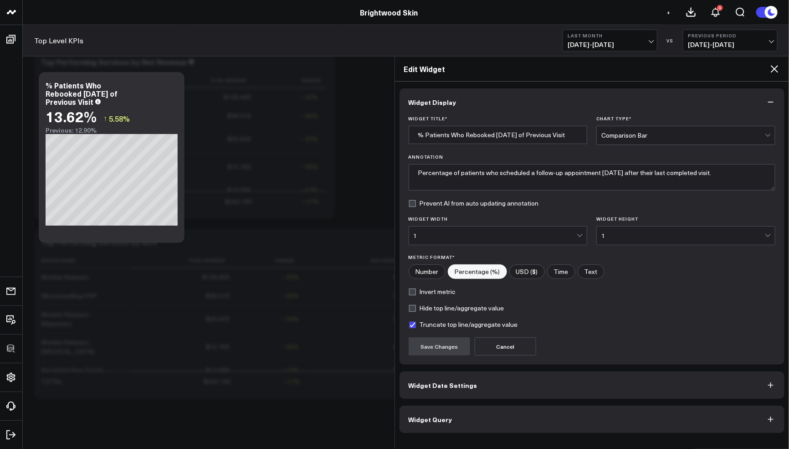
click at [523, 422] on button "Widget Query" at bounding box center [592, 418] width 385 height 27
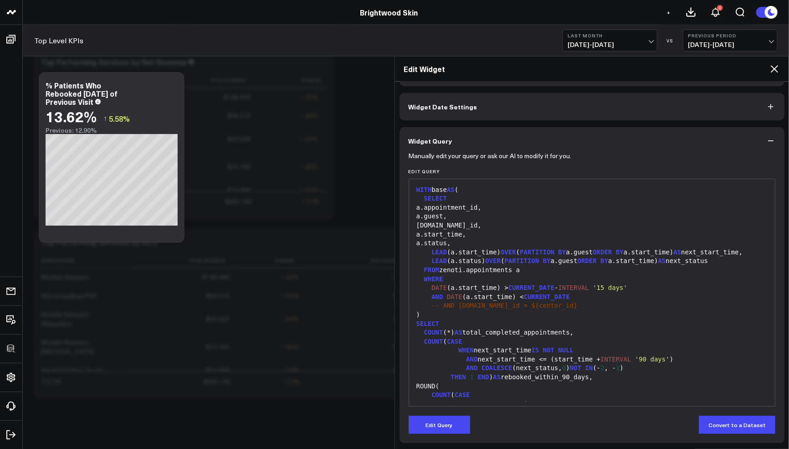
click at [776, 68] on icon at bounding box center [774, 68] width 11 height 11
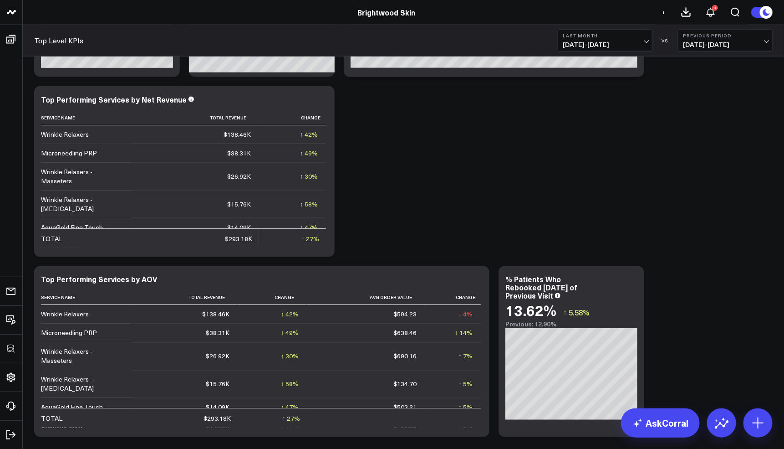
scroll to position [2121, 0]
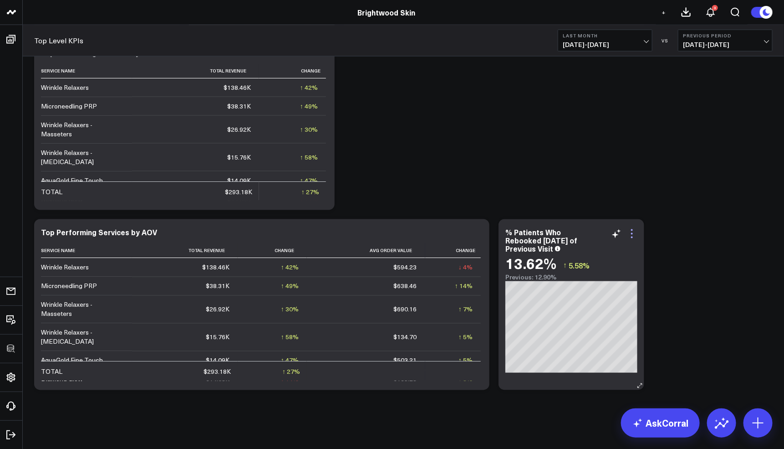
click at [634, 234] on icon at bounding box center [632, 233] width 11 height 11
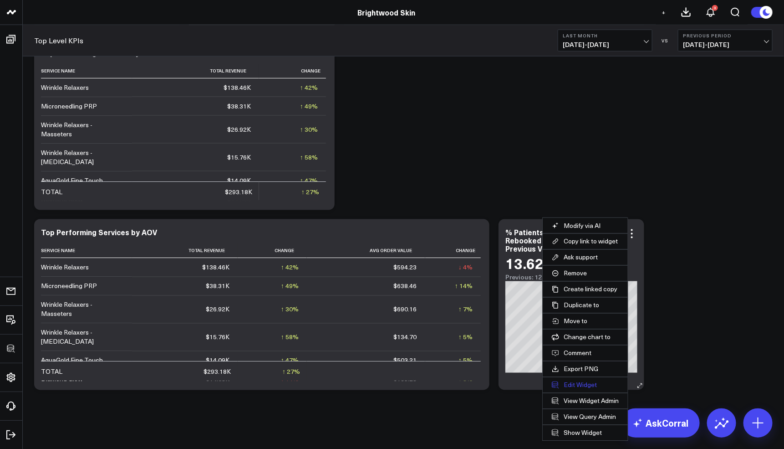
click at [572, 379] on button "Edit Widget" at bounding box center [585, 384] width 85 height 15
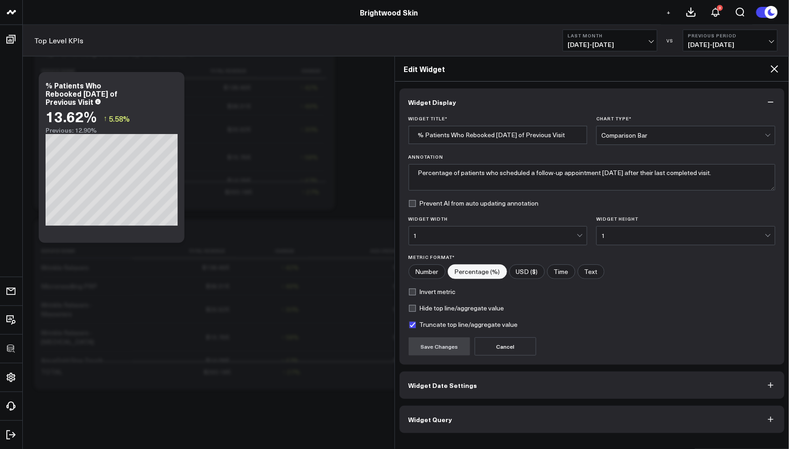
click at [775, 70] on icon at bounding box center [774, 68] width 7 height 7
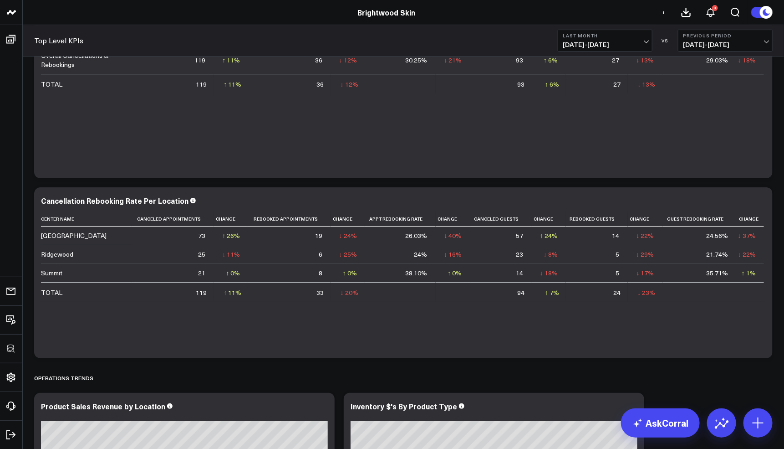
scroll to position [1326, 0]
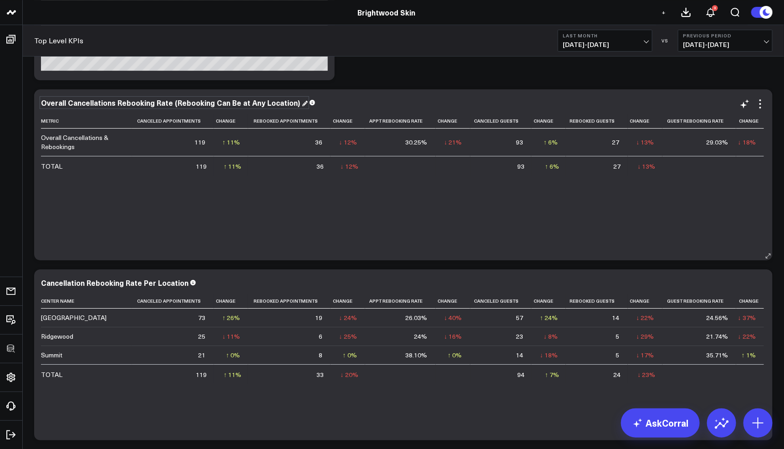
click at [288, 105] on div "Overall Cancellations Rebooking Rate (Rebooking Can Be at Any Location)" at bounding box center [174, 102] width 267 height 10
click at [288, 103] on div "Overall Cancellations Rebooking Rate (Rebooking Can Be at Any Location)" at bounding box center [171, 102] width 261 height 10
click at [176, 283] on div "Cancellation Rebooking Rate Per Location" at bounding box center [118, 282] width 155 height 10
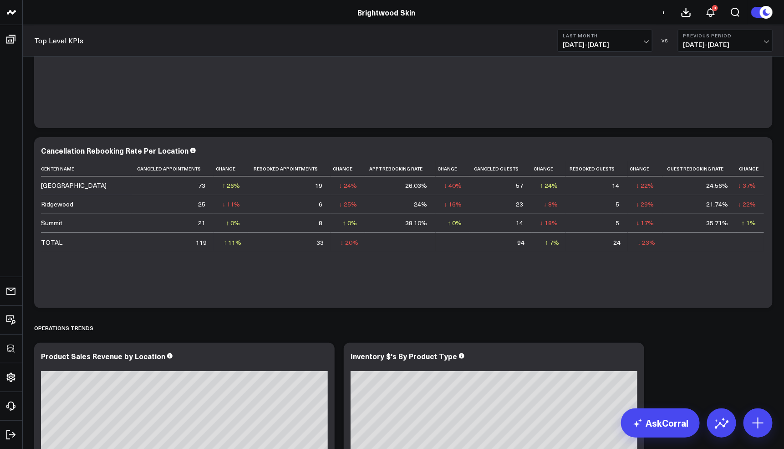
scroll to position [1453, 0]
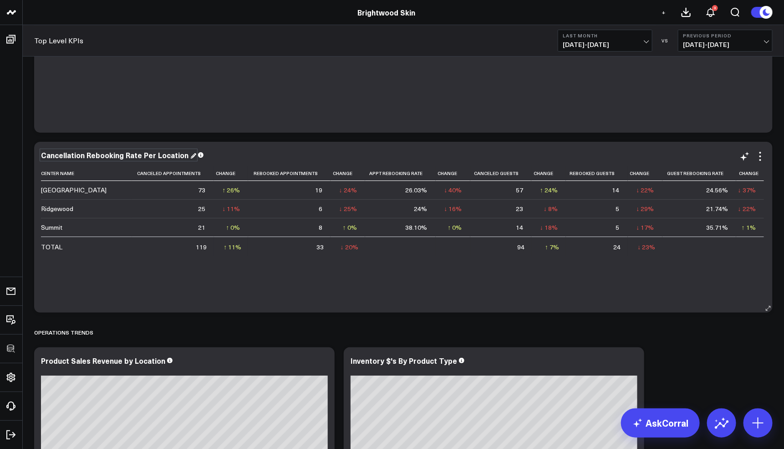
click at [164, 155] on div "Cancellation Rebooking Rate Per Location" at bounding box center [118, 155] width 155 height 10
drag, startPoint x: 292, startPoint y: 156, endPoint x: 356, endPoint y: 159, distance: 64.3
click at [356, 159] on div "Cancellation Rebooking Rate Per Location (Must Rebook at Same-Center and for An…" at bounding box center [223, 155] width 364 height 10
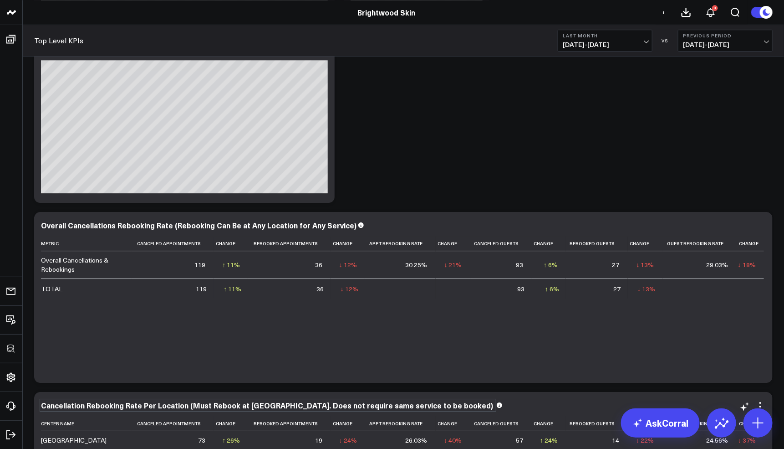
scroll to position [1172, 0]
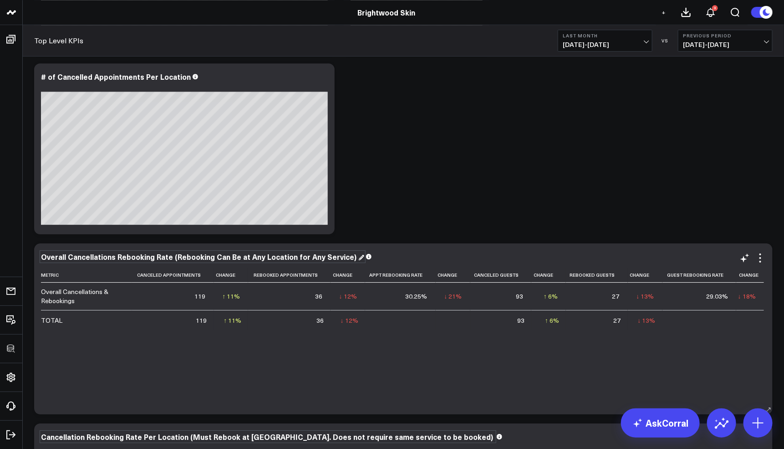
click at [229, 255] on div "Overall Cancellations Rebooking Rate (Rebooking Can Be at Any Location for Any …" at bounding box center [202, 256] width 323 height 10
click at [287, 256] on div "Overall Cancellations Rebooking Rate (Rebooking Can Be at Any Location for Any …" at bounding box center [202, 256] width 323 height 10
drag, startPoint x: 289, startPoint y: 256, endPoint x: 342, endPoint y: 256, distance: 52.8
click at [342, 256] on div "Overall Cancellations Rebooking Rate (Rebooking Can Be at Any Location for Any …" at bounding box center [200, 256] width 318 height 10
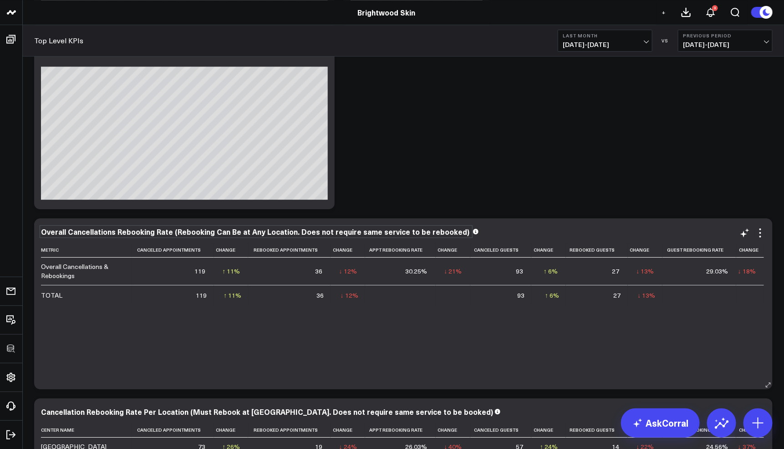
scroll to position [1303, 0]
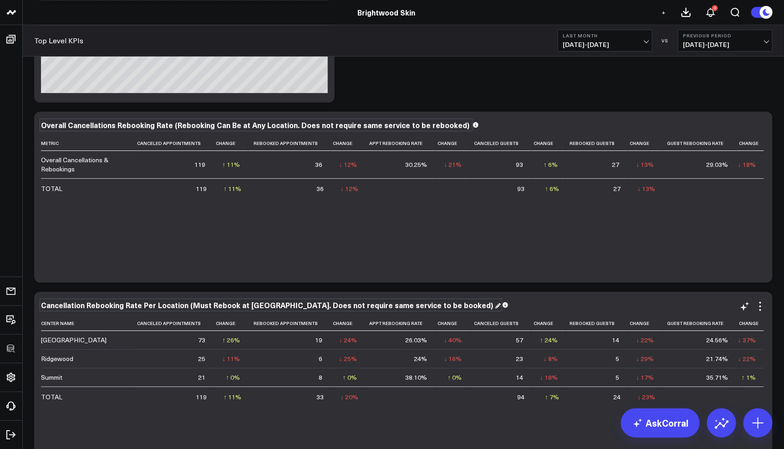
click at [426, 309] on div "Cancellation Rebooking Rate Per Location (Must Rebook at Same-Center. Does not …" at bounding box center [271, 305] width 460 height 10
click at [417, 308] on div "Cancellation Rebooking Rate Per Location (Must Rebook at Same-Center. Does not …" at bounding box center [267, 305] width 452 height 10
click at [416, 305] on div "Cancellation Rebooking Rate Per Location (Must Rebook at Same-Center. Does not …" at bounding box center [268, 305] width 454 height 10
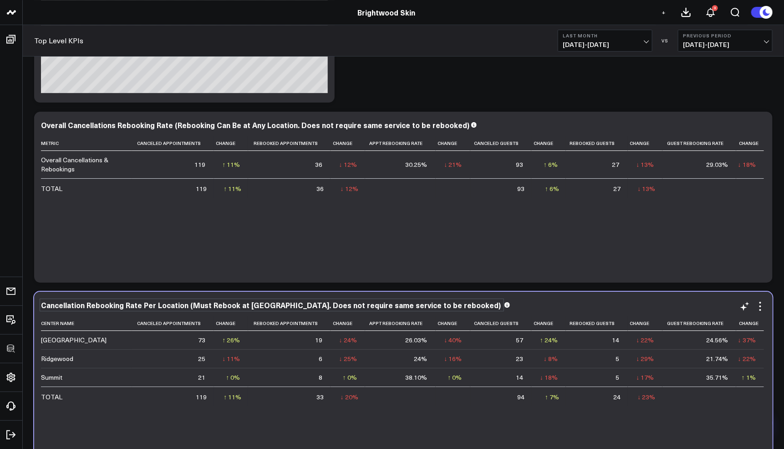
click at [540, 302] on div "Cancellation Rebooking Rate Per Location (Must Rebook at Same-Center. Does not …" at bounding box center [403, 305] width 725 height 8
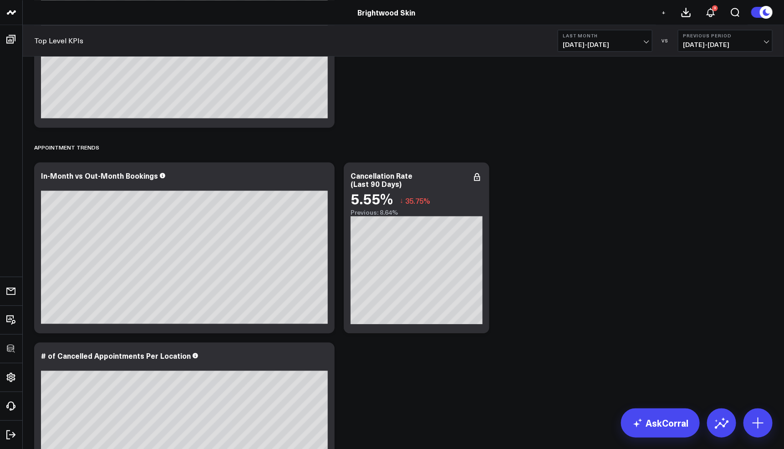
scroll to position [1002, 0]
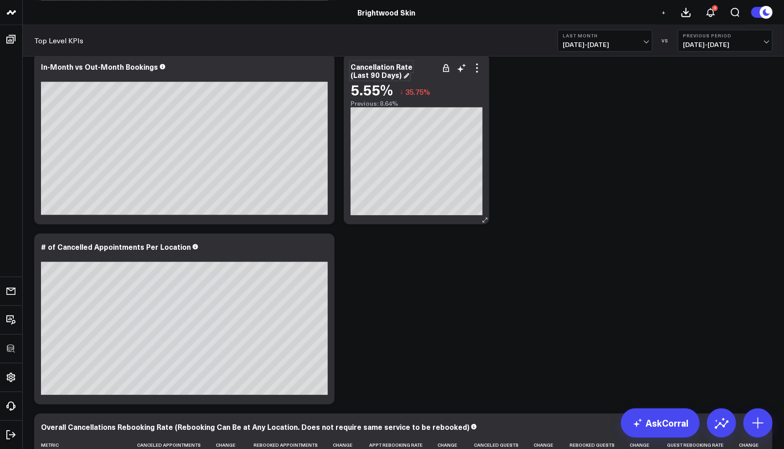
click at [388, 70] on div "Cancellation Rate (Last 90 Days)" at bounding box center [382, 71] width 62 height 18
copy div "Cancellation Rate (Last 90 Days)"
click at [131, 241] on div "# of Cancelled Appointments Per Location" at bounding box center [120, 246] width 158 height 10
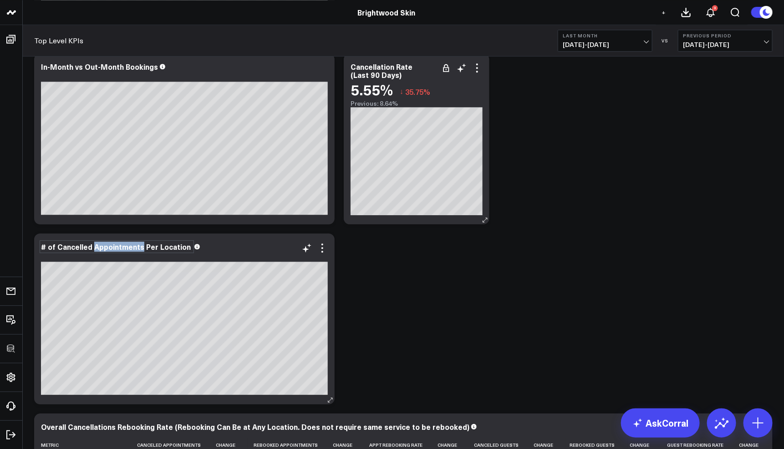
click at [131, 241] on div "# of Cancelled Appointments Per Location" at bounding box center [117, 246] width 152 height 10
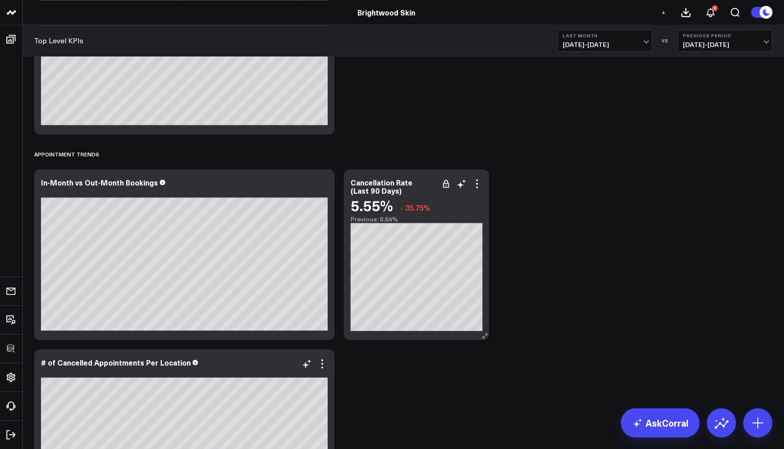
scroll to position [1137, 0]
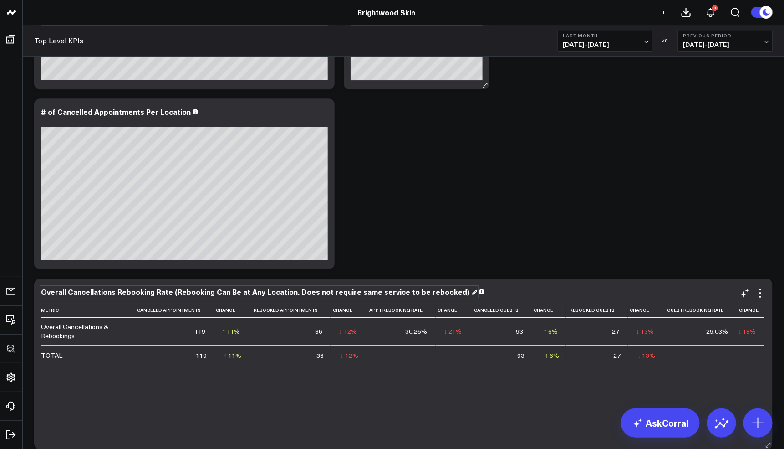
click at [131, 294] on div "Overall Cancellations Rebooking Rate (Rebooking Can Be at Any Location. Does no…" at bounding box center [259, 292] width 436 height 10
click at [131, 294] on div "Overall Cancellations Rebooking Rate (Rebooking Can Be at Any Location. Does no…" at bounding box center [256, 292] width 431 height 10
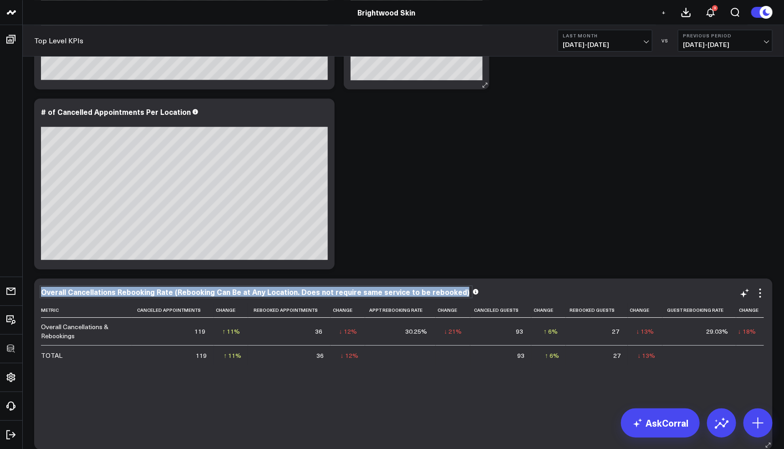
click at [131, 294] on div "Overall Cancellations Rebooking Rate (Rebooking Can Be at Any Location. Does no…" at bounding box center [256, 292] width 431 height 10
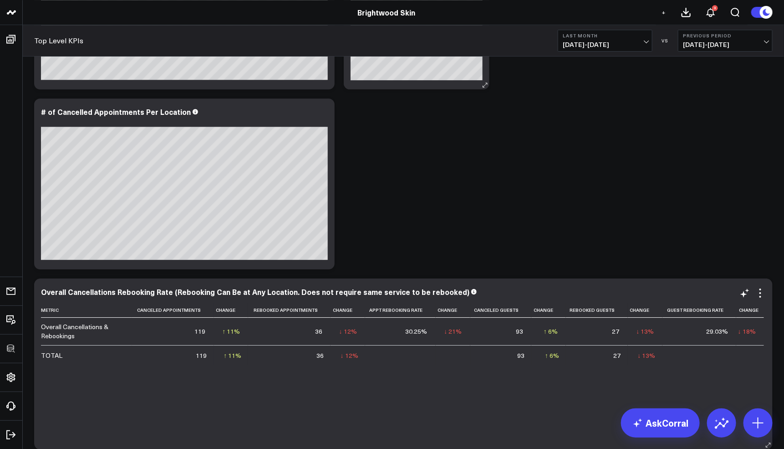
scroll to position [1428, 0]
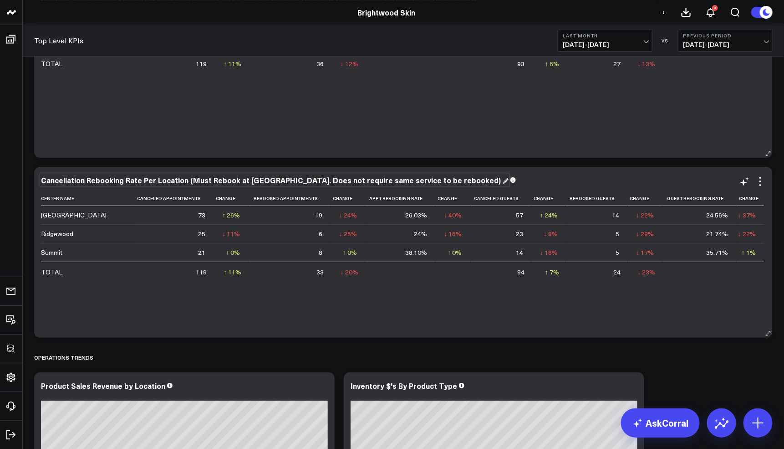
click at [320, 179] on div "Cancellation Rebooking Rate Per Location (Must Rebook at Same-Center. Does not …" at bounding box center [275, 180] width 468 height 10
click at [320, 179] on div "Cancellation Rebooking Rate Per Location (Must Rebook at Same-Center. Does not …" at bounding box center [272, 180] width 462 height 10
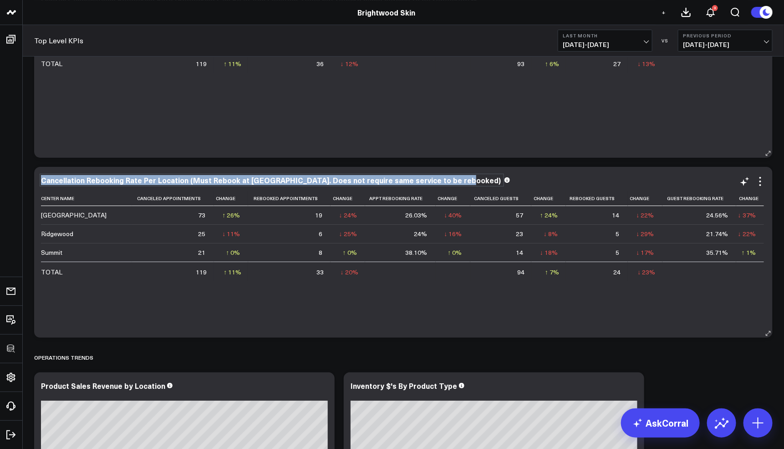
click at [320, 179] on div "Cancellation Rebooking Rate Per Location (Must Rebook at Same-Center. Does not …" at bounding box center [272, 180] width 462 height 10
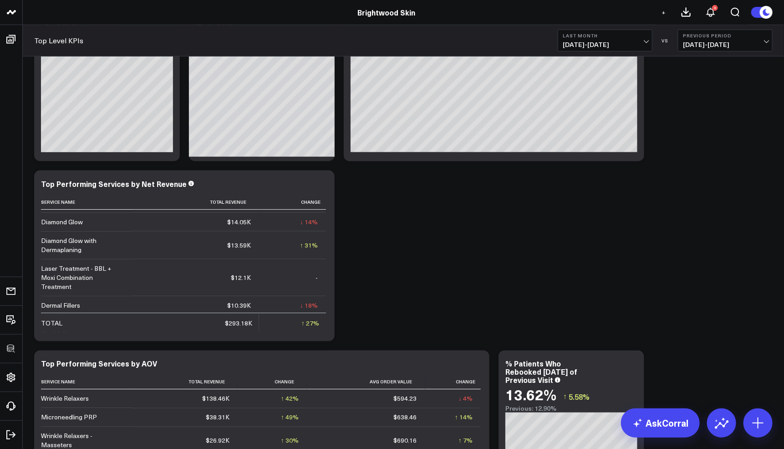
scroll to position [2009, 0]
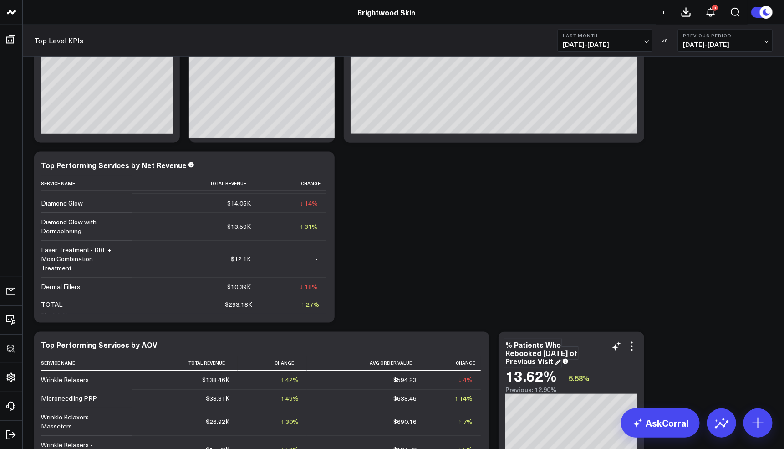
click at [528, 350] on div "% Patients Who Rebooked [DATE] of Previous Visit" at bounding box center [542, 353] width 72 height 26
copy div "% Patients Who Rebooked [DATE] of Previous Visit"
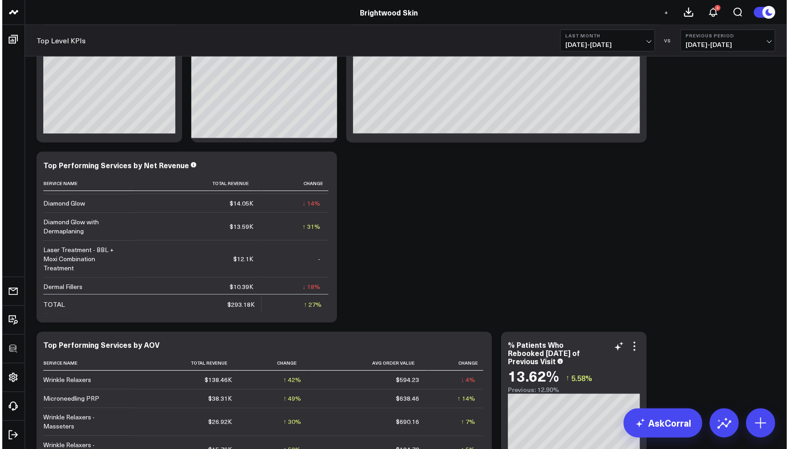
scroll to position [2117, 0]
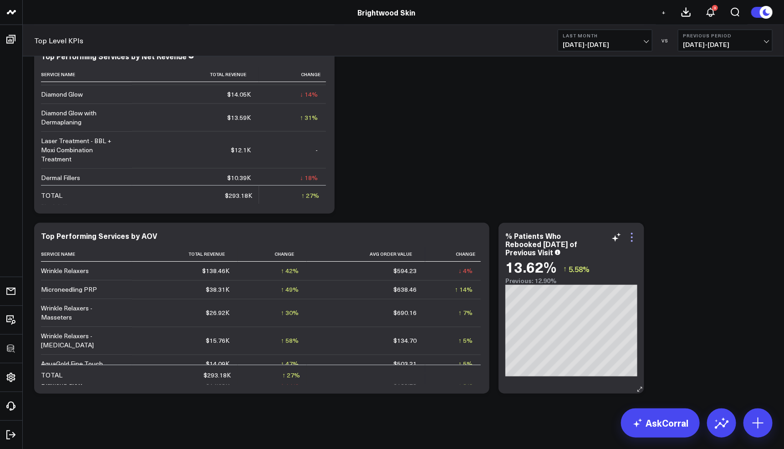
click at [630, 241] on icon at bounding box center [632, 237] width 11 height 11
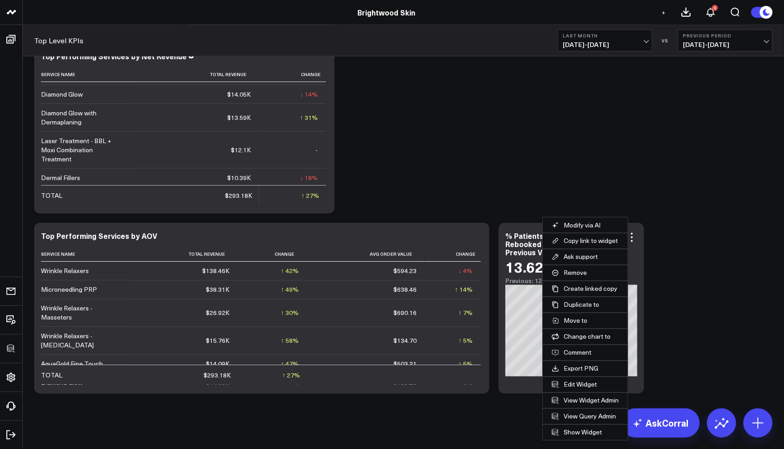
click at [569, 384] on button "Edit Widget" at bounding box center [585, 384] width 85 height 15
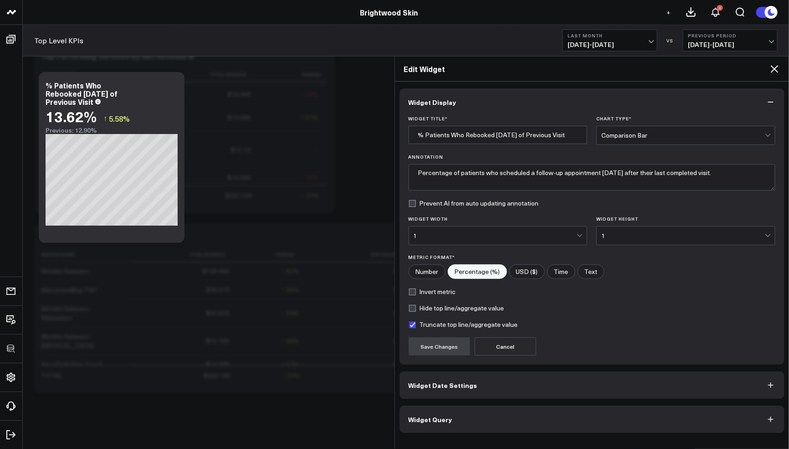
click at [503, 411] on button "Widget Query" at bounding box center [592, 418] width 385 height 27
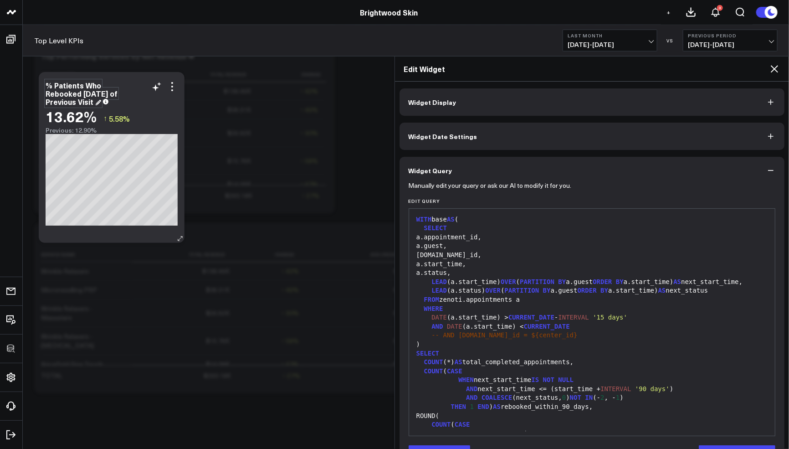
click at [79, 103] on div "% Patients Who Rebooked [DATE] of Previous Visit" at bounding box center [82, 93] width 72 height 26
copy div "% Patients Who Rebooked [DATE] of Previous Visit"
click at [778, 66] on icon at bounding box center [774, 68] width 11 height 11
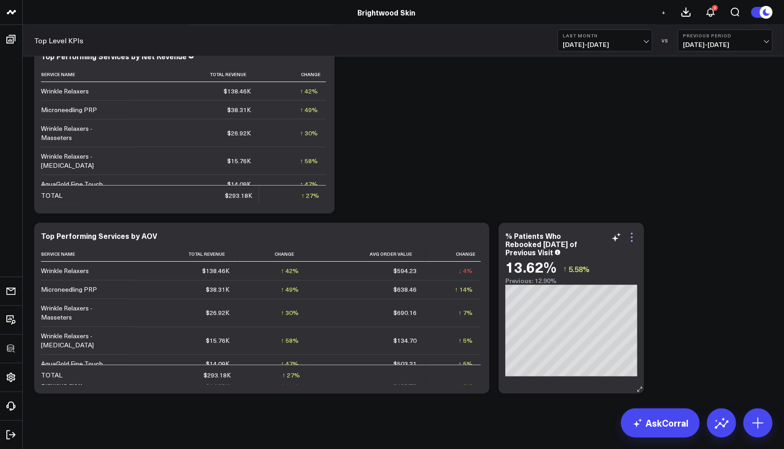
click at [631, 234] on icon at bounding box center [632, 237] width 11 height 11
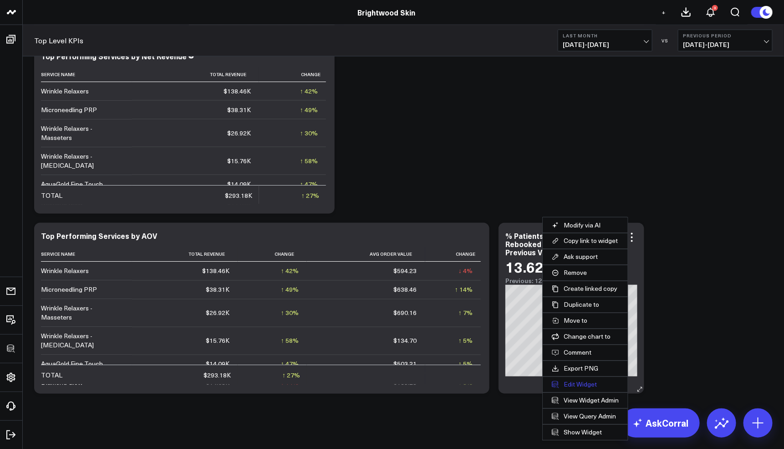
click at [589, 380] on button "Edit Widget" at bounding box center [585, 384] width 85 height 15
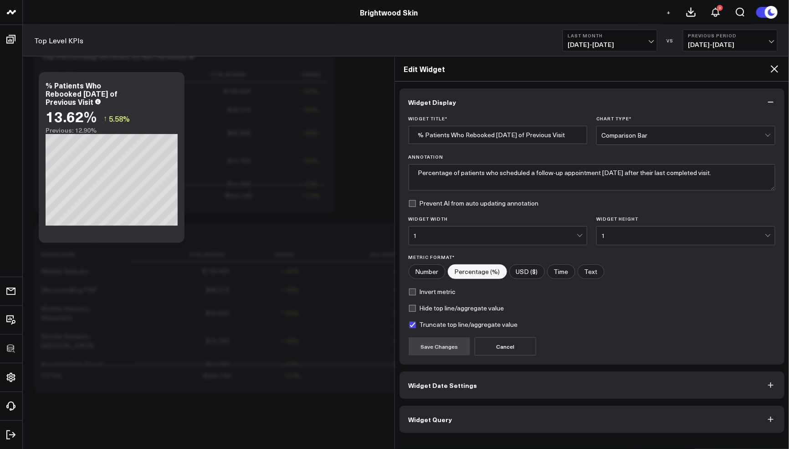
click at [493, 420] on button "Widget Query" at bounding box center [592, 418] width 385 height 27
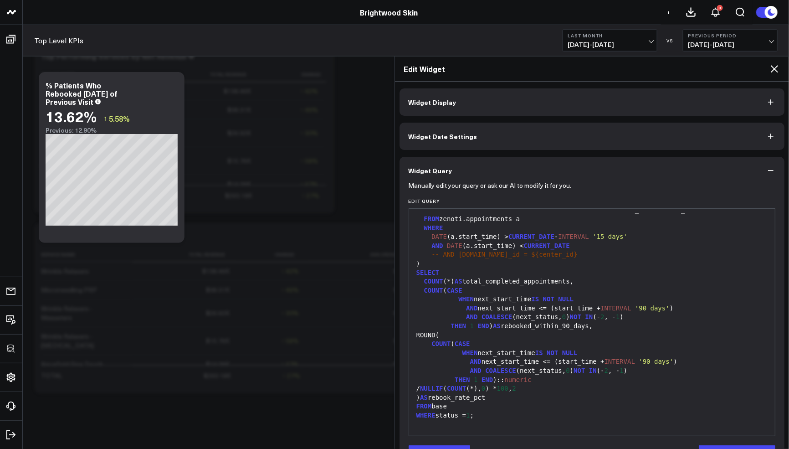
scroll to position [30, 0]
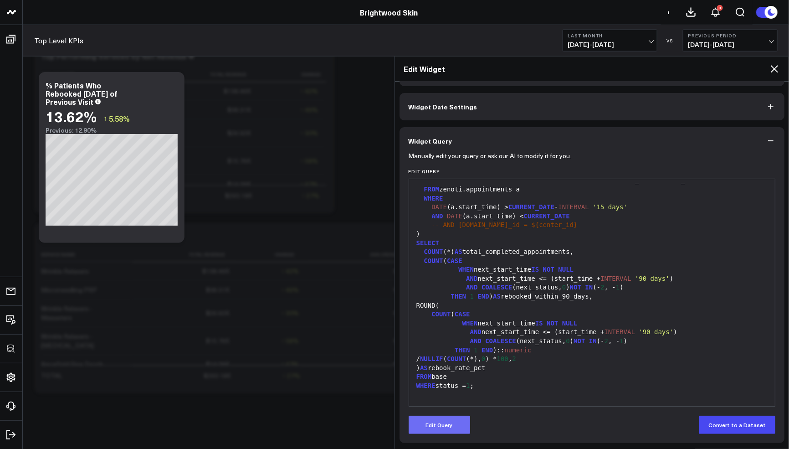
click at [450, 428] on button "Edit Query" at bounding box center [440, 424] width 62 height 18
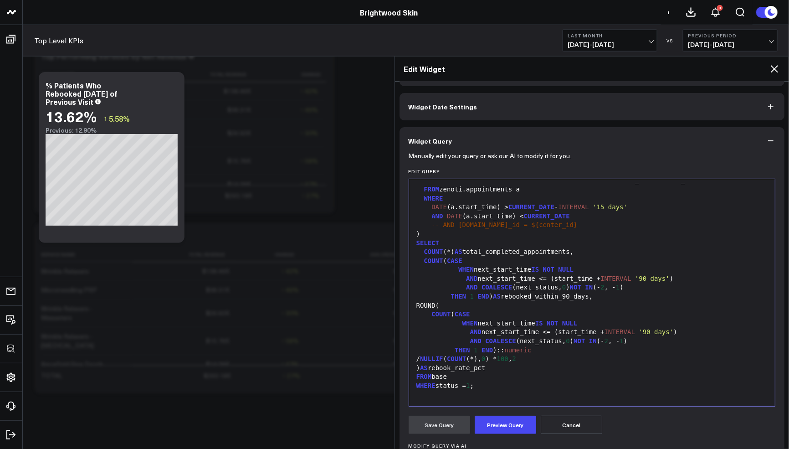
click at [515, 368] on div ") AS rebook_rate_pct" at bounding box center [592, 368] width 357 height 9
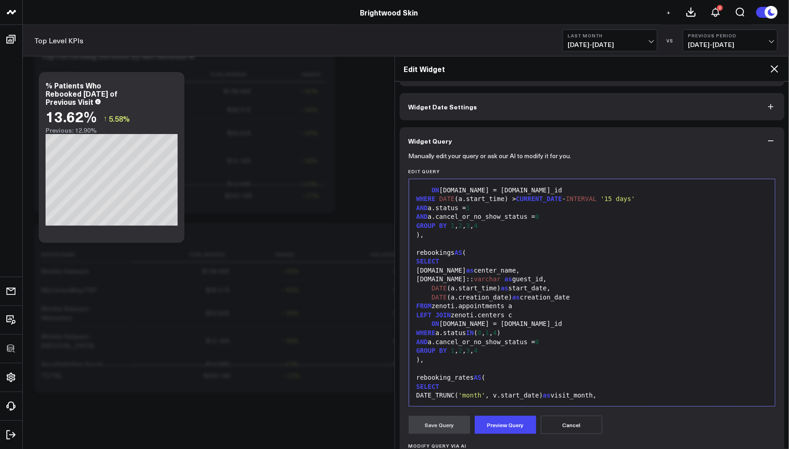
scroll to position [285, 0]
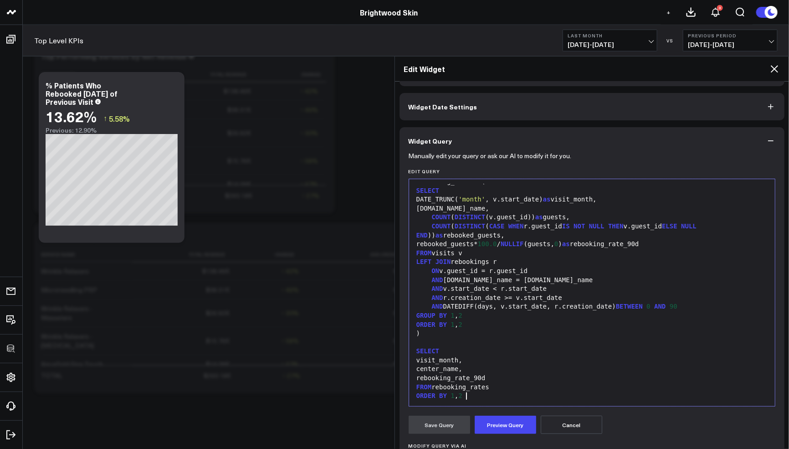
click at [504, 437] on form "Manually edit your query or ask our AI to modify it for you. Edit Query 99 1 2 …" at bounding box center [592, 350] width 367 height 392
click at [518, 422] on button "Preview Query" at bounding box center [506, 424] width 62 height 18
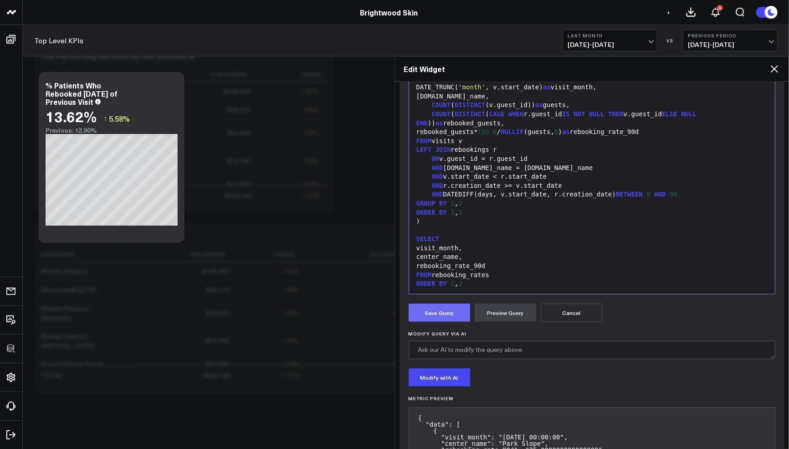
click at [435, 318] on button "Save Query" at bounding box center [440, 312] width 62 height 18
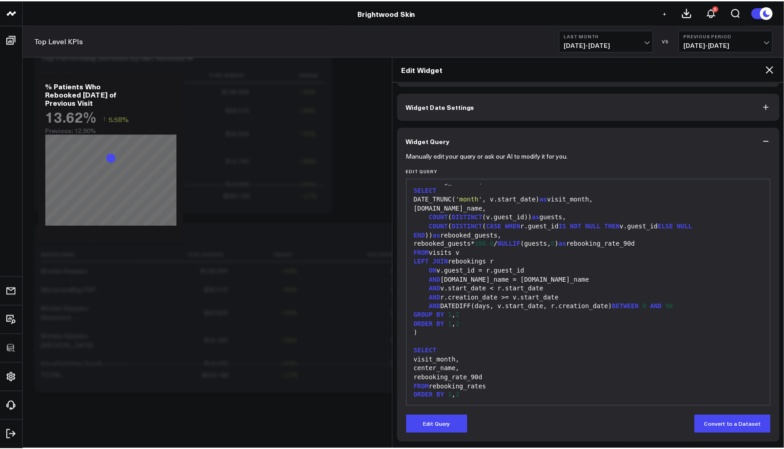
scroll to position [285, 0]
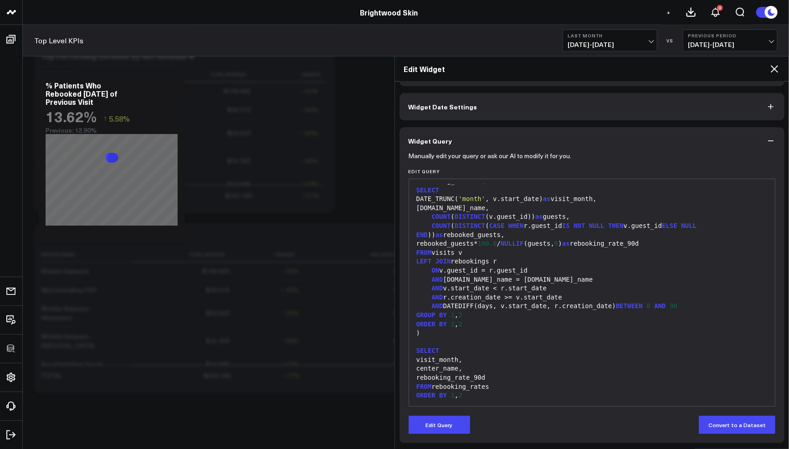
click at [774, 67] on icon at bounding box center [774, 68] width 7 height 7
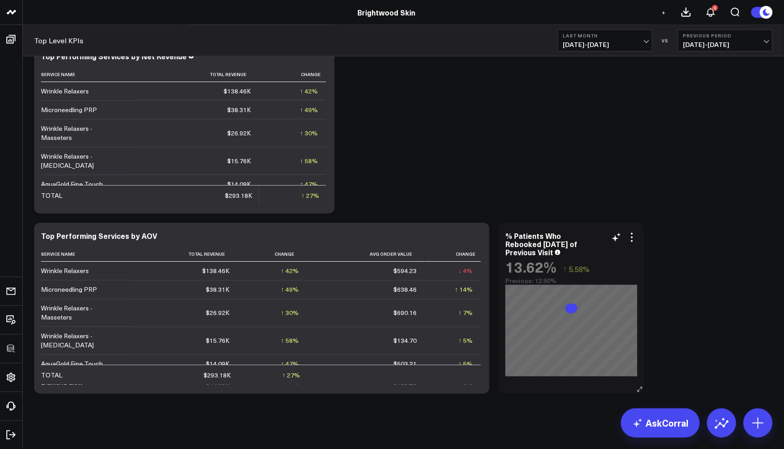
click at [636, 231] on div "% Patients Who Rebooked Within 3 Months of Previous Visit 13.62% ↑ 5.58% Previo…" at bounding box center [572, 308] width 146 height 171
click at [633, 234] on icon at bounding box center [632, 237] width 11 height 11
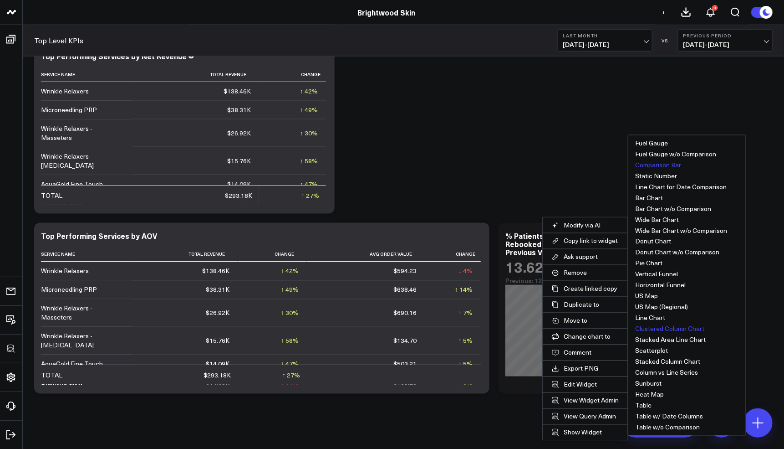
click at [684, 330] on button "Clustered Column Chart" at bounding box center [688, 328] width 118 height 11
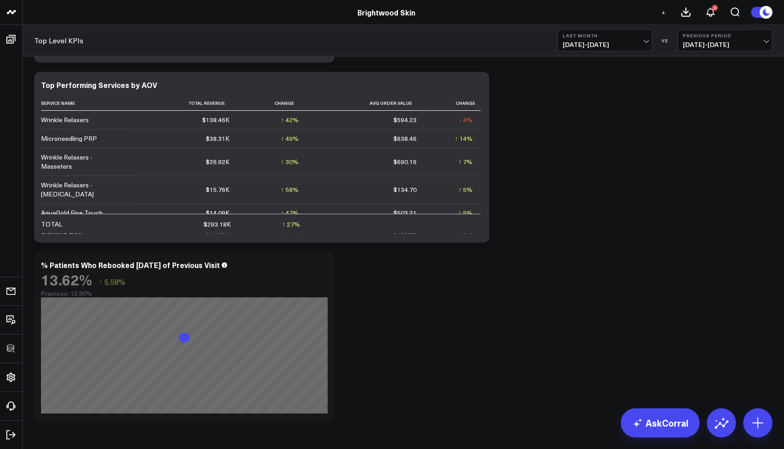
scroll to position [2301, 0]
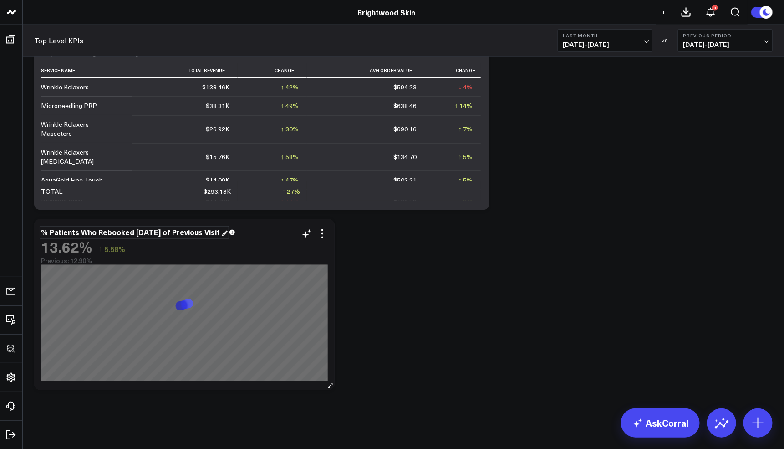
click at [157, 231] on div "% Patients Who Rebooked [DATE] of Previous Visit" at bounding box center [134, 232] width 187 height 10
drag, startPoint x: 157, startPoint y: 231, endPoint x: 181, endPoint y: 232, distance: 24.6
click at [181, 232] on div "% Patients Who Rebooked [DATE] of Previous Visit" at bounding box center [131, 232] width 181 height 10
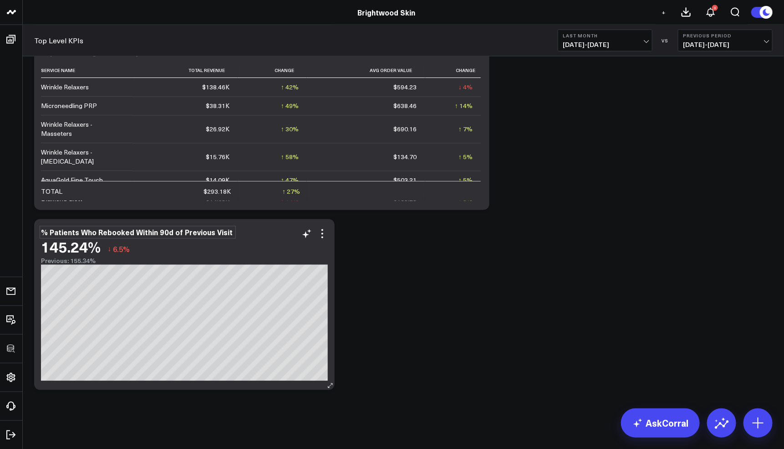
click at [226, 234] on div "% Patients Who Rebooked Within 90d of Previous Visit" at bounding box center [138, 232] width 194 height 10
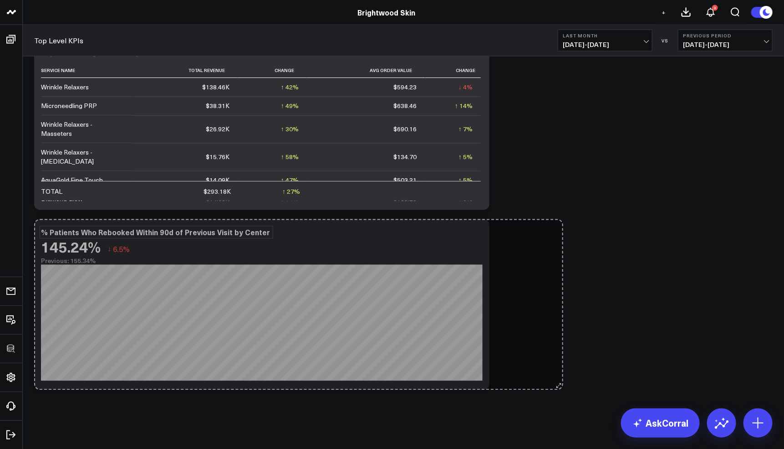
drag, startPoint x: 329, startPoint y: 383, endPoint x: 556, endPoint y: 382, distance: 226.9
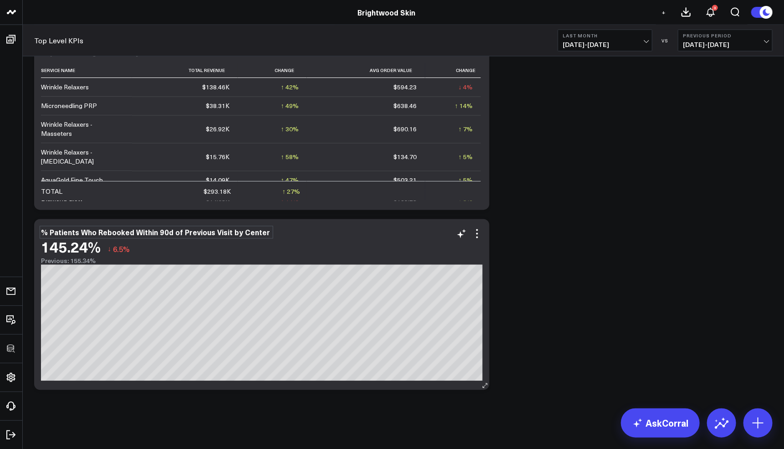
click at [477, 239] on div "145.24% ↓ 6.5%" at bounding box center [262, 247] width 442 height 16
click at [477, 233] on icon at bounding box center [478, 234] width 2 height 2
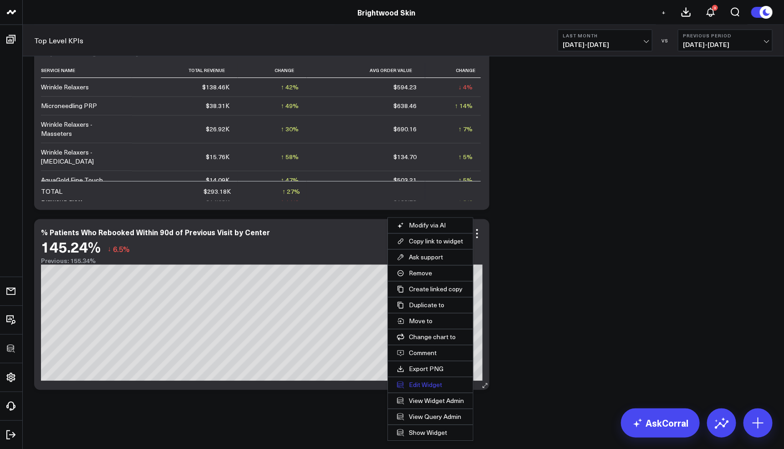
click at [410, 382] on button "Edit Widget" at bounding box center [430, 384] width 85 height 15
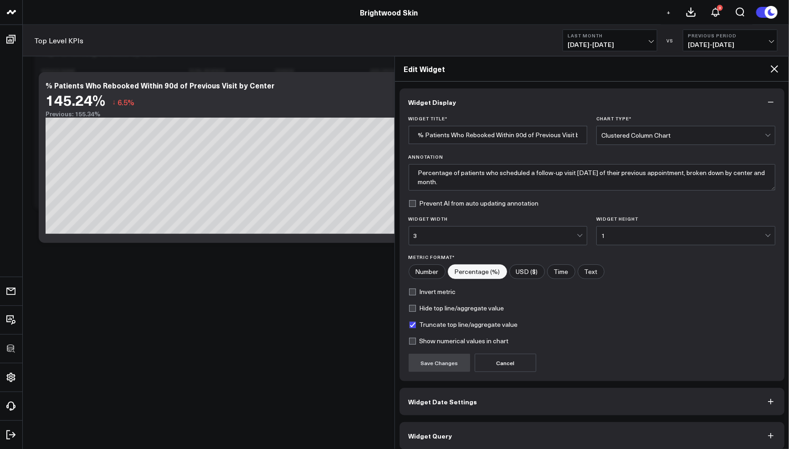
click at [439, 306] on label "Hide top line/aggregate value" at bounding box center [457, 307] width 96 height 7
click at [416, 306] on input "Hide top line/aggregate value" at bounding box center [412, 307] width 7 height 7
checkbox input "true"
click at [442, 361] on button "Save Changes" at bounding box center [440, 363] width 62 height 18
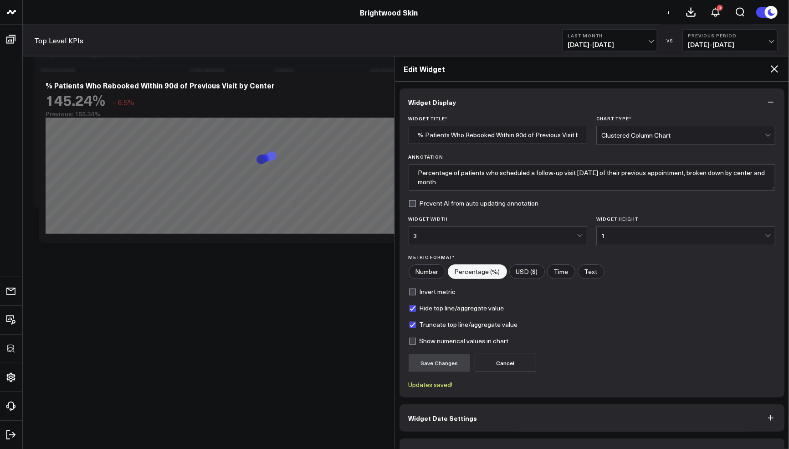
click at [414, 339] on label "Show numerical values in chart" at bounding box center [459, 340] width 100 height 7
click at [414, 339] on input "Show numerical values in chart" at bounding box center [412, 340] width 7 height 7
checkbox input "true"
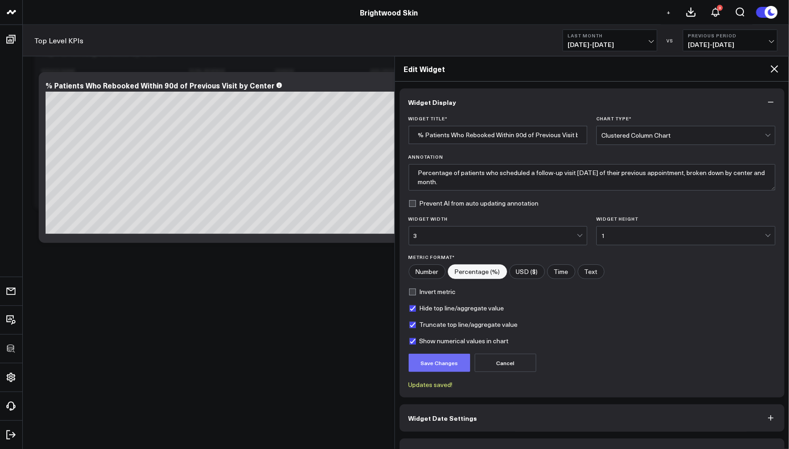
click at [432, 361] on button "Save Changes" at bounding box center [440, 363] width 62 height 18
click at [773, 70] on icon at bounding box center [774, 68] width 7 height 7
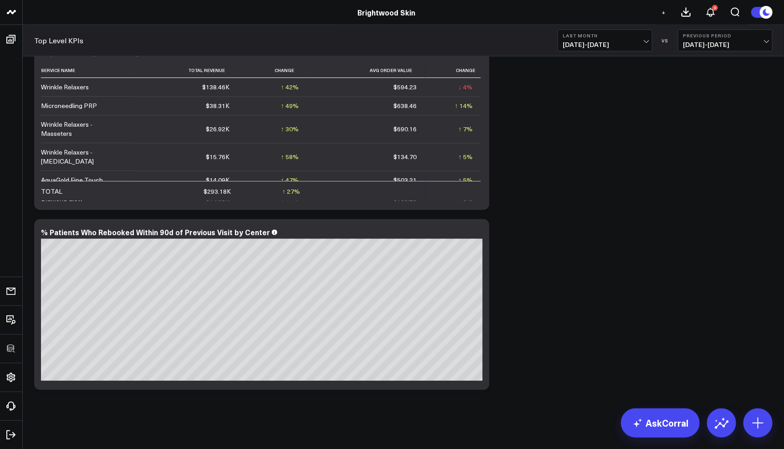
click at [626, 43] on span "09/01/25 - 09/30/25" at bounding box center [605, 44] width 85 height 7
click at [573, 273] on link "YTD" at bounding box center [606, 273] width 94 height 17
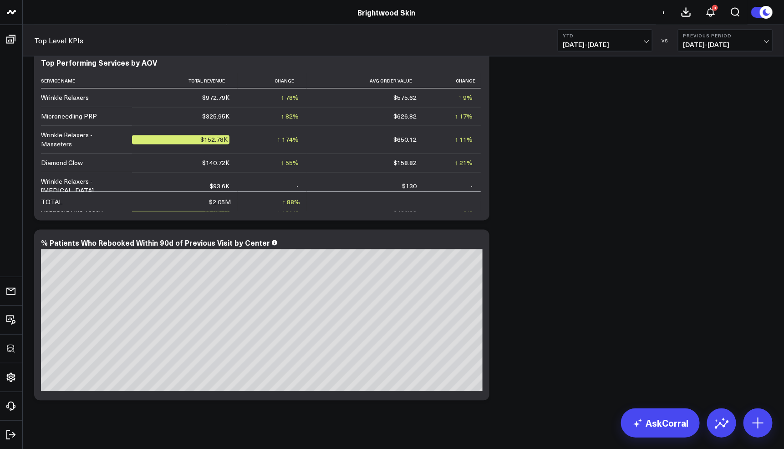
scroll to position [2287, 0]
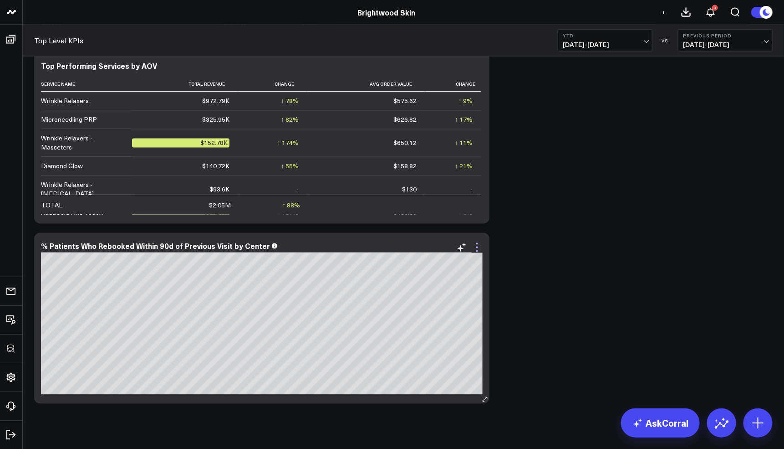
click at [478, 247] on icon at bounding box center [477, 247] width 11 height 11
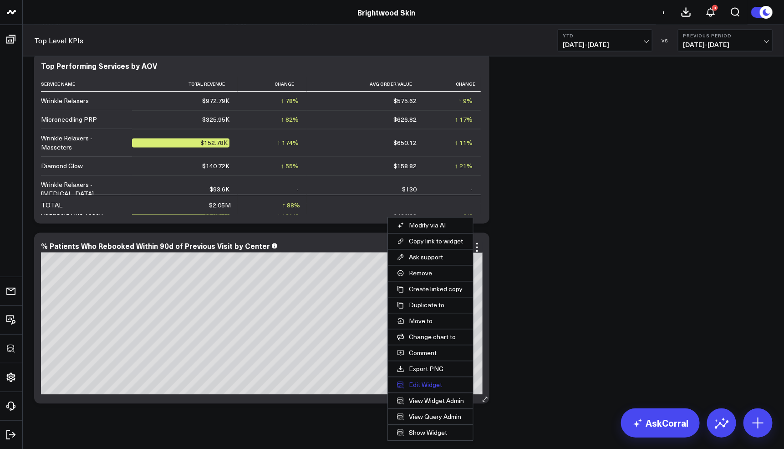
click at [428, 379] on button "Edit Widget" at bounding box center [430, 384] width 85 height 15
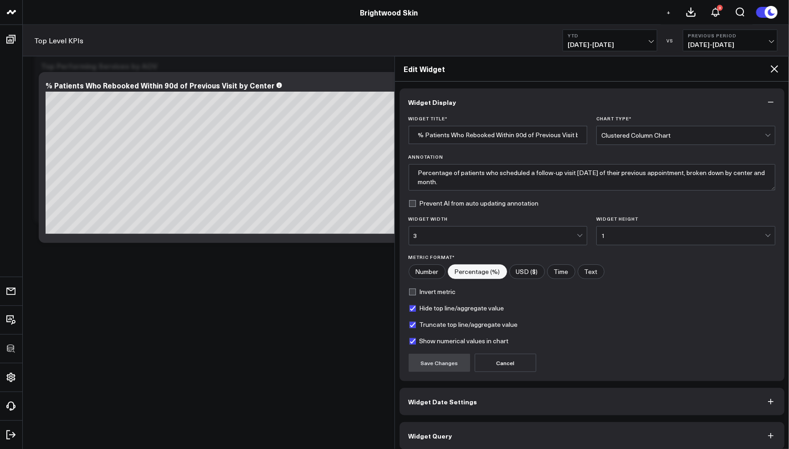
click at [461, 402] on span "Widget Date Settings" at bounding box center [443, 401] width 69 height 7
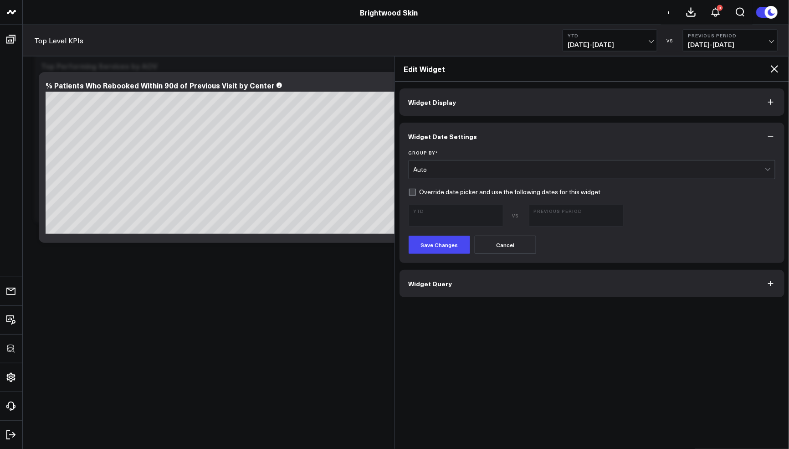
click at [430, 179] on form "Group By * Auto Override date picker and use the following dates for this widge…" at bounding box center [592, 202] width 367 height 104
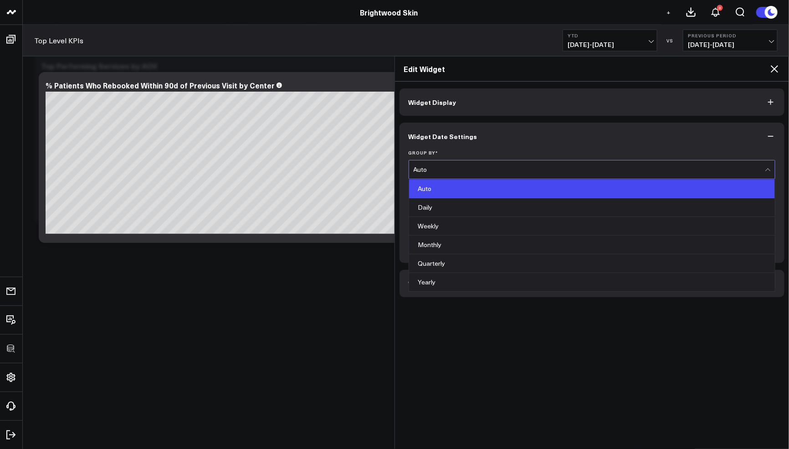
click at [431, 174] on div "Auto" at bounding box center [590, 169] width 352 height 18
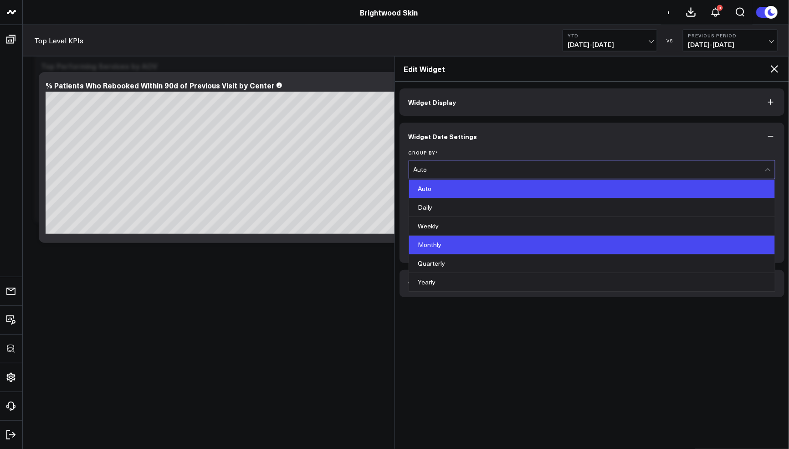
click at [439, 244] on div "Monthly" at bounding box center [592, 245] width 366 height 19
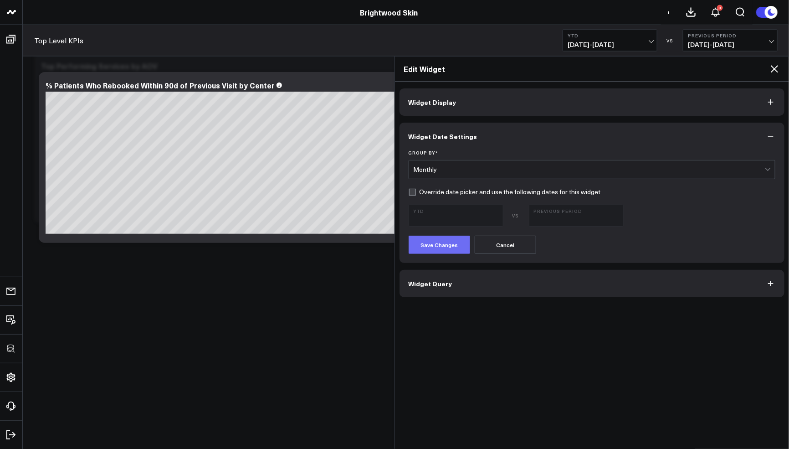
click at [438, 236] on button "Save Changes" at bounding box center [440, 245] width 62 height 18
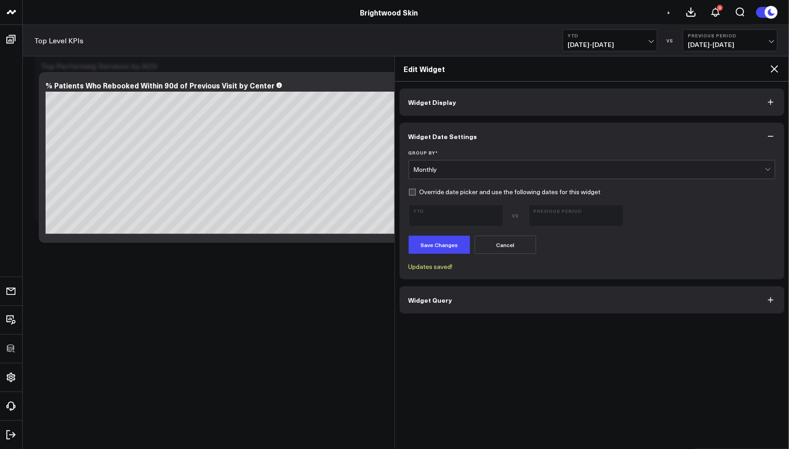
click at [773, 70] on icon at bounding box center [774, 68] width 7 height 7
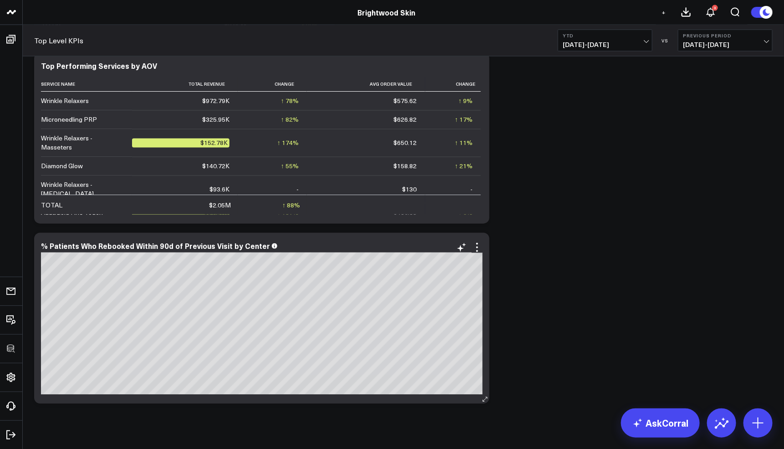
click at [206, 250] on div "% Patients Who Rebooked Within 90d of Previous Visit by Center 145.24% ↓ 6.5% P…" at bounding box center [262, 247] width 442 height 10
click at [213, 245] on div "% Patients Who Rebooked Within 90d of Previous Visit by Center" at bounding box center [159, 246] width 237 height 10
click at [210, 246] on div "% Patients Who Rebooked Within 90d of Previous Visit by Center" at bounding box center [156, 246] width 231 height 10
click at [209, 246] on div "% Patients Who Rebooked Within 90d of Previous Visit by Center" at bounding box center [156, 246] width 231 height 10
drag, startPoint x: 226, startPoint y: 246, endPoint x: 181, endPoint y: 248, distance: 44.7
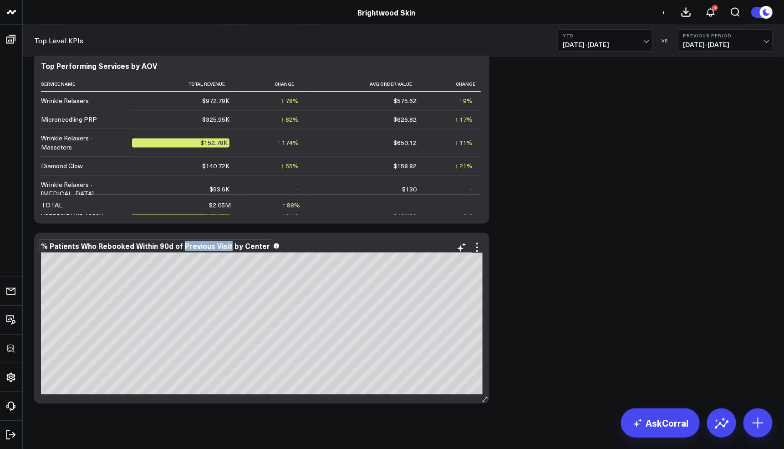
click at [181, 248] on div "% Patients Who Rebooked Within 90d of Previous Visit by Center" at bounding box center [156, 246] width 231 height 10
click at [231, 248] on div "% Patients Who Rebooked Within 90d of Visit by Center" at bounding box center [140, 246] width 199 height 10
click at [475, 249] on icon at bounding box center [477, 247] width 11 height 11
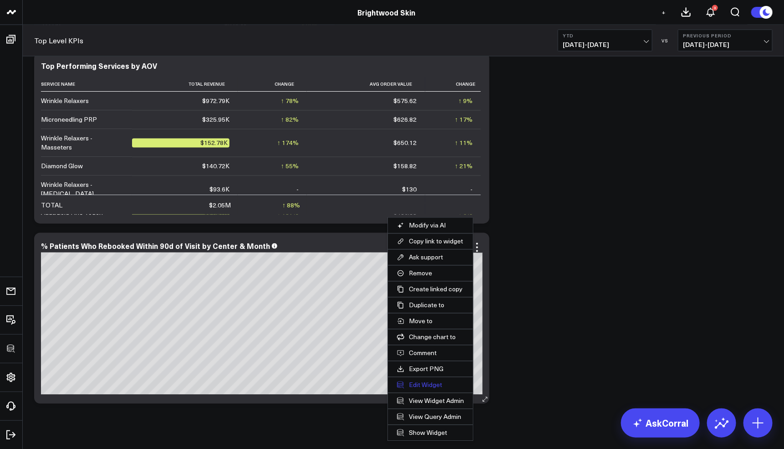
click at [409, 380] on button "Edit Widget" at bounding box center [430, 384] width 85 height 15
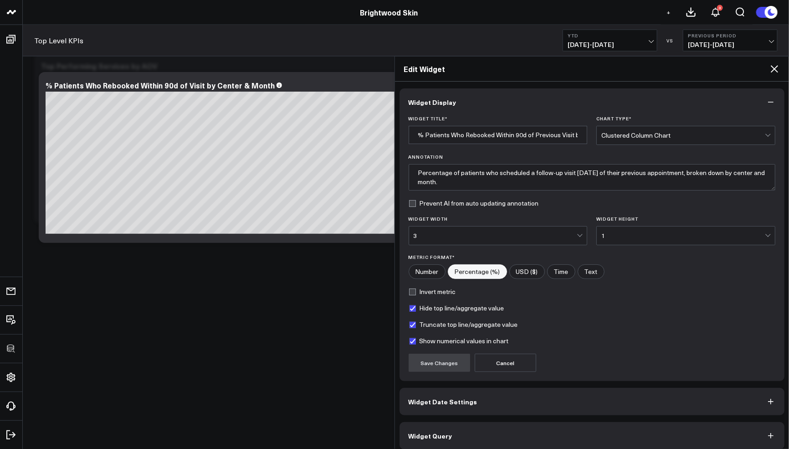
type input "% Patients Who Rebooked Within 90d of Visit by Center & Month"
click at [436, 339] on label "Show numerical values in chart" at bounding box center [459, 340] width 100 height 7
click at [416, 339] on input "Show numerical values in chart" at bounding box center [412, 340] width 7 height 7
checkbox input "false"
click at [436, 364] on button "Save Changes" at bounding box center [440, 363] width 62 height 18
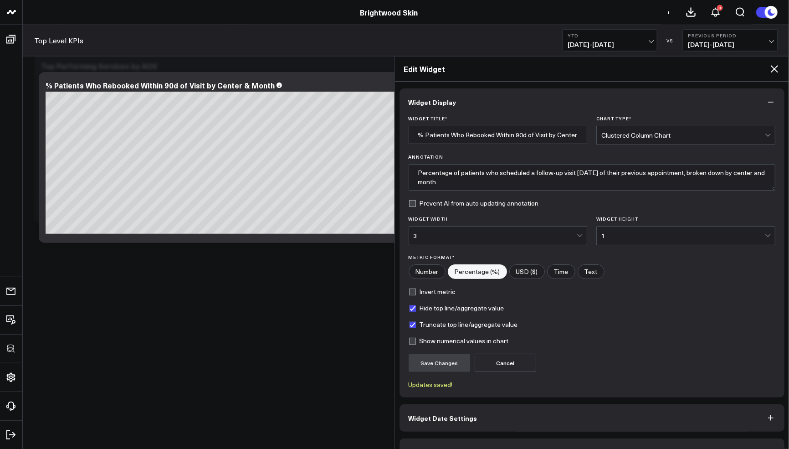
click at [775, 66] on icon at bounding box center [774, 68] width 11 height 11
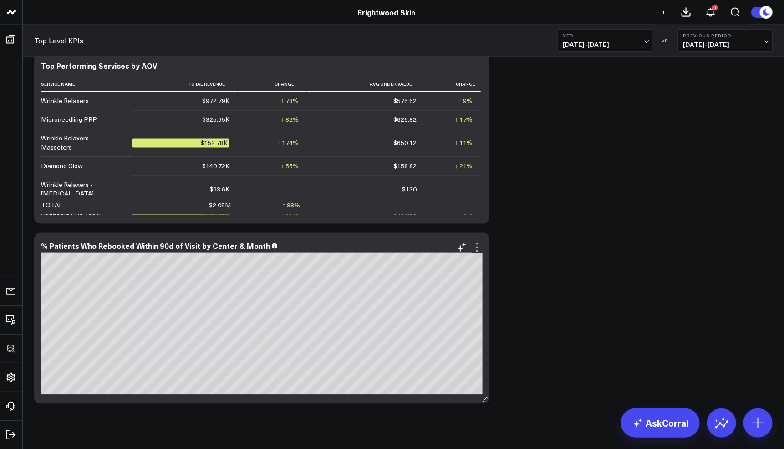
click at [478, 243] on icon at bounding box center [477, 247] width 11 height 11
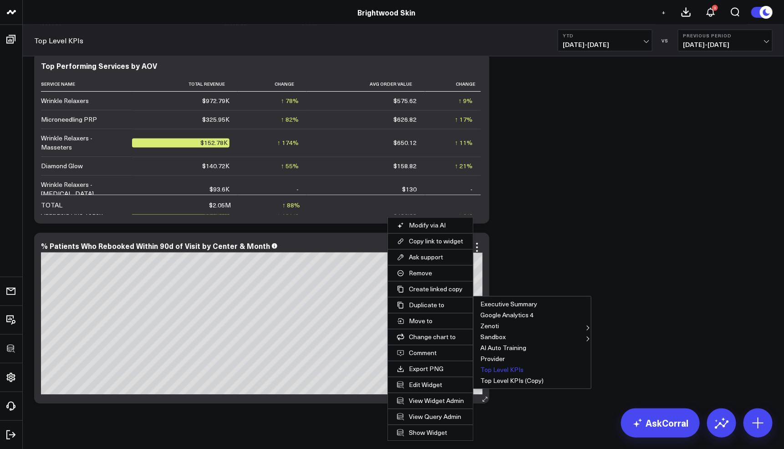
click at [495, 369] on button "Top Level KPIs" at bounding box center [533, 369] width 118 height 11
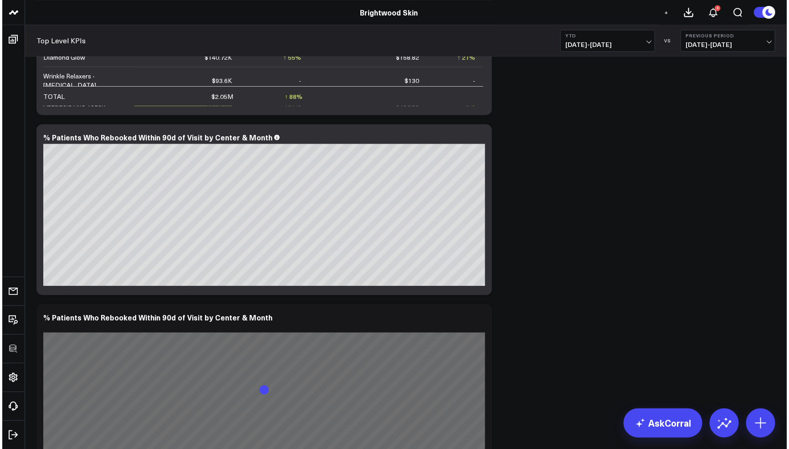
scroll to position [2394, 0]
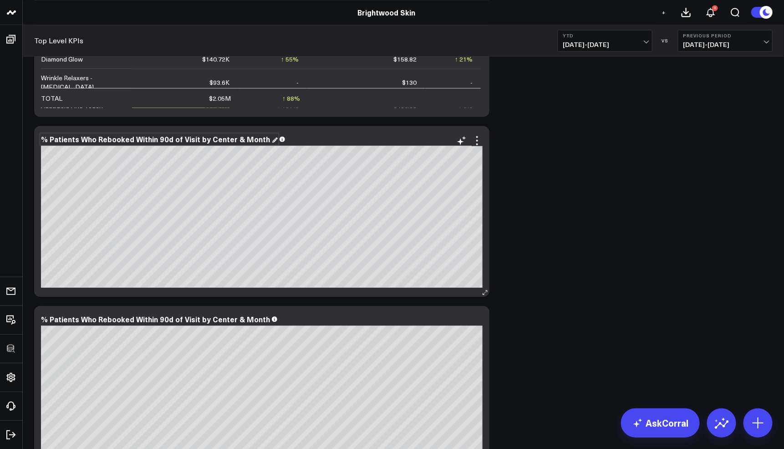
click at [236, 142] on div "% Patients Who Rebooked Within 90d of Visit by Center & Month" at bounding box center [159, 139] width 237 height 10
drag, startPoint x: 237, startPoint y: 137, endPoint x: 207, endPoint y: 137, distance: 30.1
click at [207, 137] on div "% Patients Who Rebooked Within 90d of Visit by Center & Month" at bounding box center [156, 139] width 231 height 10
click at [228, 139] on div "% Patients Who Rebooked Within 90d of Visit by Month" at bounding box center [139, 139] width 197 height 10
copy div "% Patients Who Rebooked Within 90d of Visit by Month of Previous Visit"
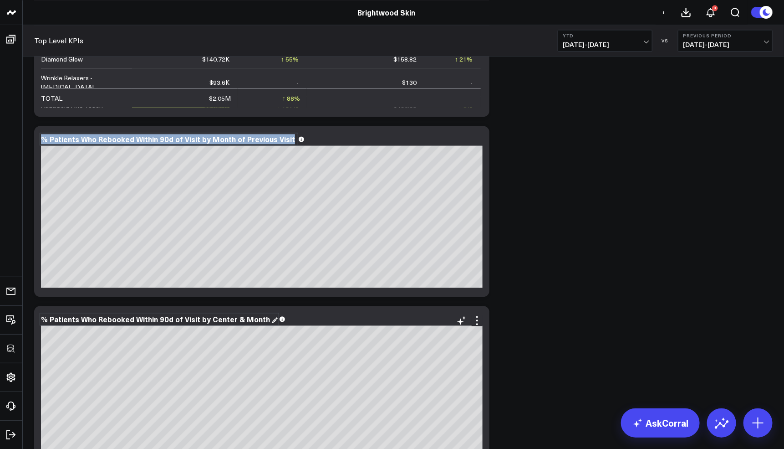
click at [185, 321] on div "% Patients Who Rebooked Within 90d of Visit by Center & Month" at bounding box center [159, 319] width 237 height 10
click at [185, 321] on div "% Patients Who Rebooked Within 90d of Visit by Center & Month" at bounding box center [156, 319] width 231 height 10
click at [227, 319] on div "% Patients Who Rebooked Within 90d of Visit by Center & Month" at bounding box center [159, 319] width 237 height 10
click at [227, 319] on div "% Patients Who Rebooked Within 90d of Visit by Center & Month" at bounding box center [156, 319] width 231 height 10
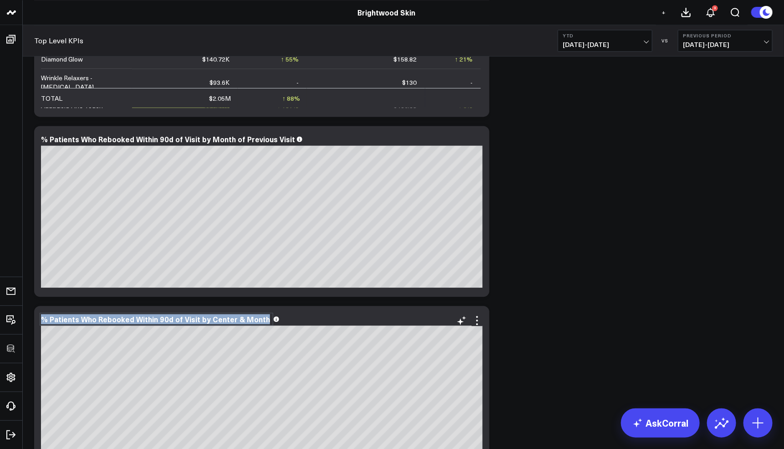
click at [227, 319] on div "% Patients Who Rebooked Within 90d of Visit by Center & Month" at bounding box center [156, 319] width 231 height 10
click at [205, 319] on div "% Patients Who Rebooked Within 90d of Visit by Month of Previous Visit" at bounding box center [169, 319] width 256 height 10
click at [479, 139] on icon at bounding box center [477, 140] width 11 height 11
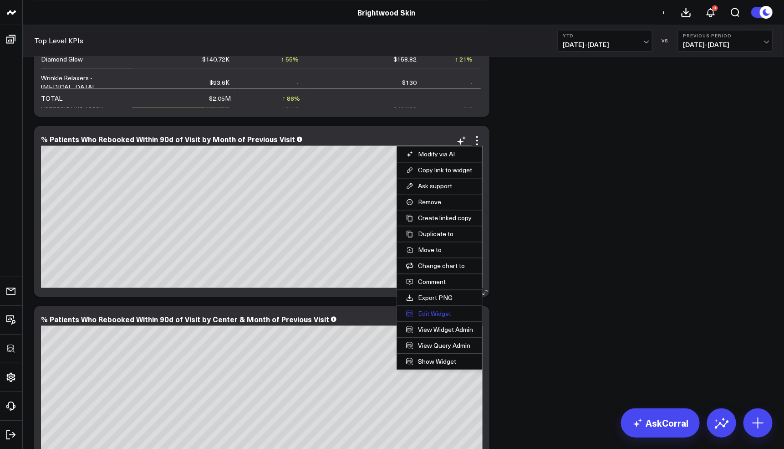
click at [433, 311] on button "Edit Widget" at bounding box center [439, 313] width 85 height 15
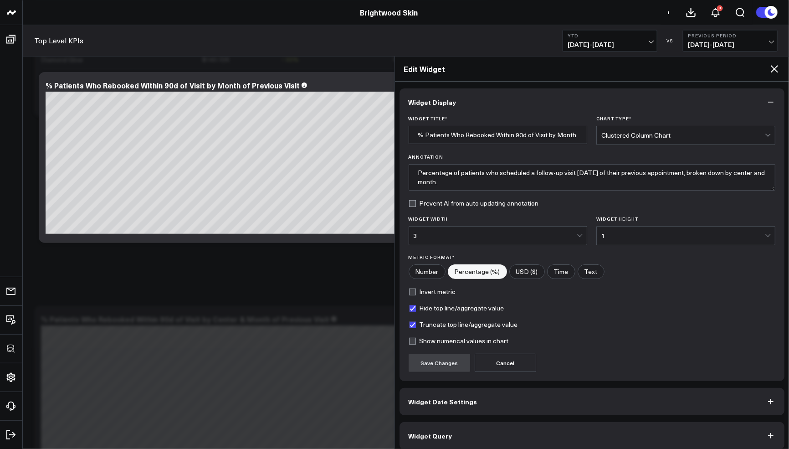
click at [449, 426] on button "Widget Query" at bounding box center [592, 435] width 385 height 27
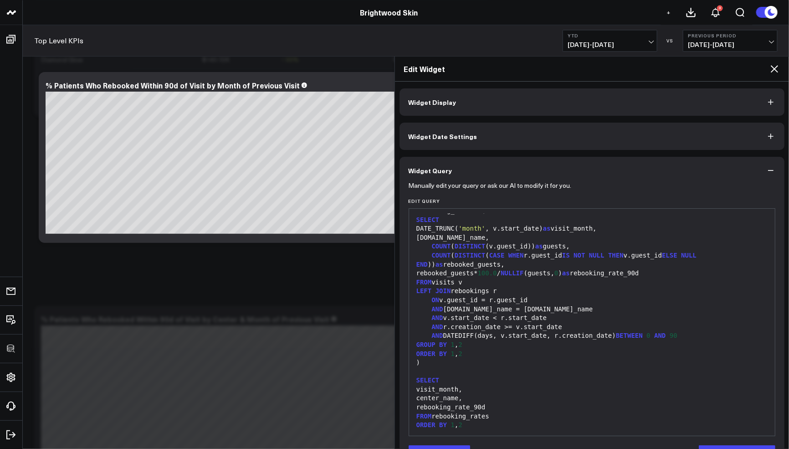
scroll to position [30, 0]
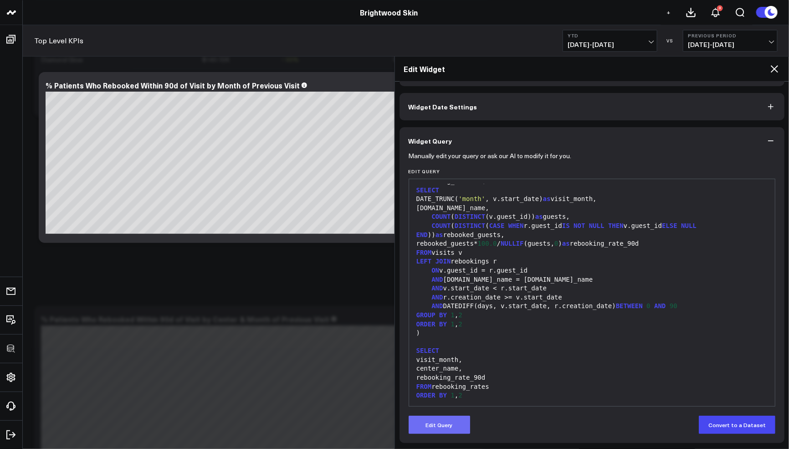
click at [447, 425] on button "Edit Query" at bounding box center [440, 424] width 62 height 18
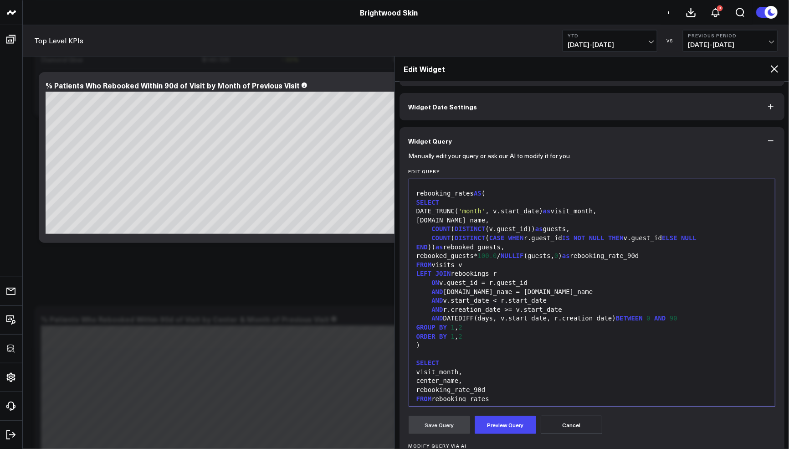
scroll to position [269, 0]
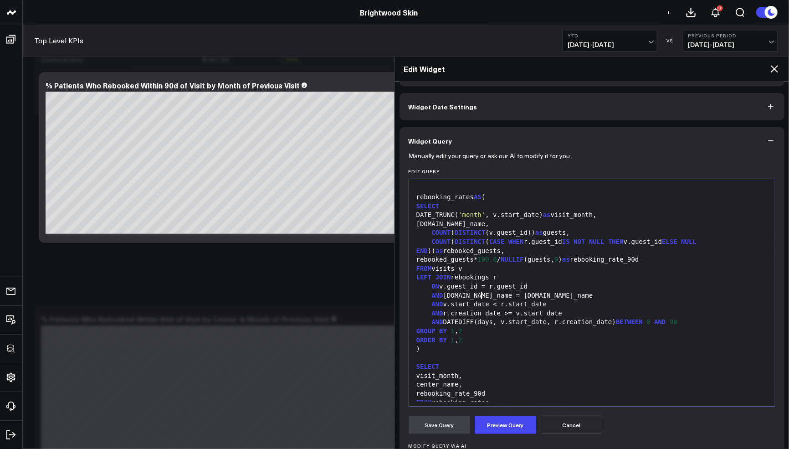
click at [481, 294] on div "AND v.center_name = r.center_name" at bounding box center [592, 295] width 357 height 9
click at [481, 294] on div "AND v.center_name = r. center_name" at bounding box center [592, 295] width 357 height 9
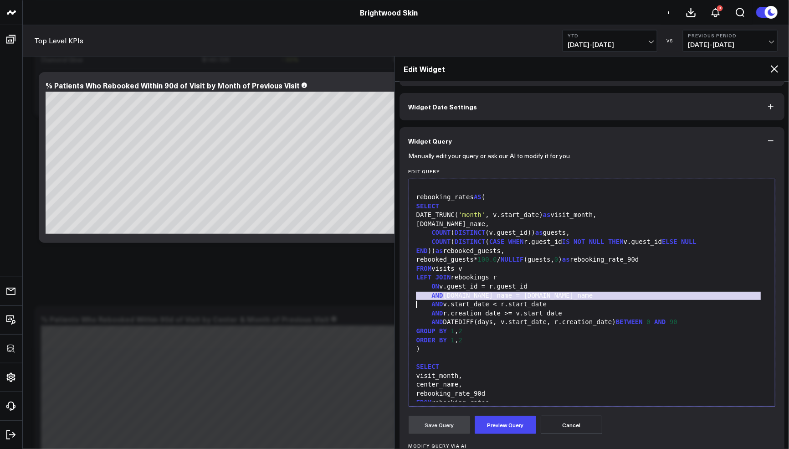
click at [430, 295] on div "AND v.center_name = r.center_name" at bounding box center [592, 295] width 357 height 9
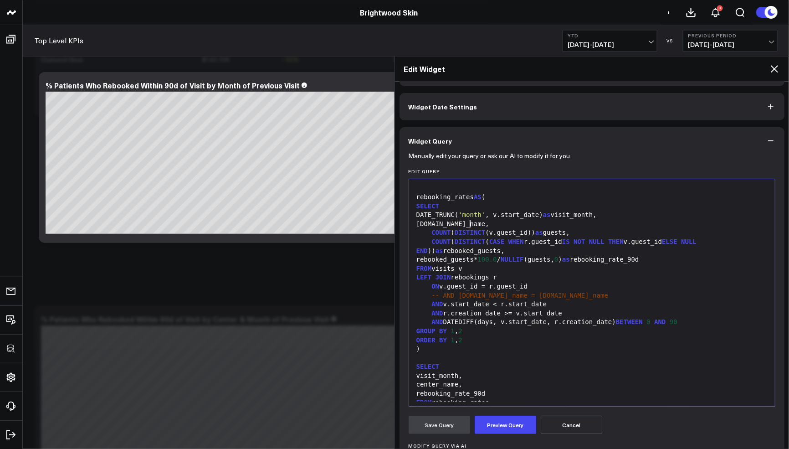
click at [472, 223] on div "v.center_name," at bounding box center [592, 224] width 357 height 9
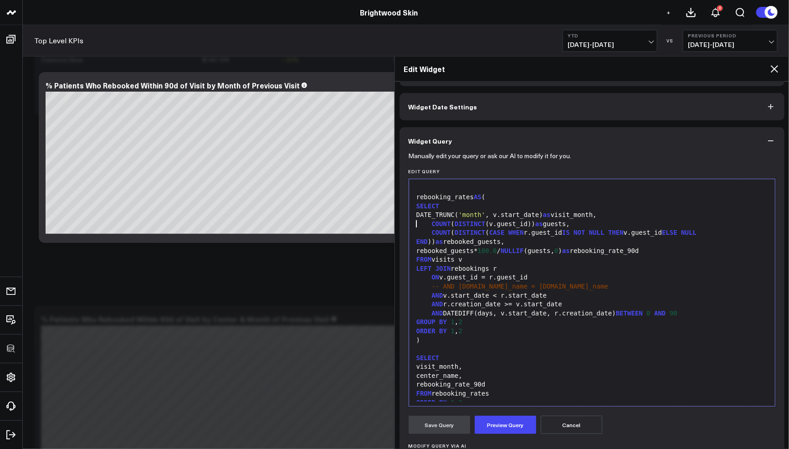
click at [482, 322] on div "GROUP BY 1 , 2" at bounding box center [592, 322] width 357 height 9
click at [473, 328] on div "ORDER BY 1 , 2" at bounding box center [592, 331] width 357 height 9
click at [472, 328] on div "ORDER BY 1 , 2" at bounding box center [592, 331] width 357 height 9
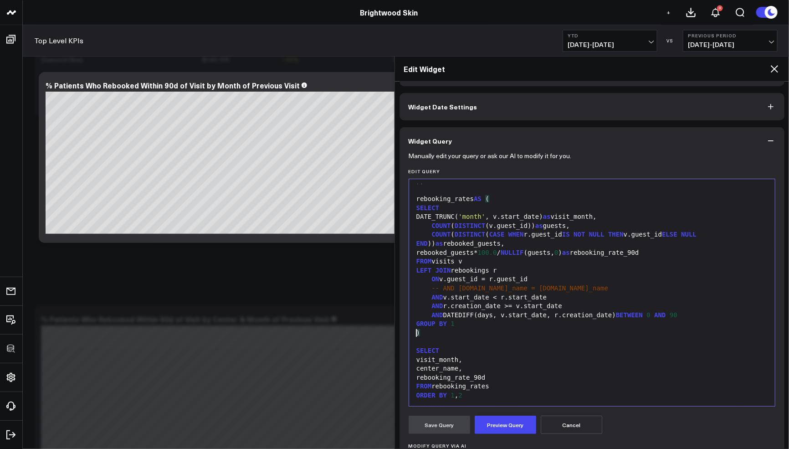
click at [466, 370] on div "center_name," at bounding box center [592, 368] width 357 height 9
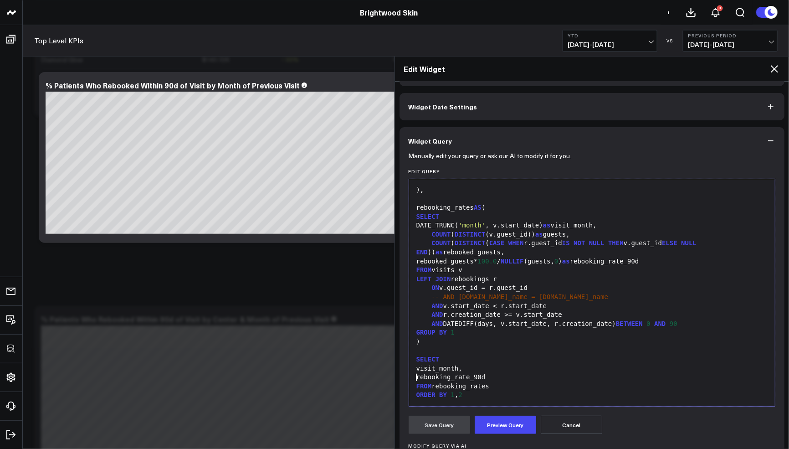
scroll to position [259, 0]
click at [477, 395] on div "ORDER BY 1 , 2" at bounding box center [592, 394] width 357 height 9
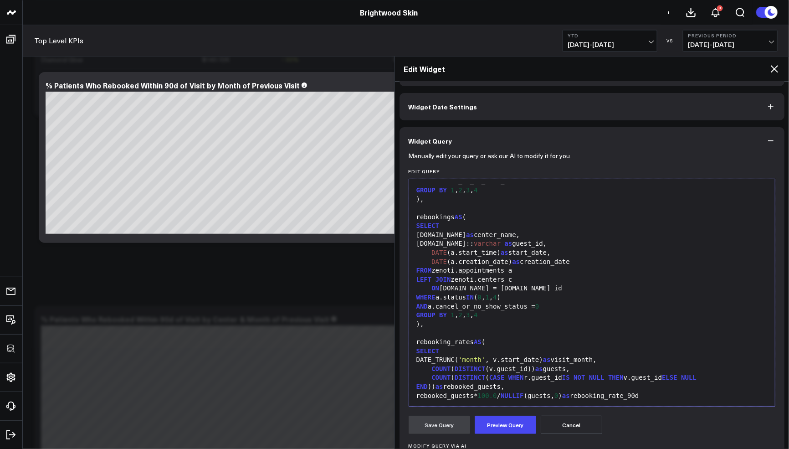
scroll to position [100, 0]
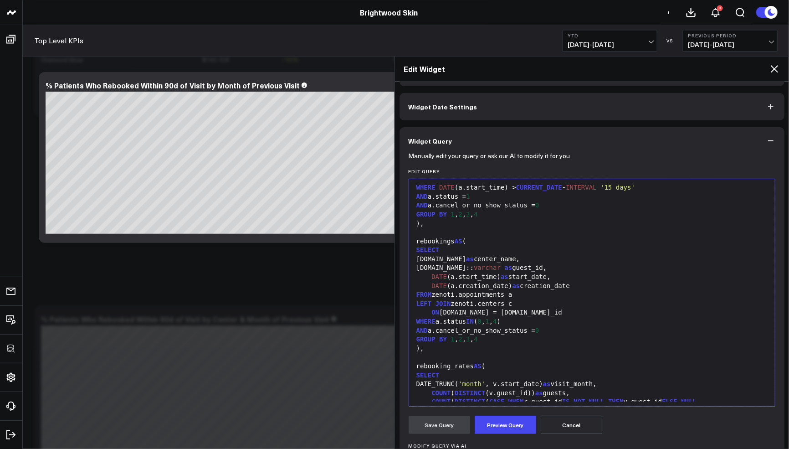
click at [497, 339] on div "GROUP BY 1 , 2 , 3 , 4" at bounding box center [592, 339] width 357 height 9
click at [440, 260] on div "c.name as center_name," at bounding box center [592, 259] width 357 height 9
click at [440, 260] on div "c.name as center_ name ," at bounding box center [592, 259] width 357 height 9
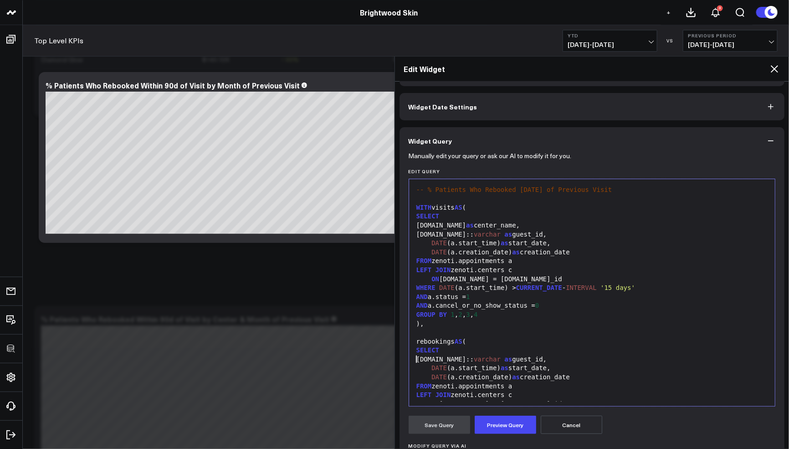
scroll to position [24, 0]
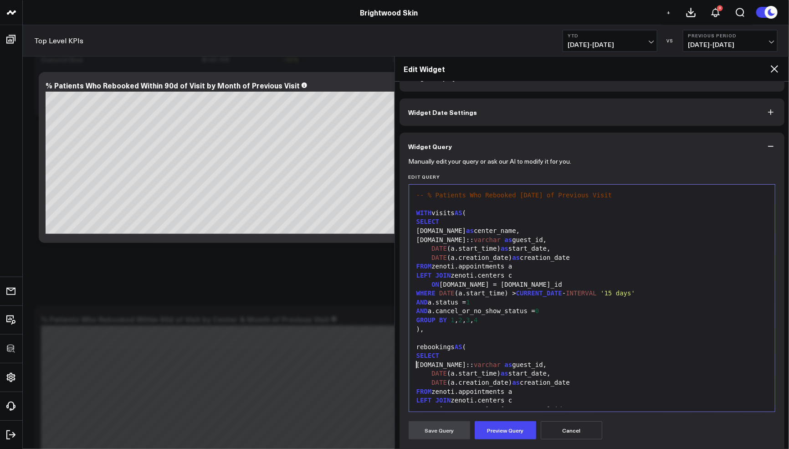
click at [470, 231] on div "c.name as center_name," at bounding box center [592, 230] width 357 height 9
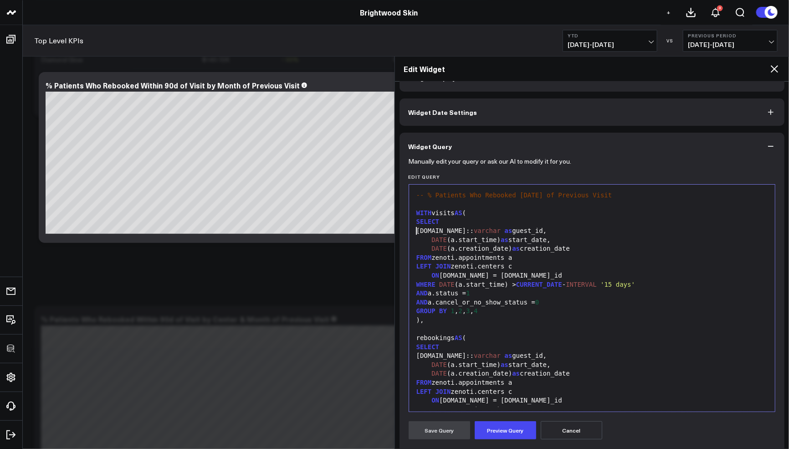
click at [493, 308] on div "GROUP BY 1 , 2 , 3 , 4" at bounding box center [592, 311] width 357 height 9
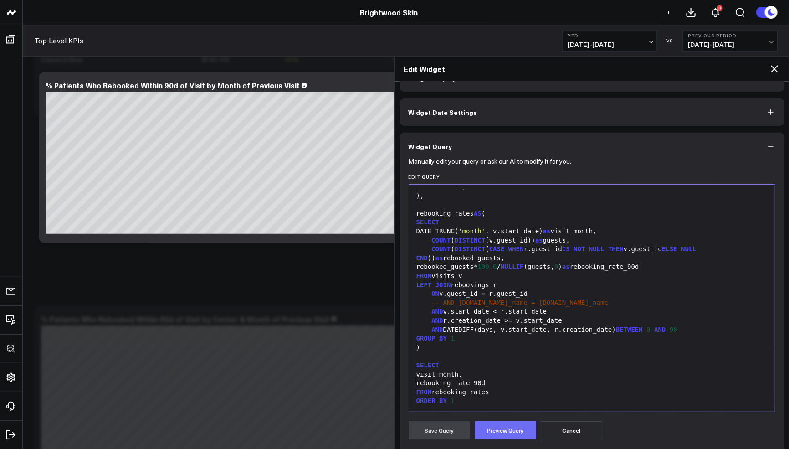
click at [492, 430] on button "Preview Query" at bounding box center [506, 430] width 62 height 18
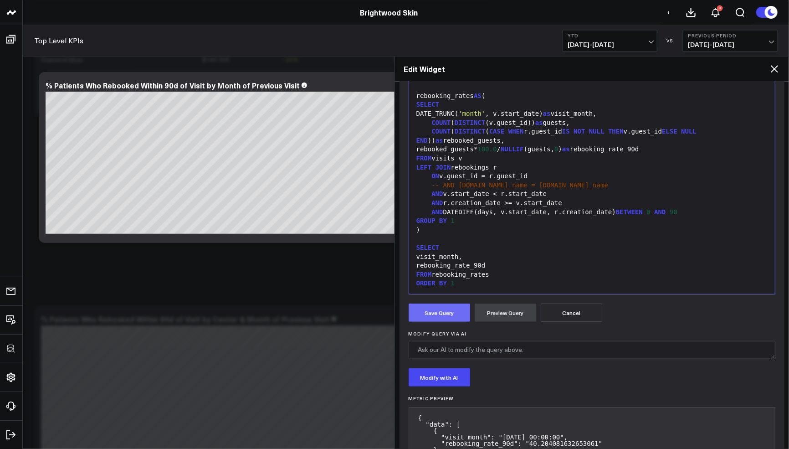
click at [433, 310] on button "Save Query" at bounding box center [440, 312] width 62 height 18
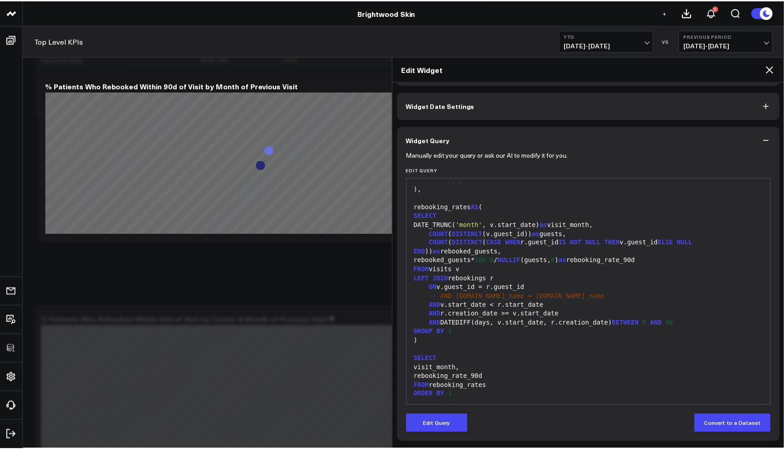
scroll to position [30, 0]
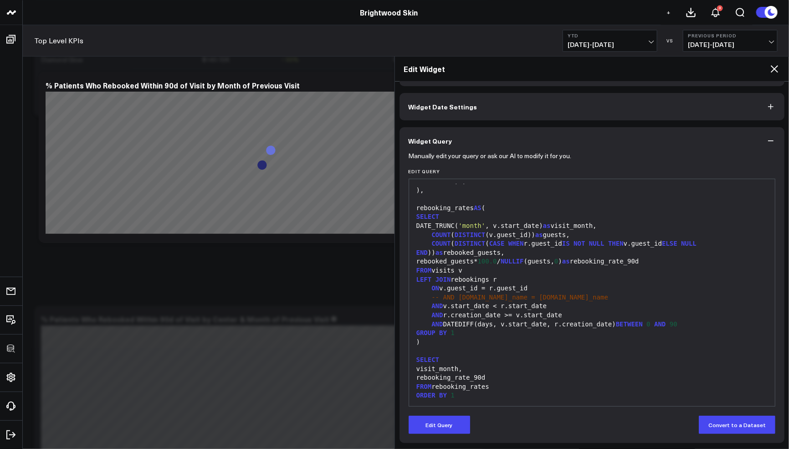
click at [774, 63] on icon at bounding box center [774, 68] width 11 height 11
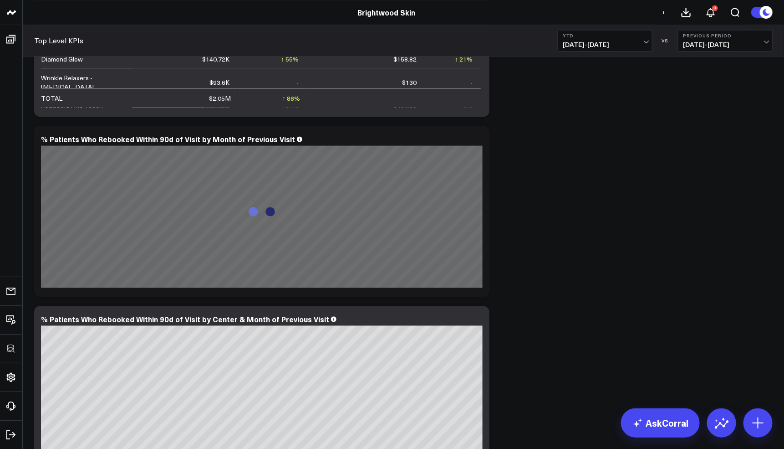
scroll to position [2414, 0]
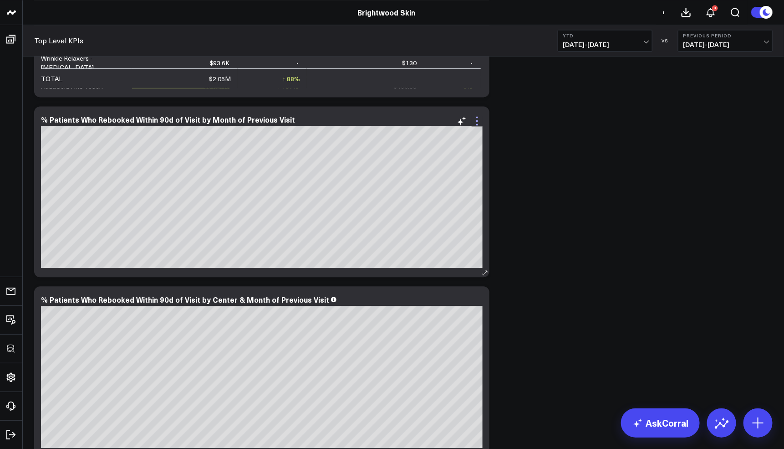
click at [477, 119] on icon at bounding box center [477, 120] width 11 height 11
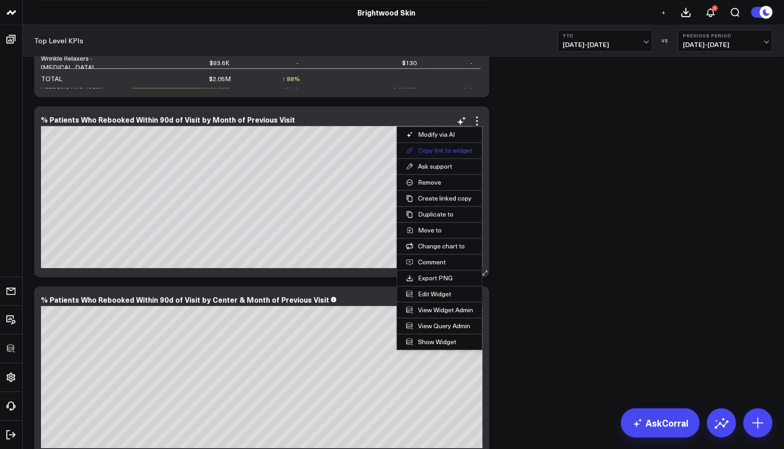
click at [448, 153] on button "Copy link to widget" at bounding box center [439, 150] width 85 height 15
